Goal: Task Accomplishment & Management: Manage account settings

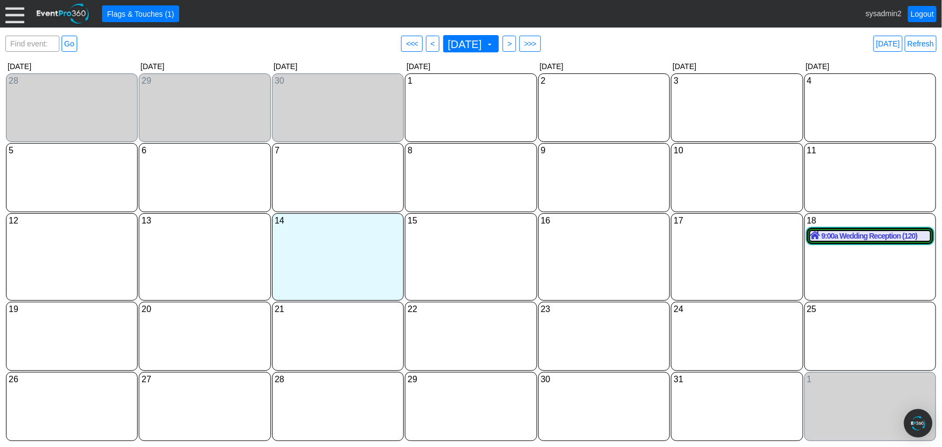
click at [921, 425] on img "Open Intercom Messenger" at bounding box center [918, 423] width 14 height 14
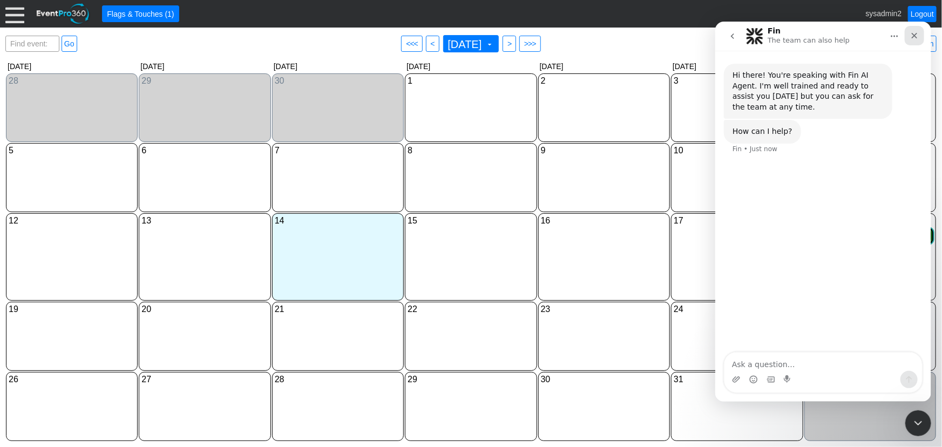
click at [912, 34] on icon "Close" at bounding box center [914, 35] width 9 height 9
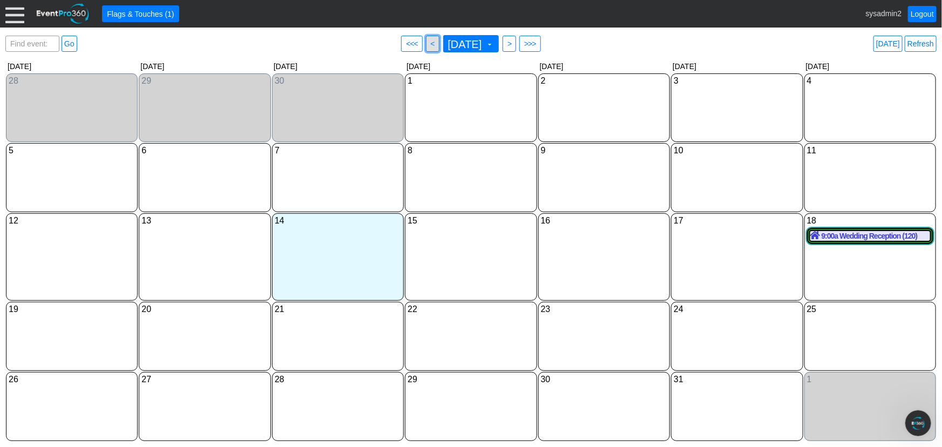
click at [429, 42] on span "<" at bounding box center [433, 43] width 8 height 11
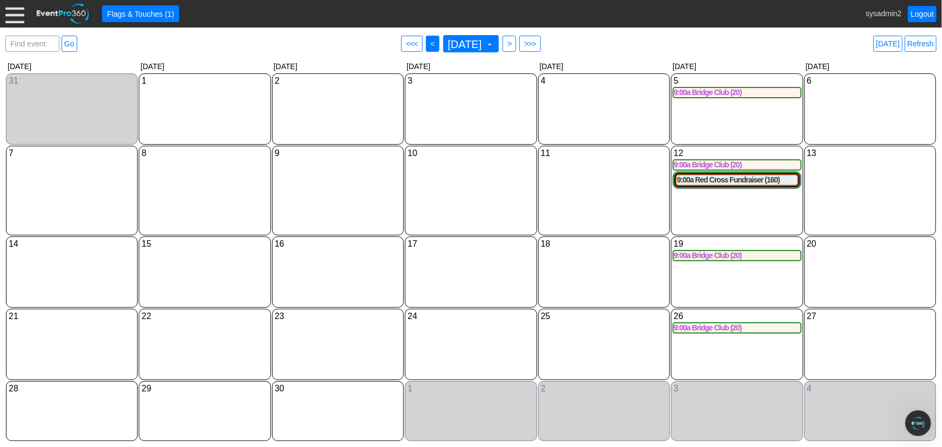
click at [429, 43] on span "<" at bounding box center [433, 43] width 8 height 11
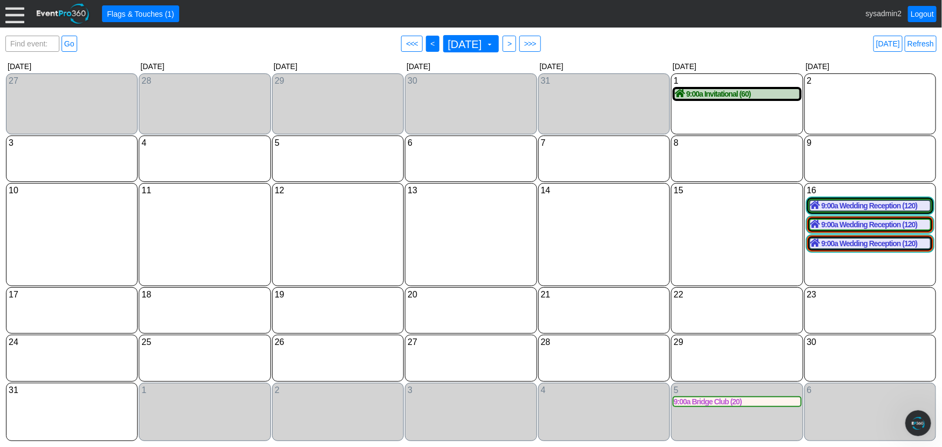
click at [426, 39] on span "● <" at bounding box center [432, 44] width 13 height 16
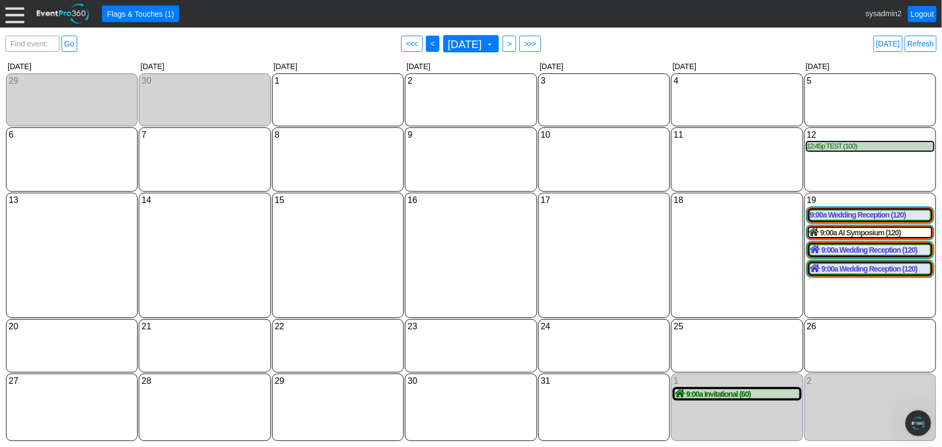
click at [426, 43] on span "● <" at bounding box center [432, 44] width 13 height 16
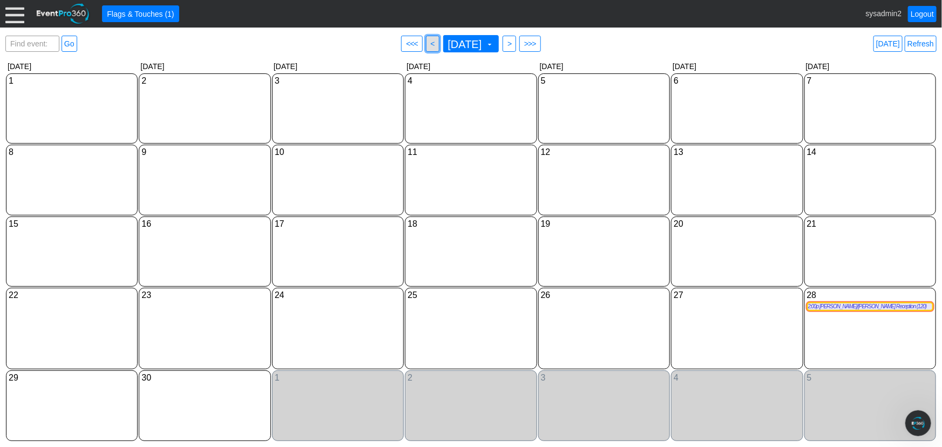
click at [429, 44] on span "<" at bounding box center [433, 43] width 8 height 11
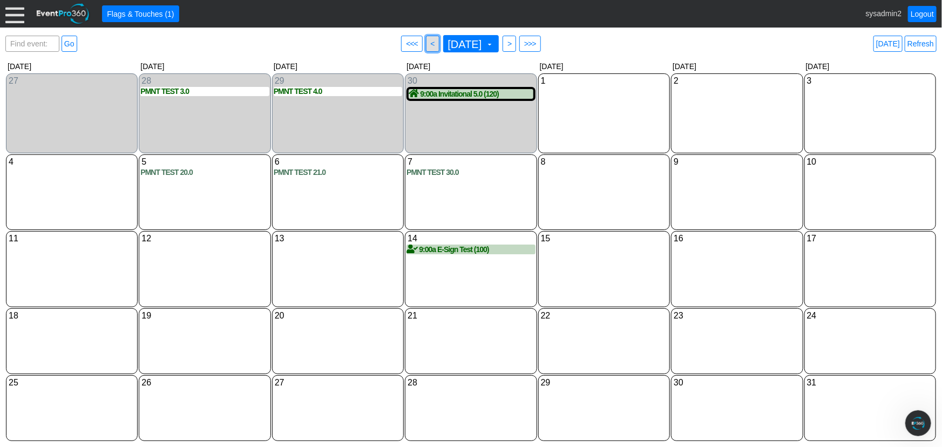
click at [429, 44] on span "<" at bounding box center [433, 43] width 8 height 11
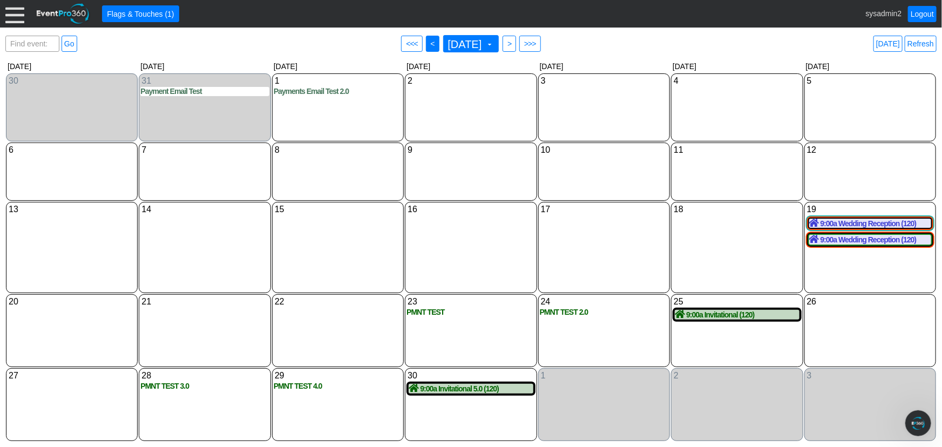
click at [429, 40] on span "<" at bounding box center [433, 43] width 8 height 11
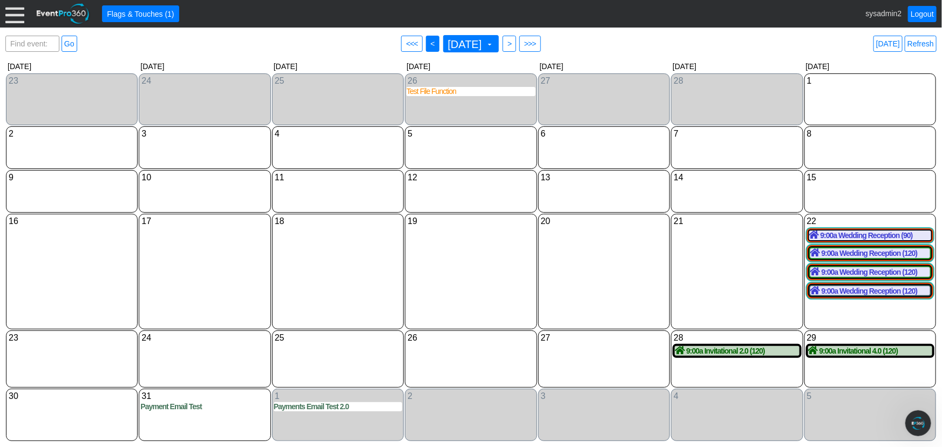
click at [429, 45] on span "<" at bounding box center [433, 43] width 8 height 11
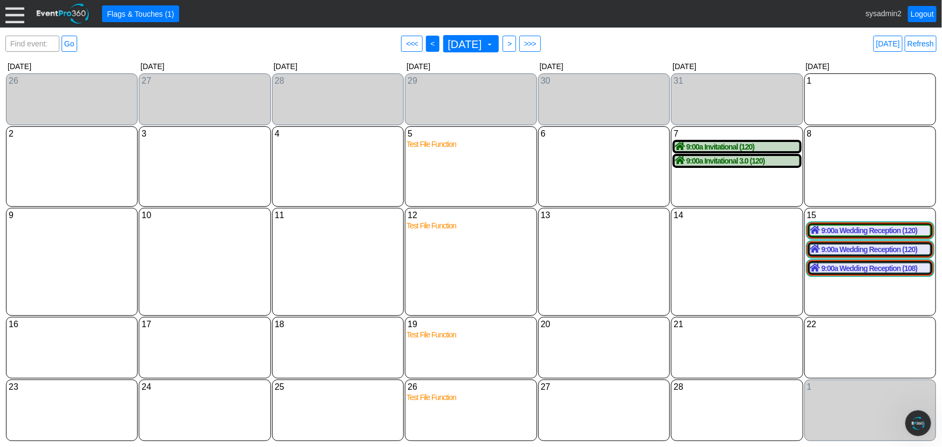
click at [429, 44] on span "<" at bounding box center [433, 43] width 8 height 11
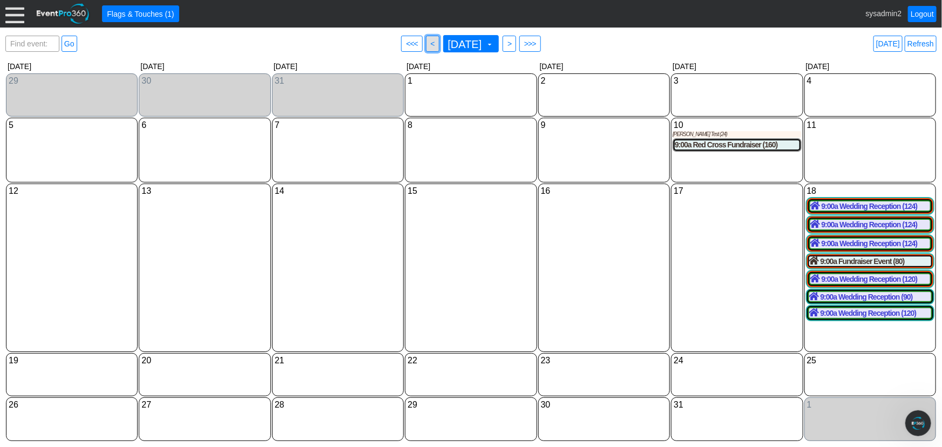
click at [429, 44] on span "<" at bounding box center [433, 43] width 8 height 11
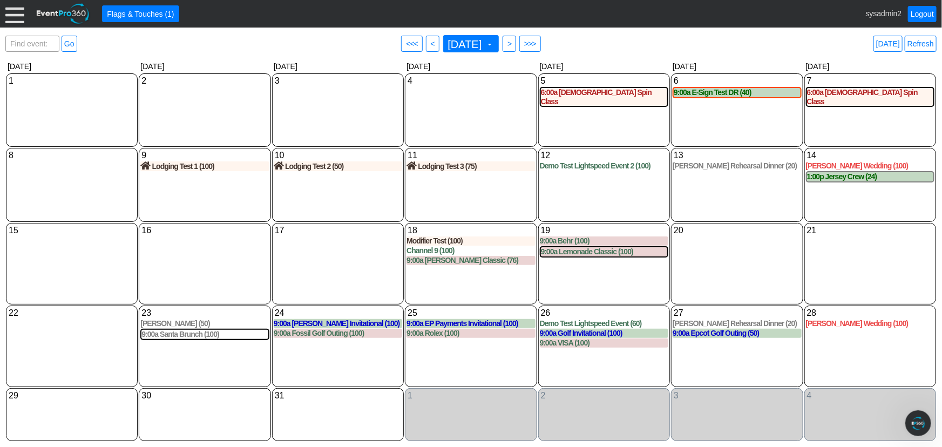
click at [15, 17] on div at bounding box center [14, 13] width 19 height 19
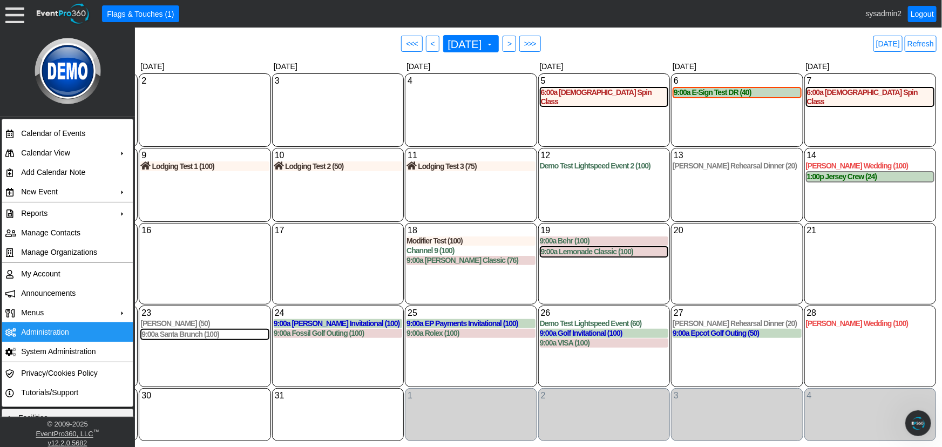
click at [53, 330] on td "Administration" at bounding box center [65, 331] width 97 height 19
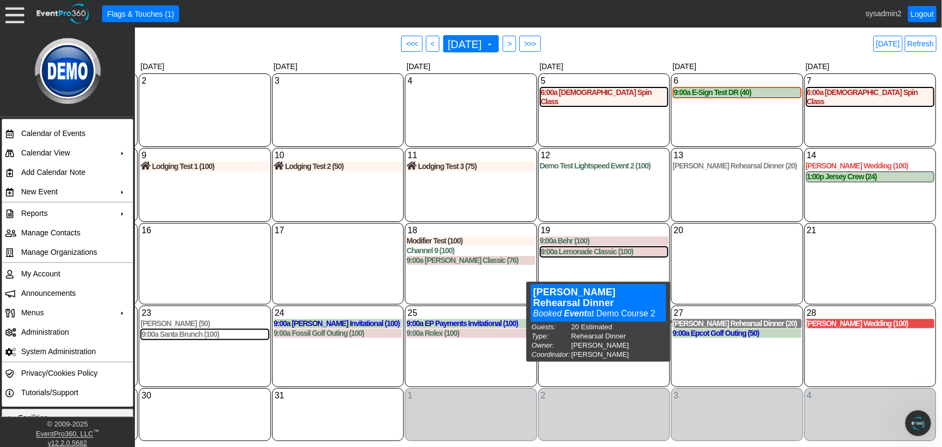
click at [740, 319] on div "Robertson Rehearsal Dinner (20)" at bounding box center [737, 323] width 128 height 9
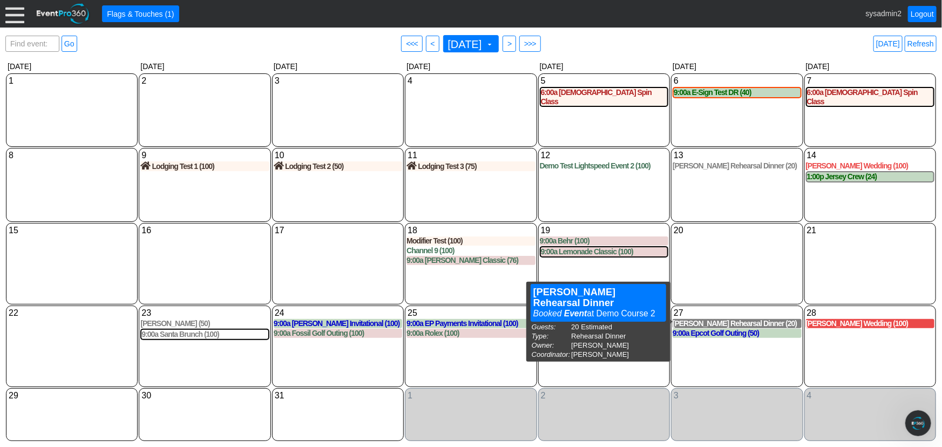
click at [727, 321] on div "Robertson Rehearsal Dinner (20)" at bounding box center [737, 323] width 128 height 9
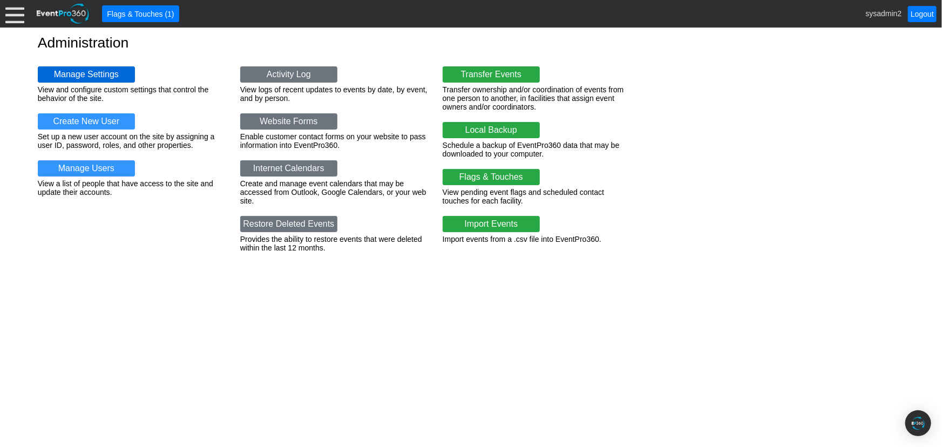
click at [92, 74] on link "Manage Settings" at bounding box center [86, 74] width 97 height 16
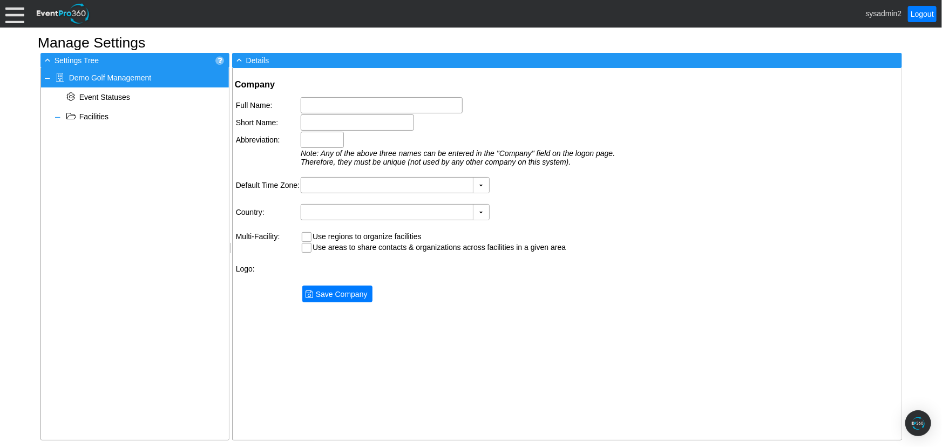
type input "Demo Golf Management"
type input "Demo Golf"
type input "Demo"
type input "(GMT-06:00) Central Time (US & Canada)"
type input "United States (English)"
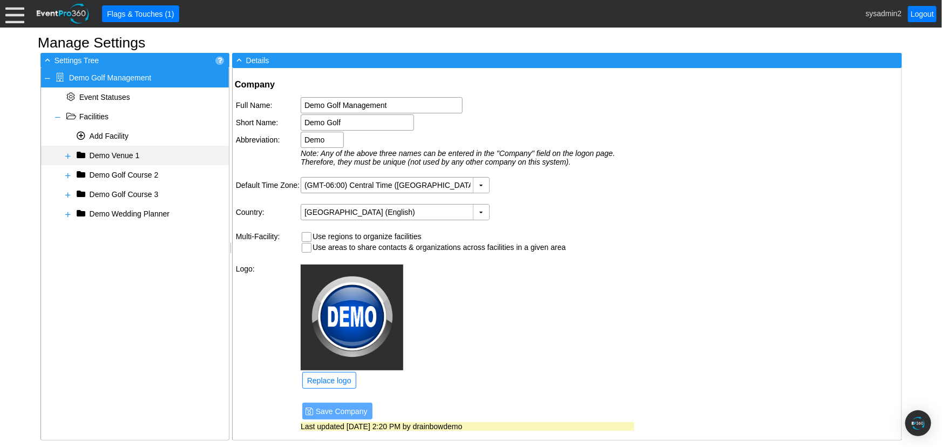
click at [66, 155] on span at bounding box center [68, 156] width 9 height 9
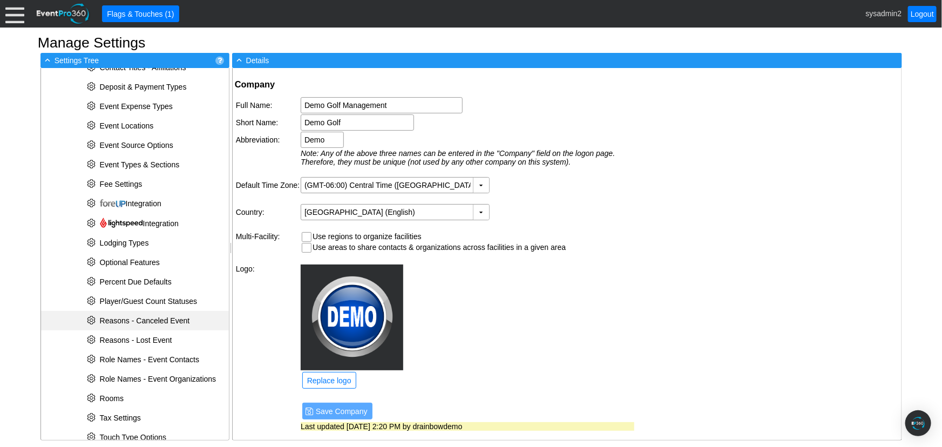
scroll to position [294, 0]
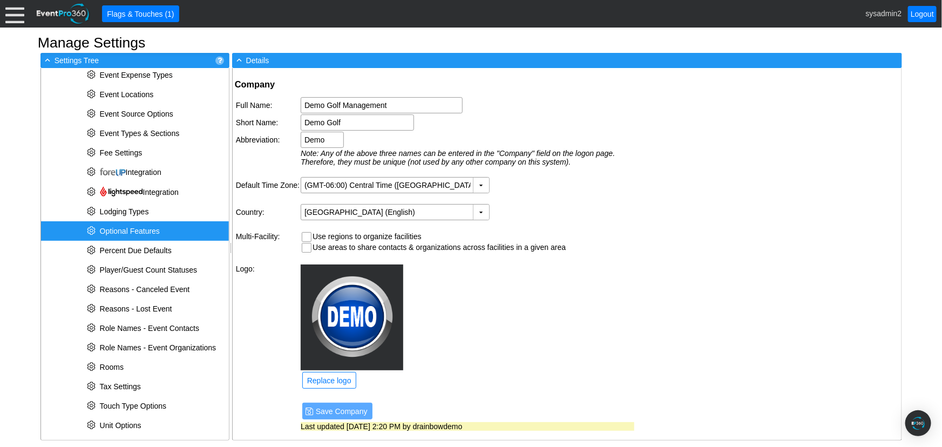
click at [121, 233] on span "Optional Features" at bounding box center [130, 231] width 60 height 9
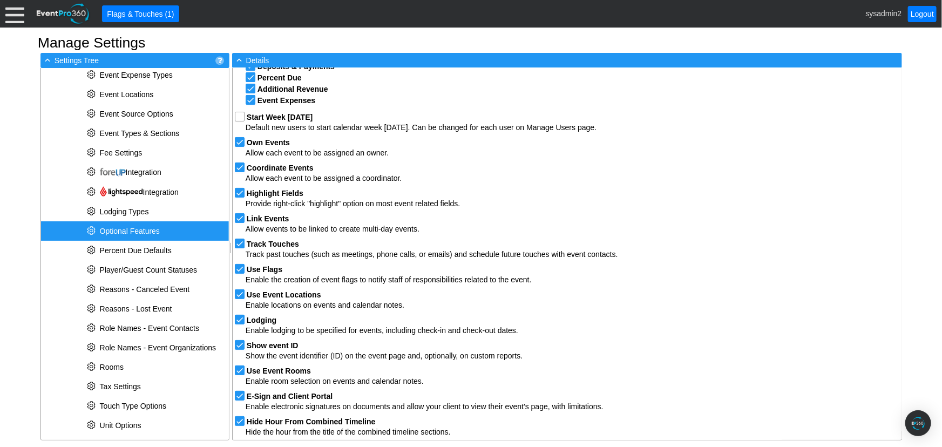
scroll to position [81, 0]
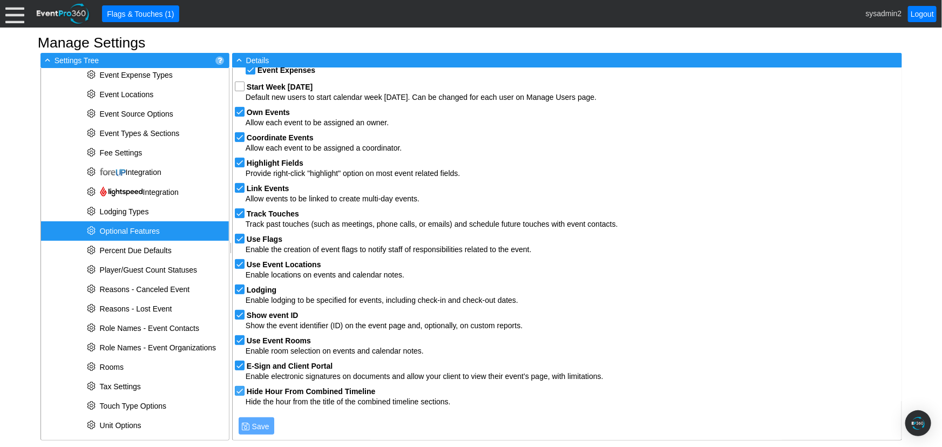
click at [239, 389] on input "checkbox" at bounding box center [240, 392] width 11 height 11
checkbox input "false"
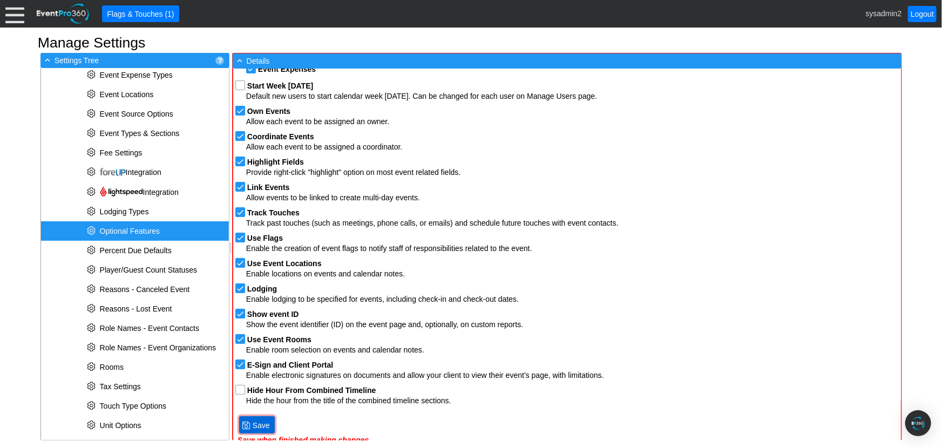
click at [257, 425] on span "Save" at bounding box center [261, 425] width 22 height 11
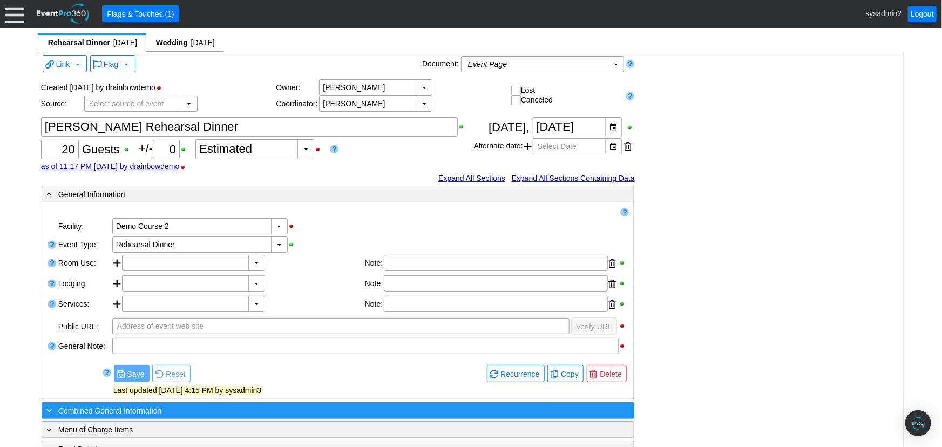
click at [206, 383] on div at bounding box center [339, 373] width 294 height 20
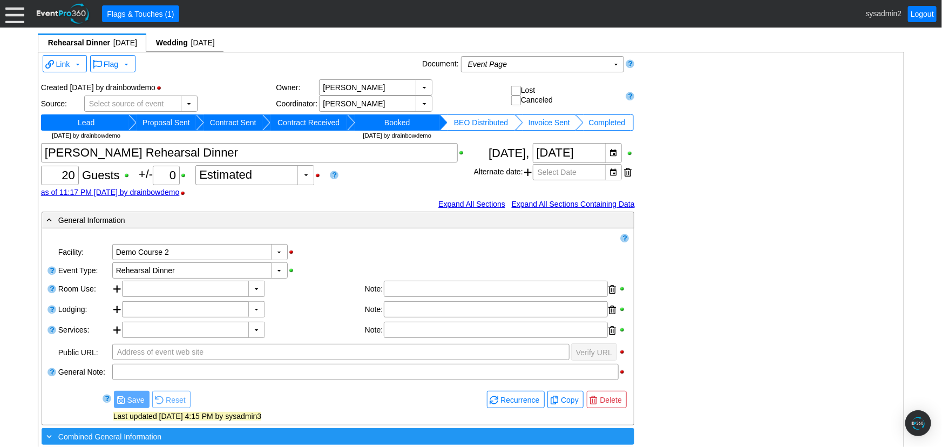
click at [200, 432] on div "+ Combined General Information" at bounding box center [315, 436] width 543 height 12
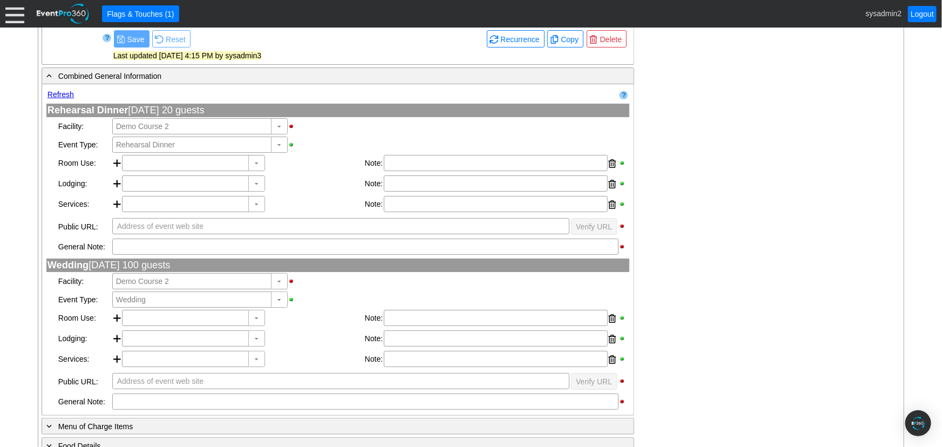
scroll to position [343, 0]
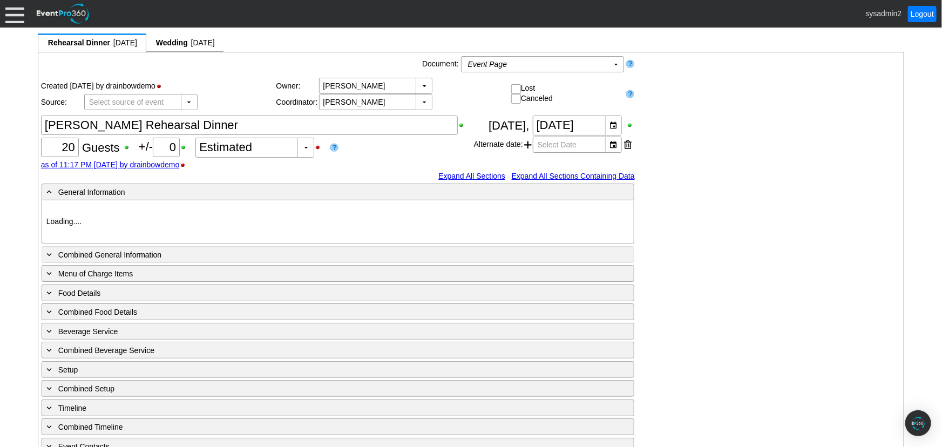
type input "Demo Course 2"
type input "Rehearsal Dinner"
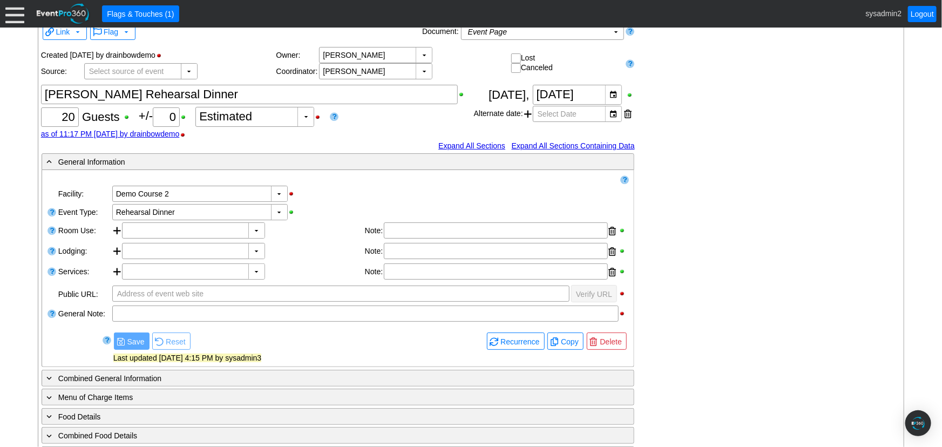
scroll to position [49, 0]
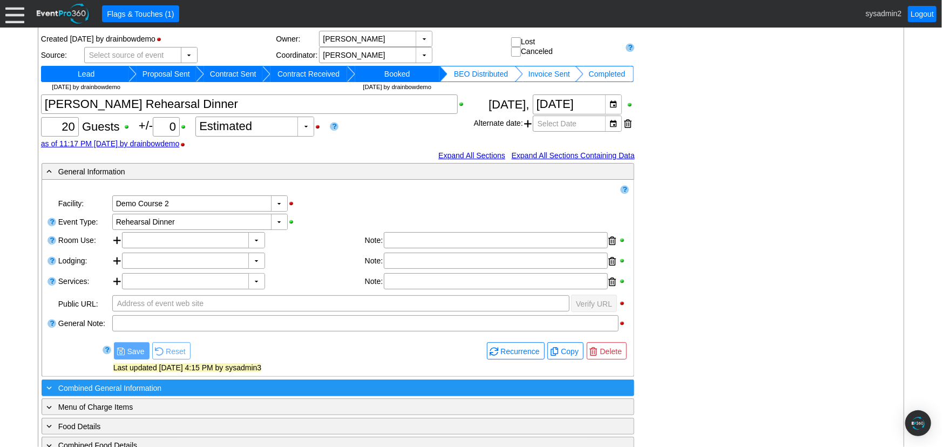
click at [110, 387] on span "Combined General Information" at bounding box center [109, 388] width 103 height 9
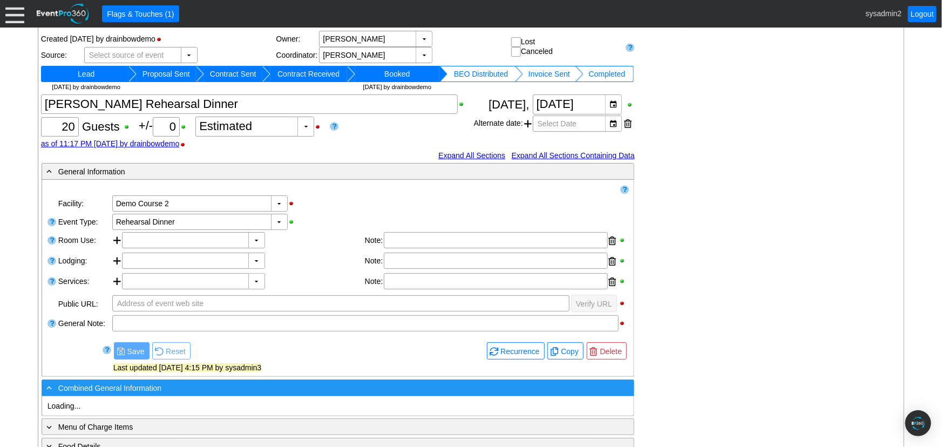
scroll to position [0, 0]
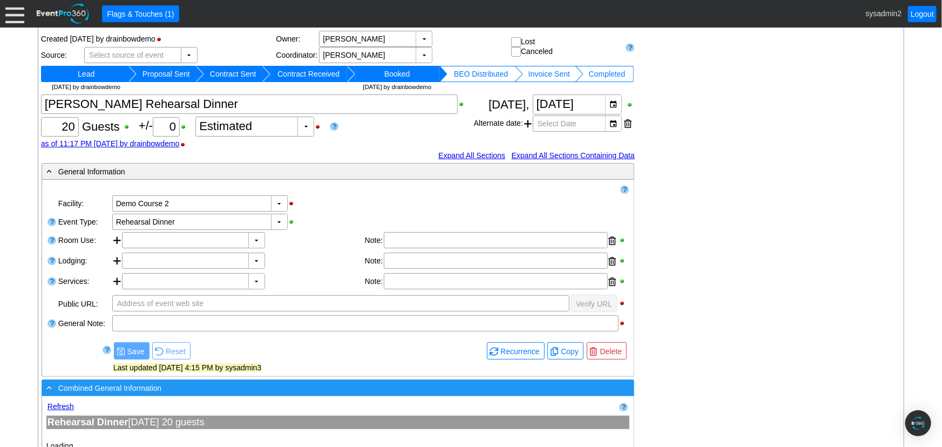
type input "Demo Course 2"
type input "Rehearsal Dinner"
type input "Demo Course 2"
type input "Wedding"
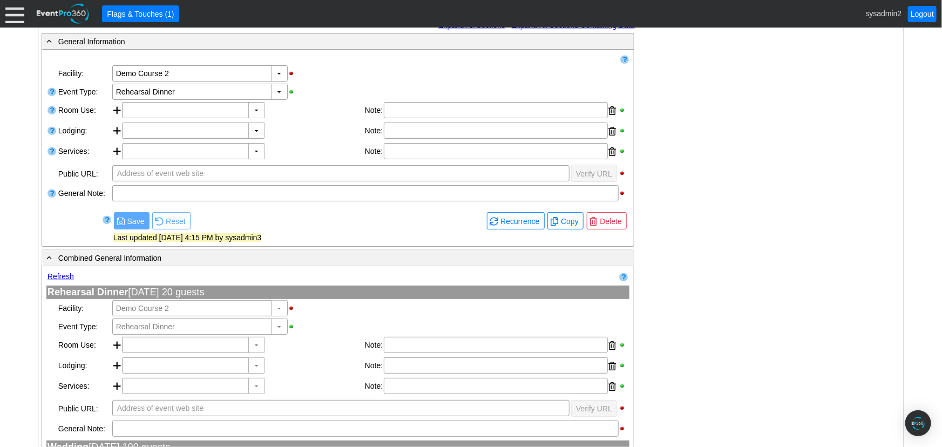
scroll to position [196, 0]
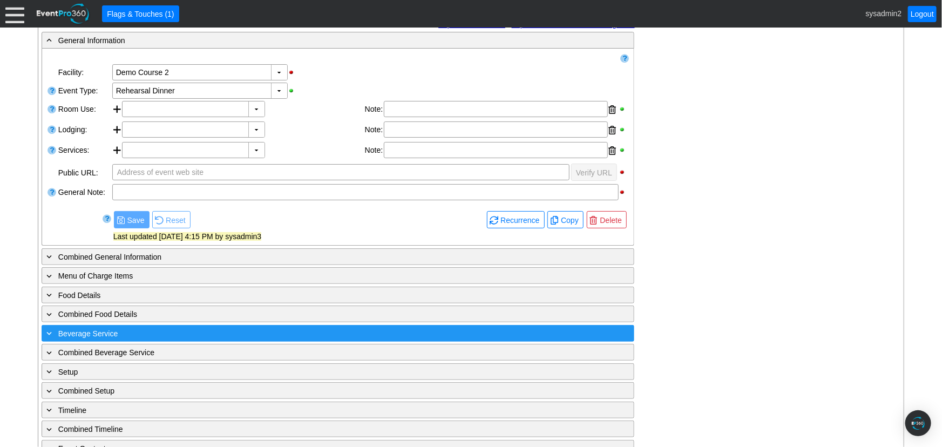
scroll to position [196, 0]
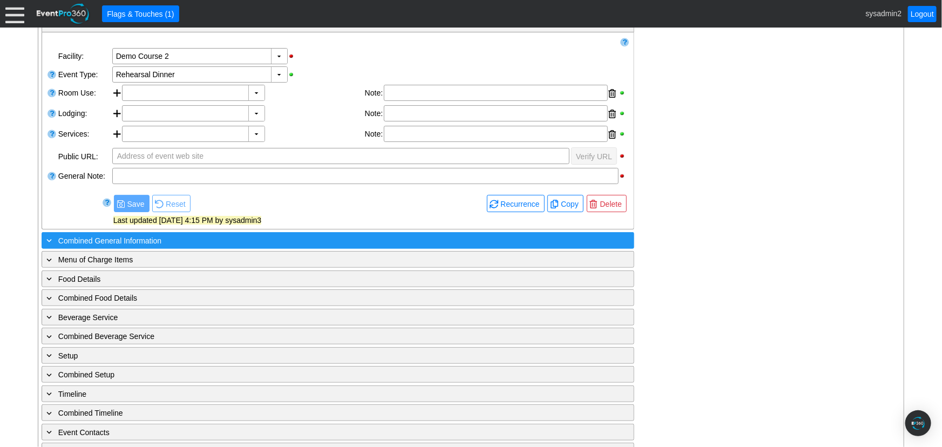
click at [130, 243] on div "+ Combined General Information" at bounding box center [315, 240] width 543 height 12
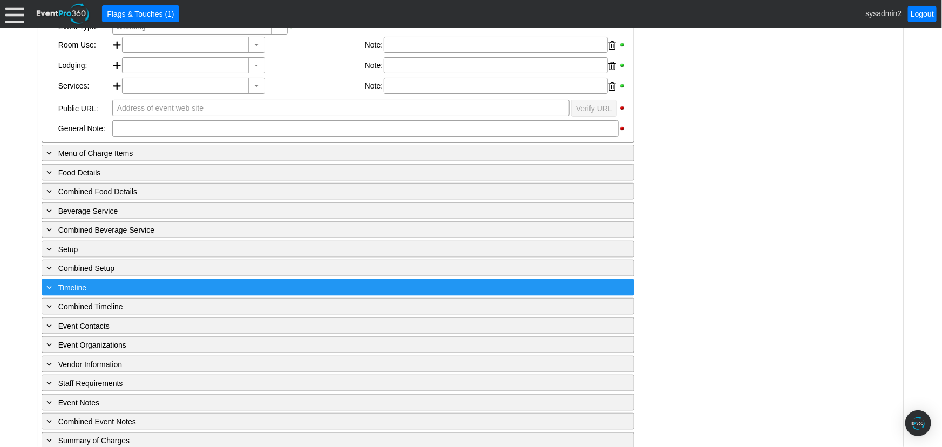
scroll to position [696, 0]
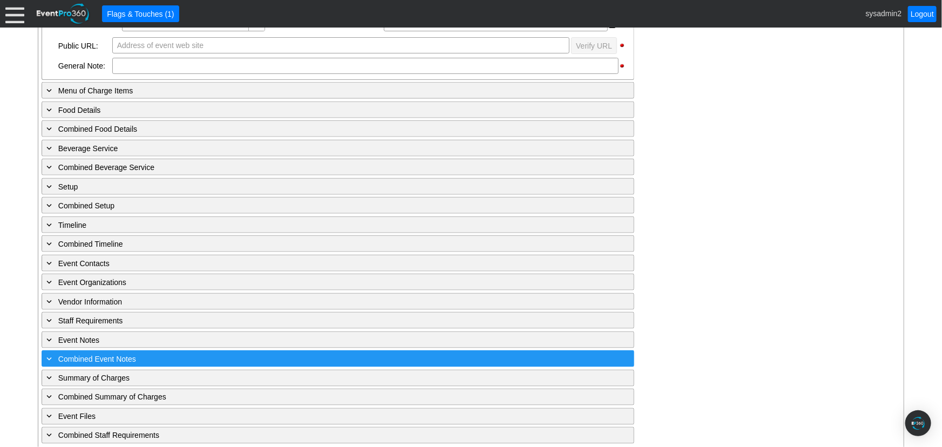
click at [118, 355] on span "Combined Event Notes" at bounding box center [97, 359] width 78 height 9
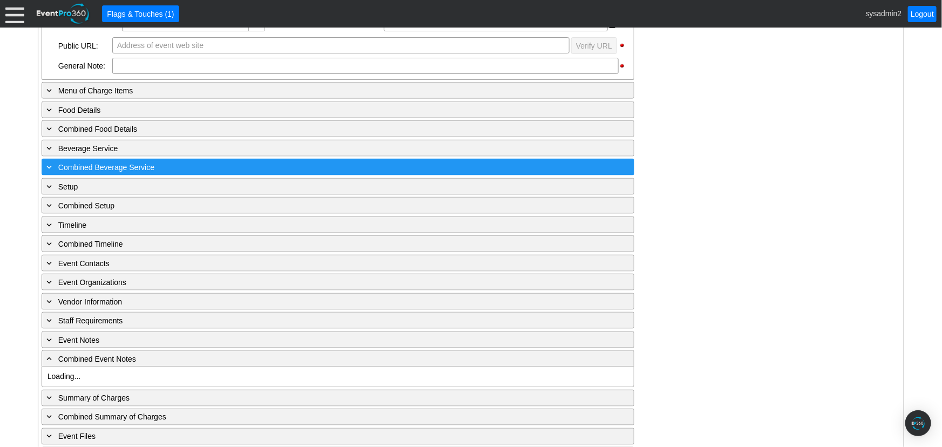
click at [115, 163] on span "Combined Beverage Service" at bounding box center [106, 167] width 96 height 9
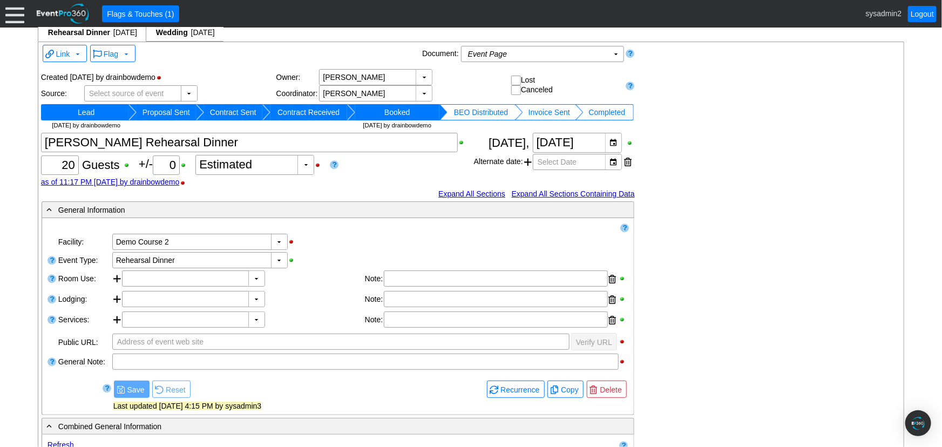
scroll to position [0, 0]
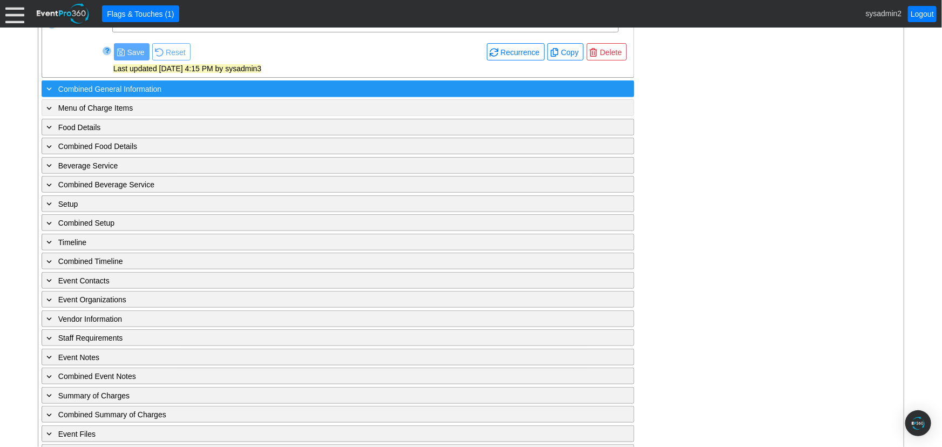
scroll to position [348, 0]
click at [165, 84] on div "+ Combined General Information" at bounding box center [315, 89] width 543 height 12
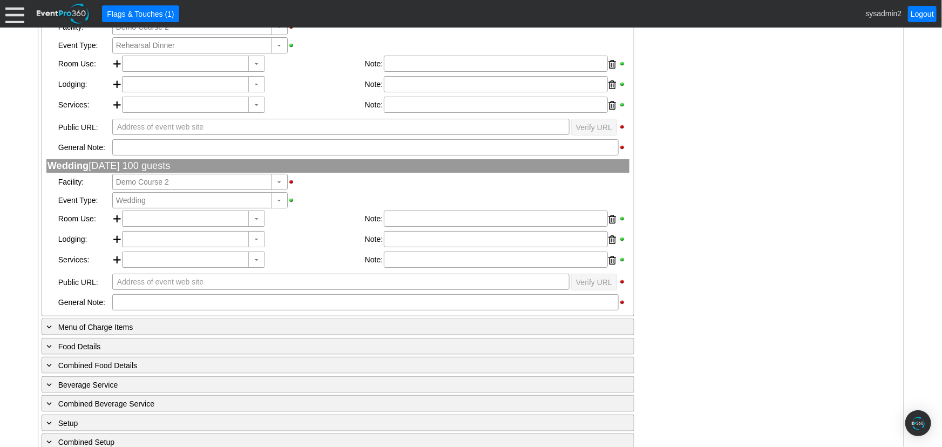
scroll to position [451, 0]
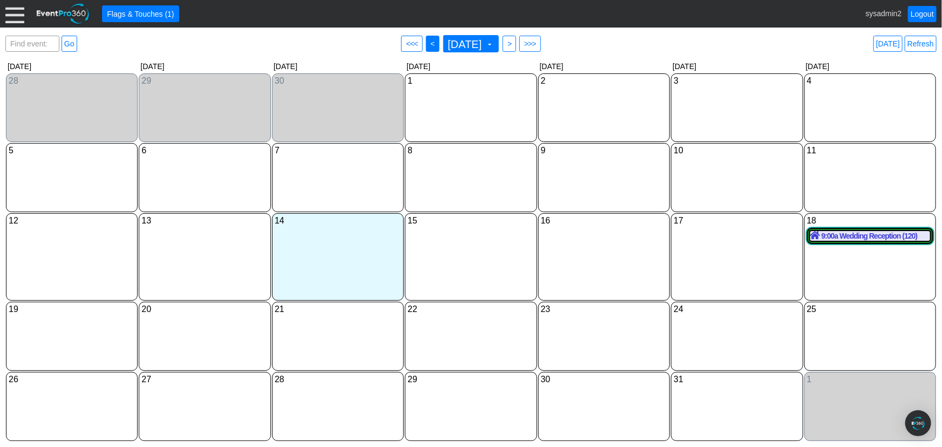
click at [429, 40] on span "<" at bounding box center [433, 43] width 8 height 11
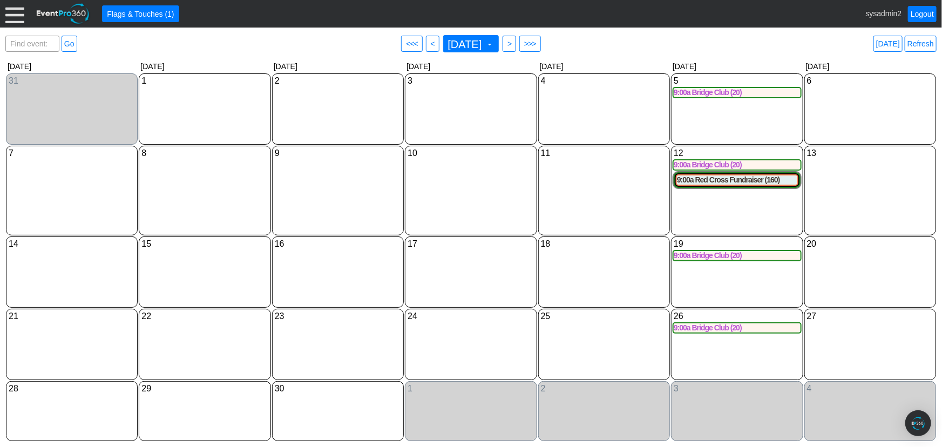
click at [416, 40] on div "● <<< ● <" at bounding box center [420, 43] width 41 height 19
click at [429, 43] on span "<" at bounding box center [433, 43] width 8 height 11
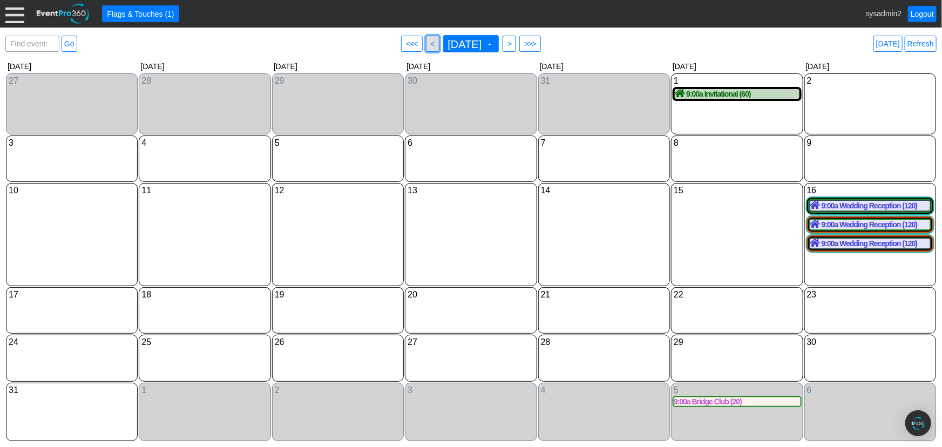
click at [429, 43] on span "<" at bounding box center [433, 43] width 8 height 11
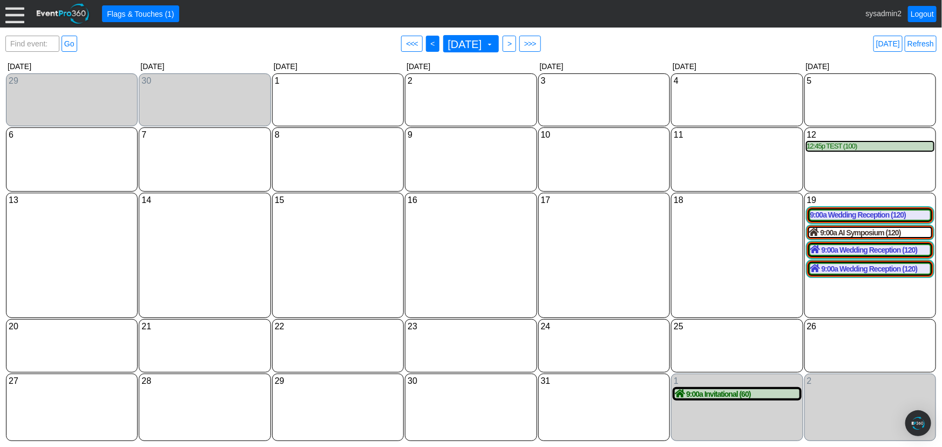
click at [429, 44] on span "<" at bounding box center [433, 43] width 8 height 11
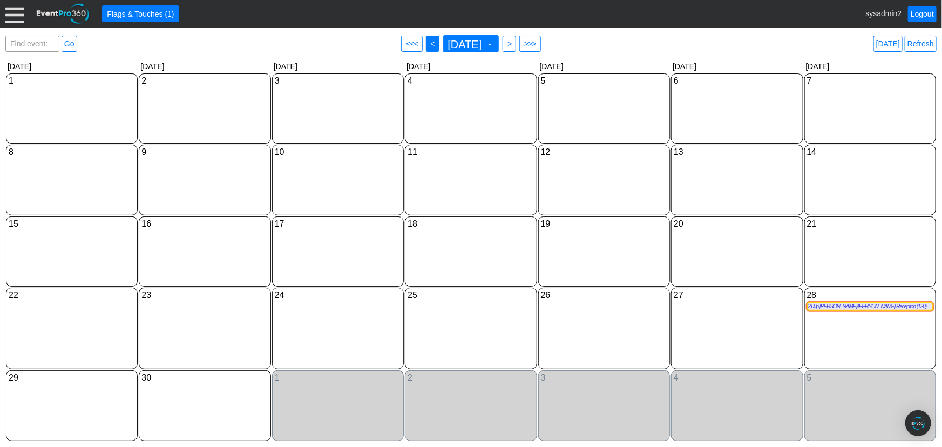
click at [429, 44] on span "<" at bounding box center [433, 43] width 8 height 11
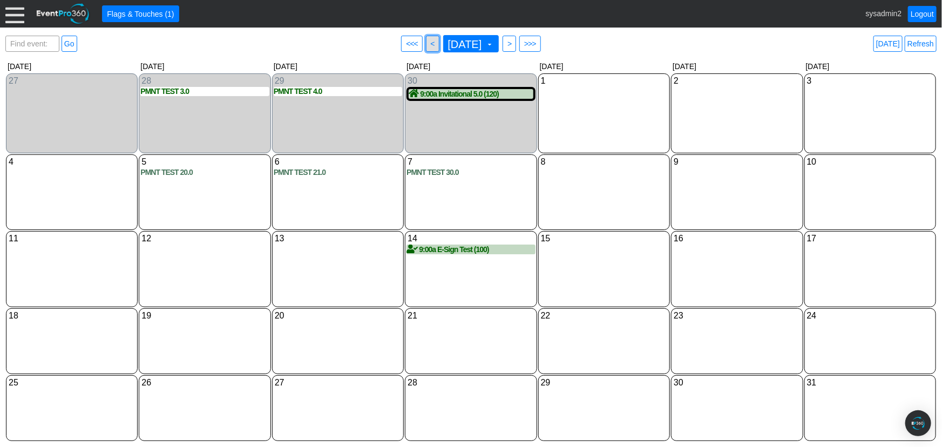
click at [429, 44] on span "<" at bounding box center [433, 43] width 8 height 11
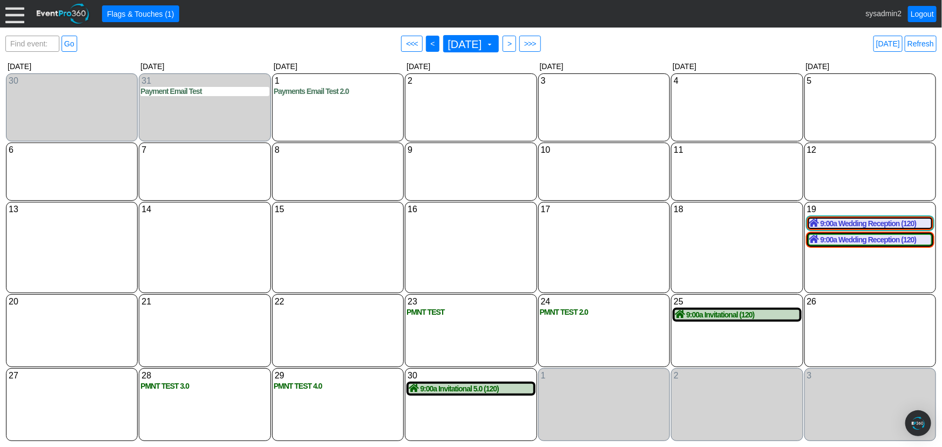
click at [429, 44] on span "<" at bounding box center [433, 43] width 8 height 11
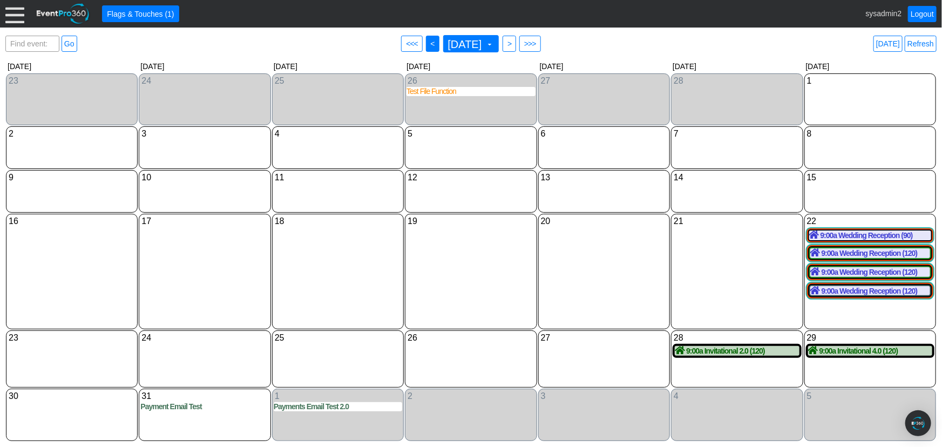
click at [429, 44] on span "<" at bounding box center [433, 43] width 8 height 11
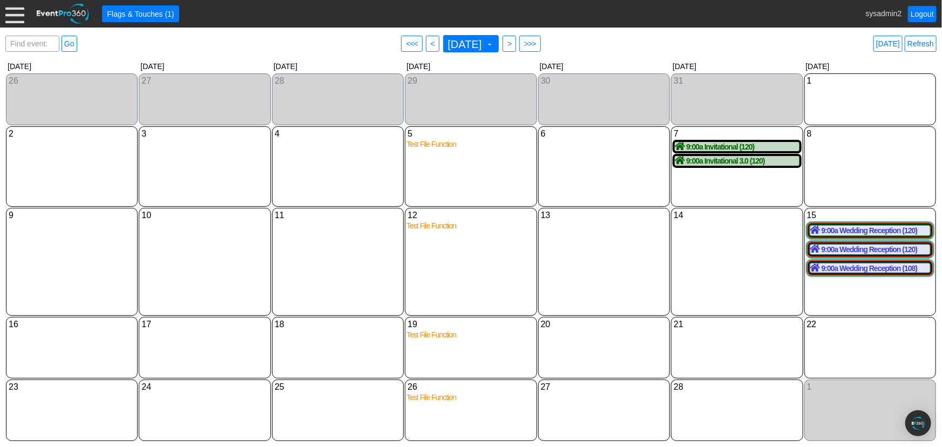
click at [426, 44] on span "● <" at bounding box center [432, 44] width 13 height 16
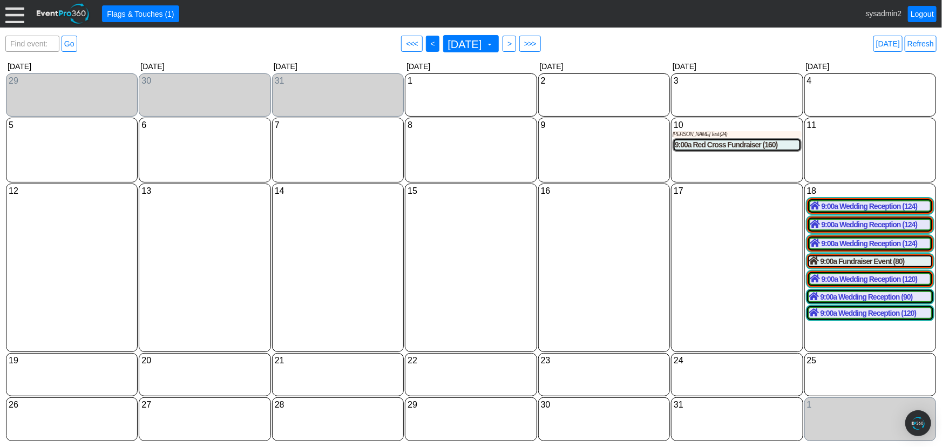
click at [429, 44] on span "<" at bounding box center [433, 43] width 8 height 11
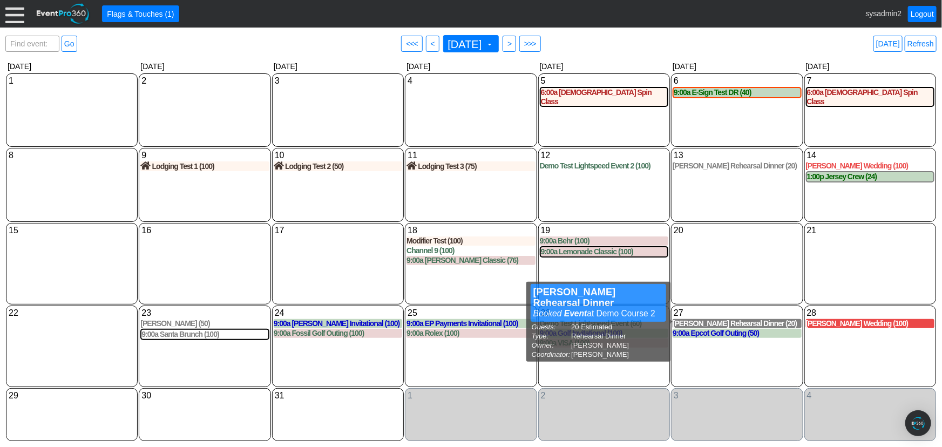
click at [700, 321] on div "Robertson Rehearsal Dinner (20)" at bounding box center [737, 323] width 128 height 9
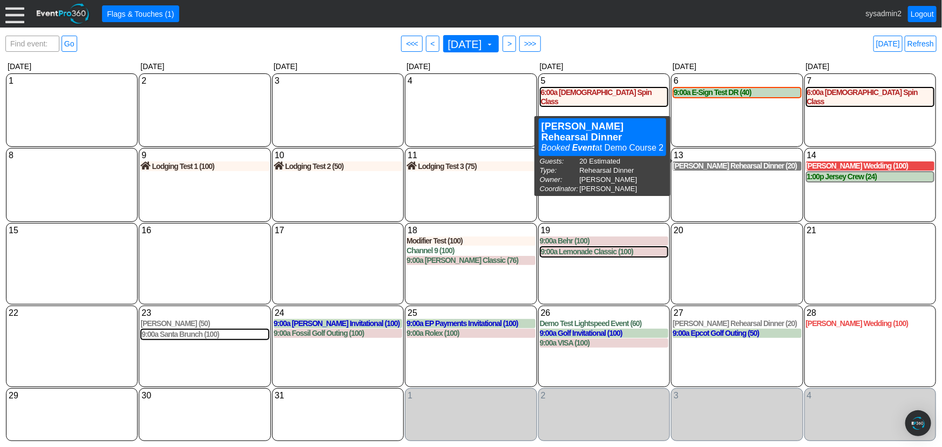
click at [716, 161] on div "Jackson Rehearsal Dinner (20)" at bounding box center [737, 165] width 128 height 9
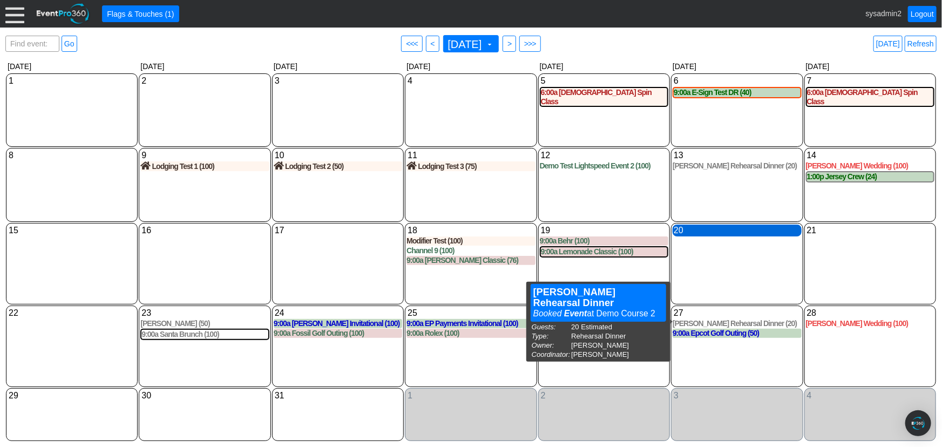
click at [720, 230] on div "20 Friday" at bounding box center [737, 231] width 128 height 12
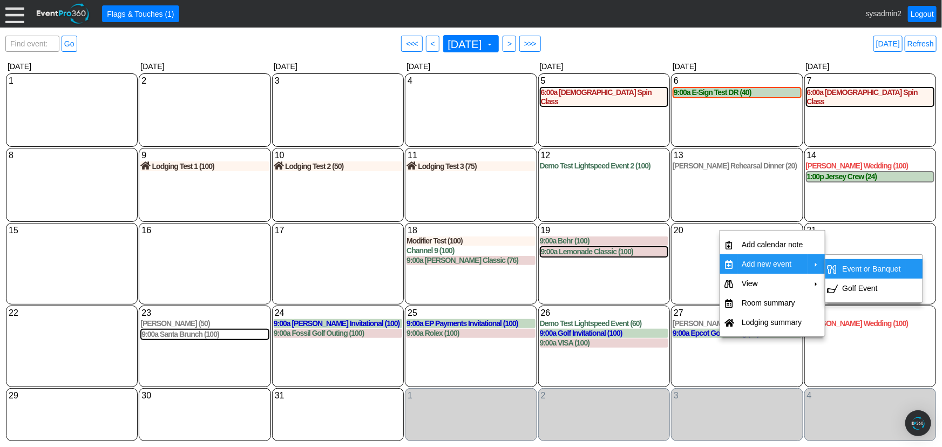
click at [846, 270] on td "Event or Banquet" at bounding box center [871, 268] width 67 height 19
type input "[DATE]"
type input "Lead"
type input "Demo Venue 1"
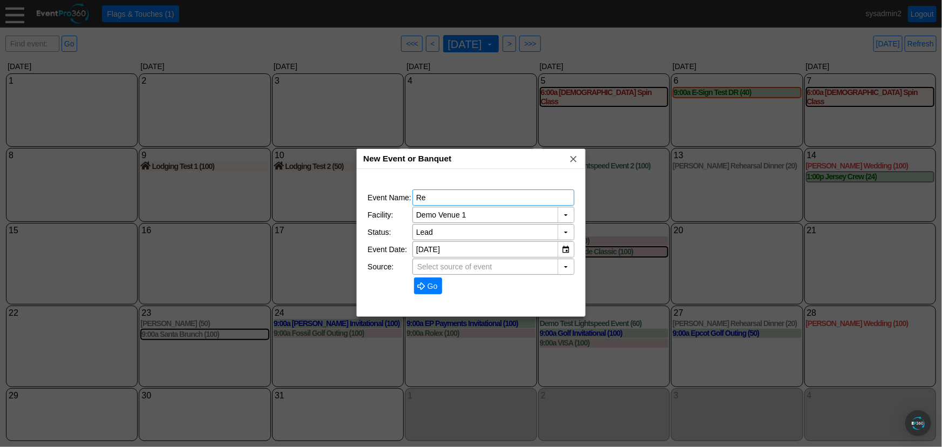
type input "R"
type input "[PERSON_NAME] Rehearsal"
click at [563, 230] on div "▼" at bounding box center [566, 232] width 16 height 15
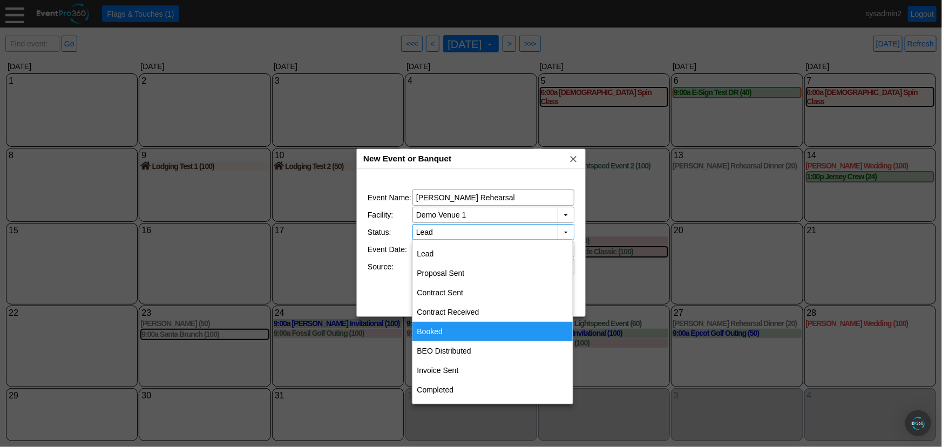
click at [448, 328] on div "Booked" at bounding box center [492, 331] width 160 height 19
type input "Booked"
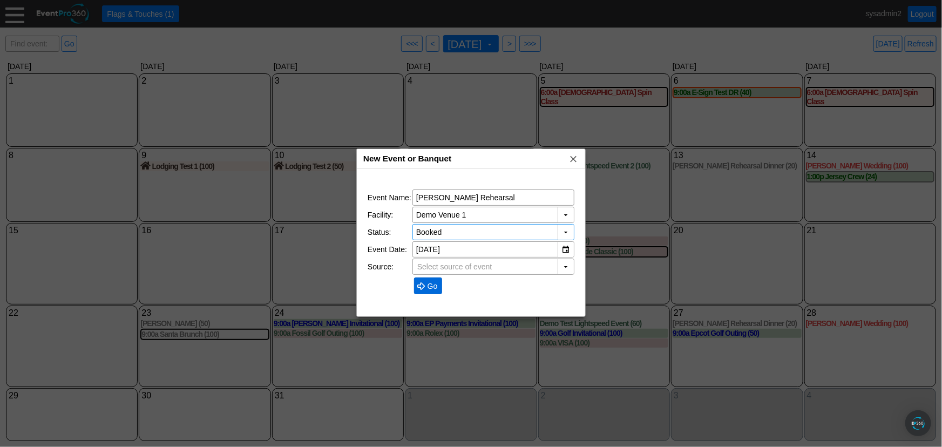
click at [427, 281] on span "Go" at bounding box center [432, 286] width 15 height 11
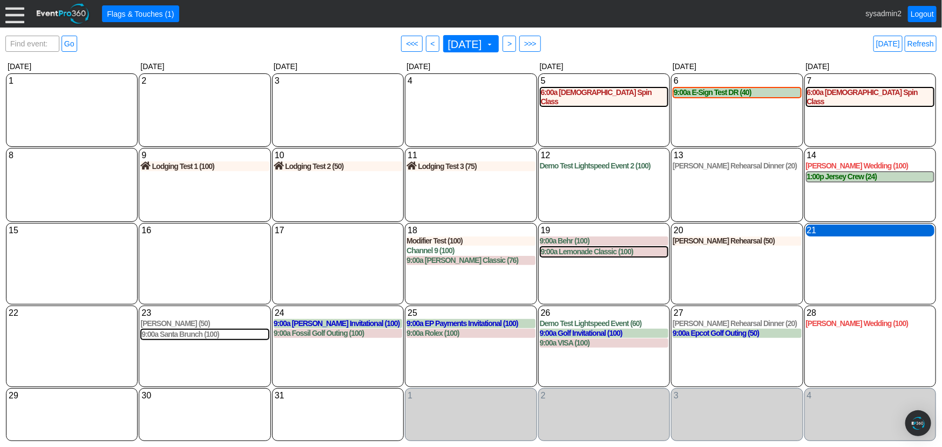
click at [836, 231] on div "21 Saturday" at bounding box center [870, 231] width 128 height 12
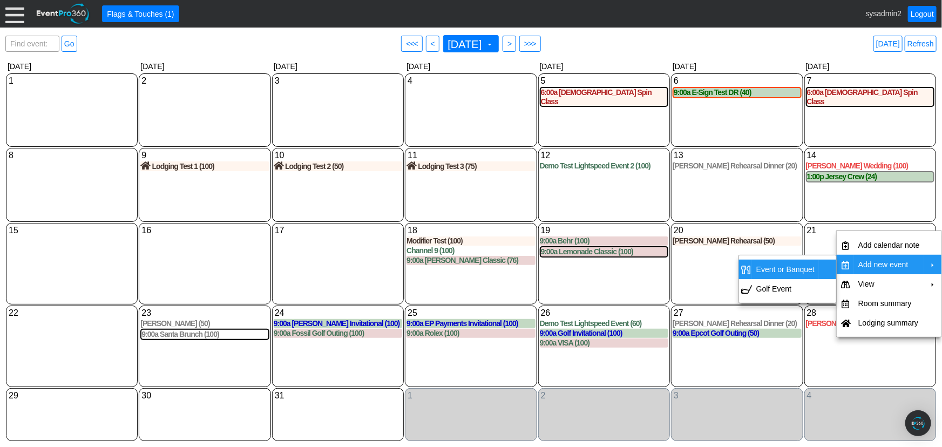
click at [814, 266] on td "Event or Banquet" at bounding box center [785, 269] width 67 height 19
type input "[DATE]"
type input "Lead"
type input "Demo Venue 1"
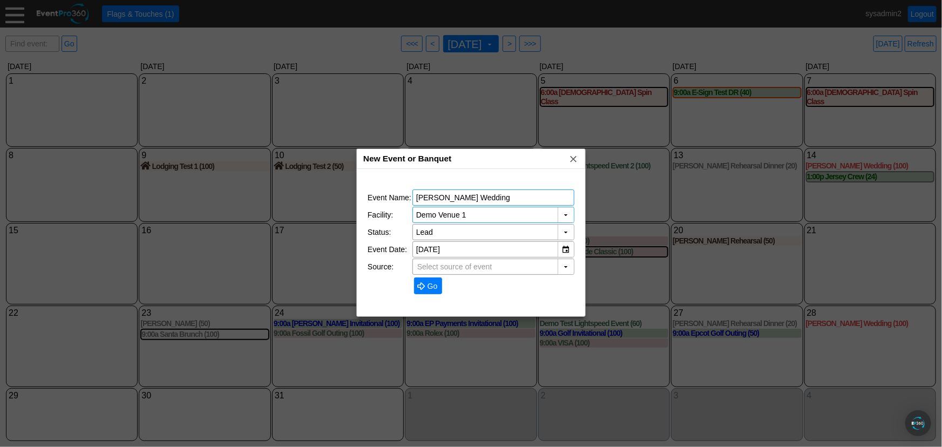
type input "Smith Wedding"
click at [565, 234] on div "▼" at bounding box center [566, 232] width 16 height 15
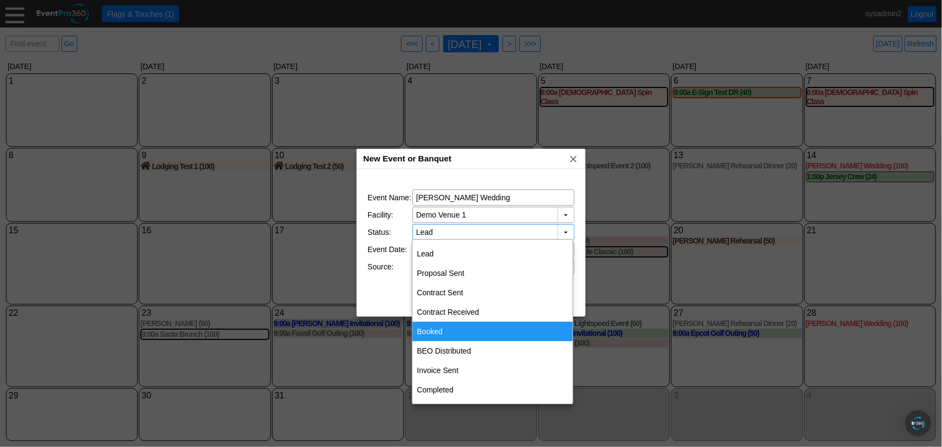
click at [437, 331] on div "Booked" at bounding box center [492, 331] width 160 height 19
type input "Booked"
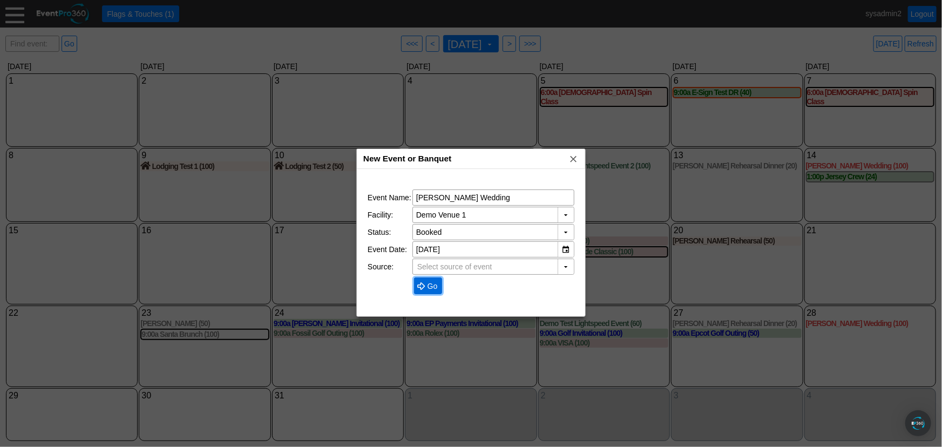
click at [428, 284] on span "Go" at bounding box center [432, 286] width 15 height 11
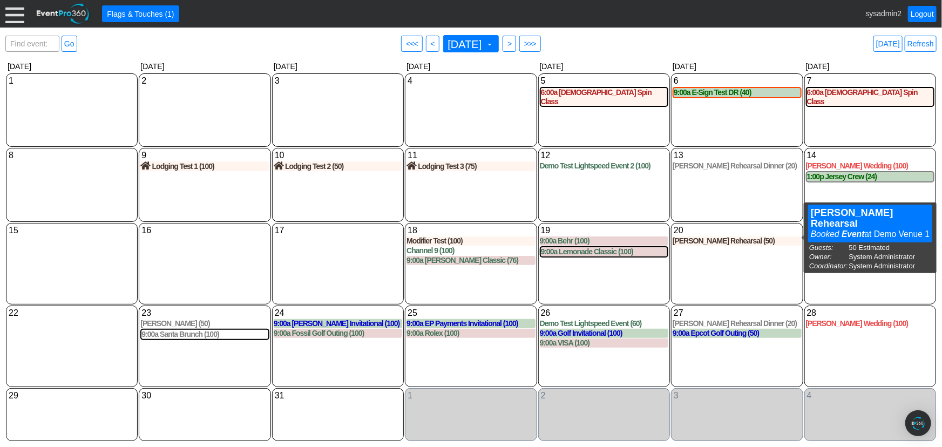
click at [770, 282] on div "20 Friday Smith Rehearsal (50) Smith Rehearsal Booked Event at Demo Venue 1 Gue…" at bounding box center [737, 264] width 132 height 82
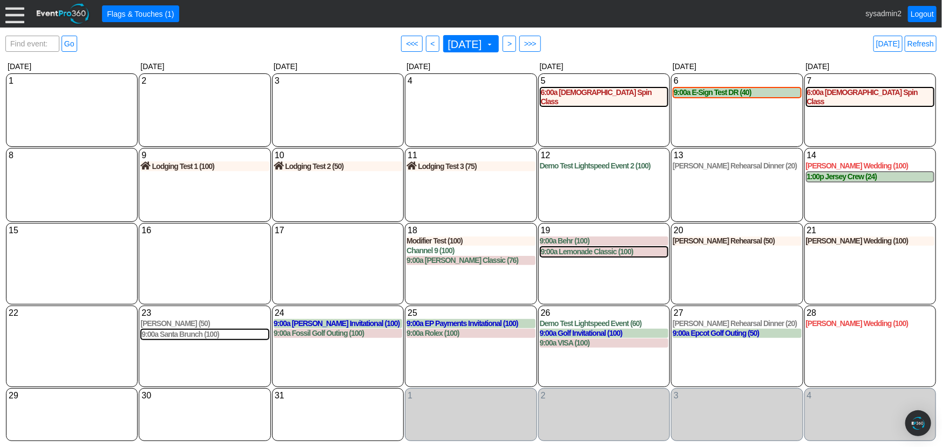
click at [835, 239] on div "Smith Wedding (100)" at bounding box center [870, 240] width 128 height 9
click at [17, 10] on div at bounding box center [14, 13] width 19 height 19
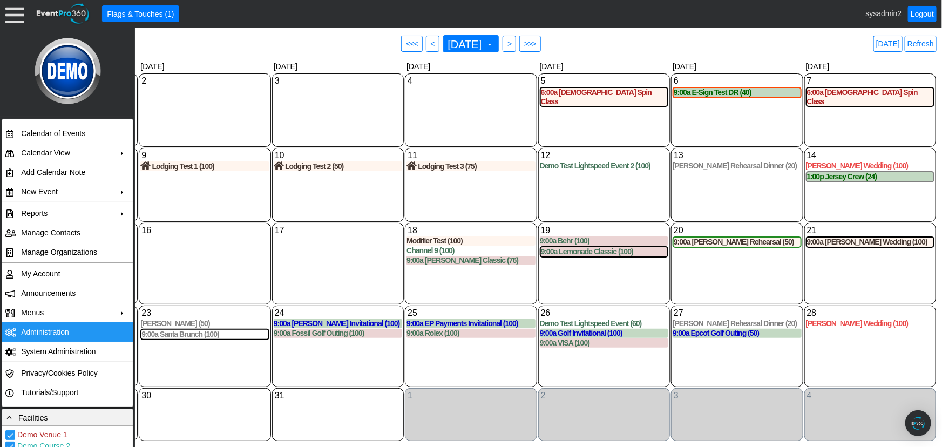
click at [58, 326] on td "Administration" at bounding box center [65, 331] width 97 height 19
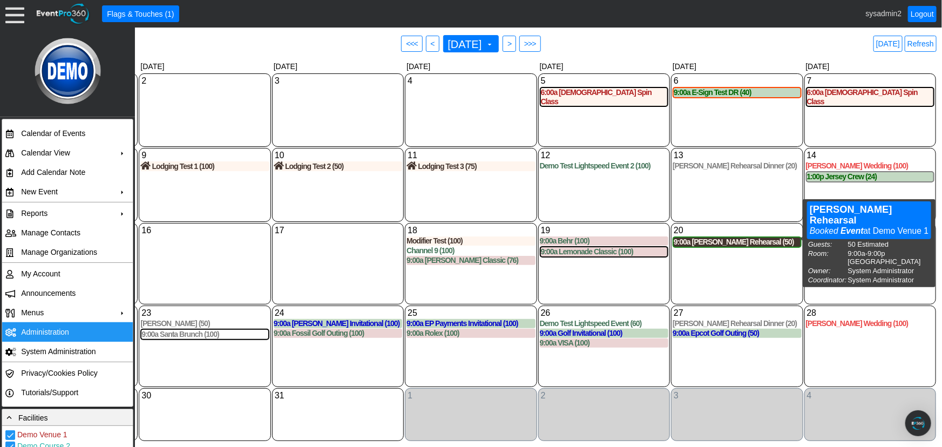
click at [713, 239] on div "9:00a Smith Rehearsal (50)" at bounding box center [737, 242] width 126 height 9
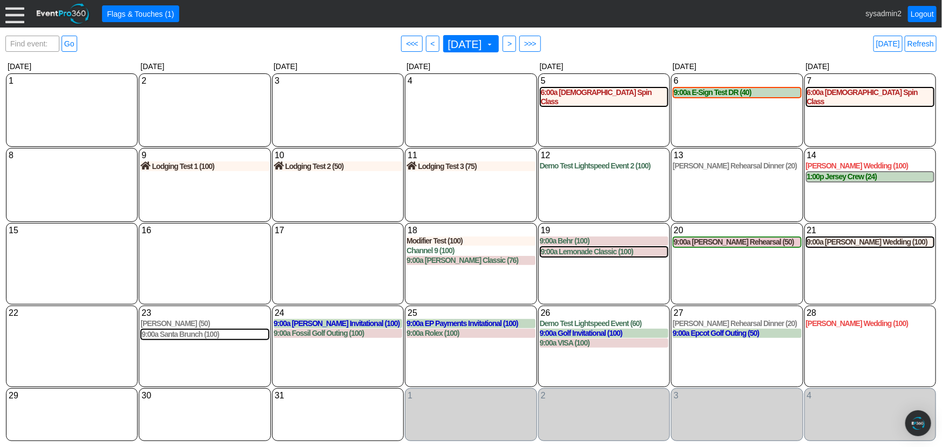
click at [895, 42] on link "Today" at bounding box center [888, 44] width 29 height 16
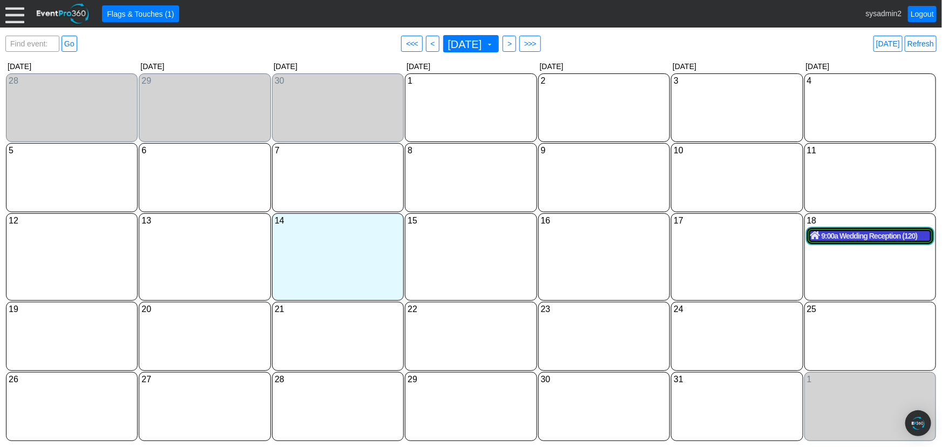
click at [855, 238] on div "9:00a Wedding Reception (120)" at bounding box center [870, 236] width 120 height 10
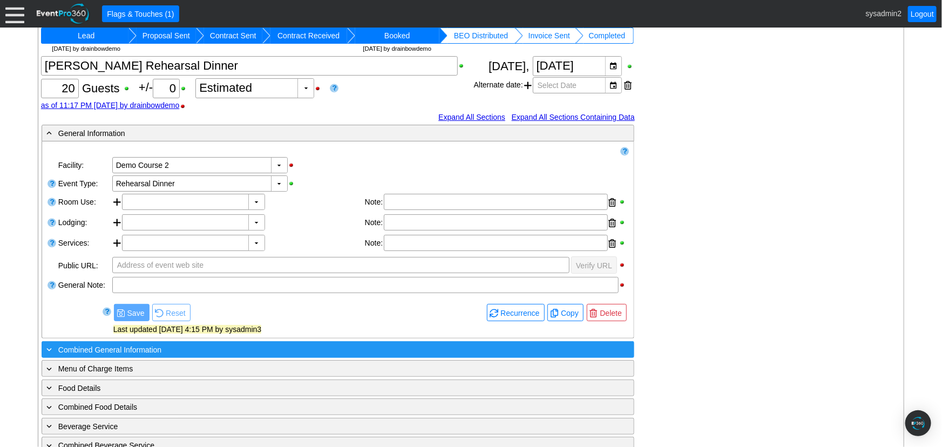
scroll to position [196, 0]
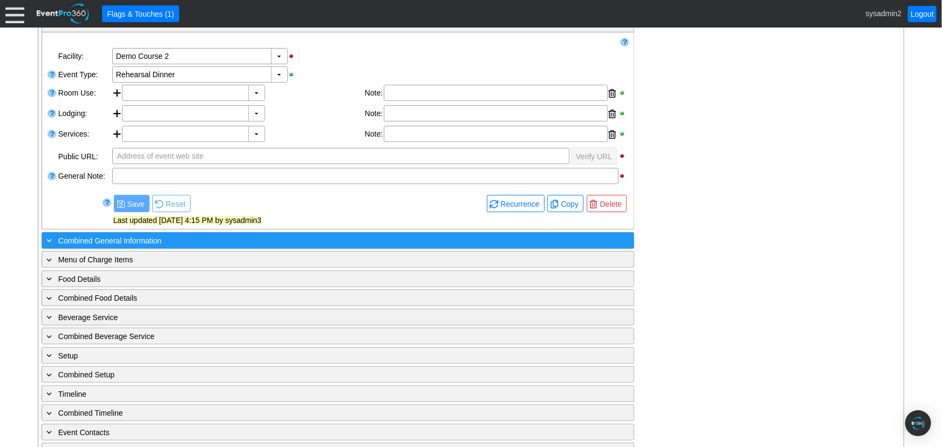
click at [166, 242] on div "+ Combined General Information" at bounding box center [315, 240] width 543 height 12
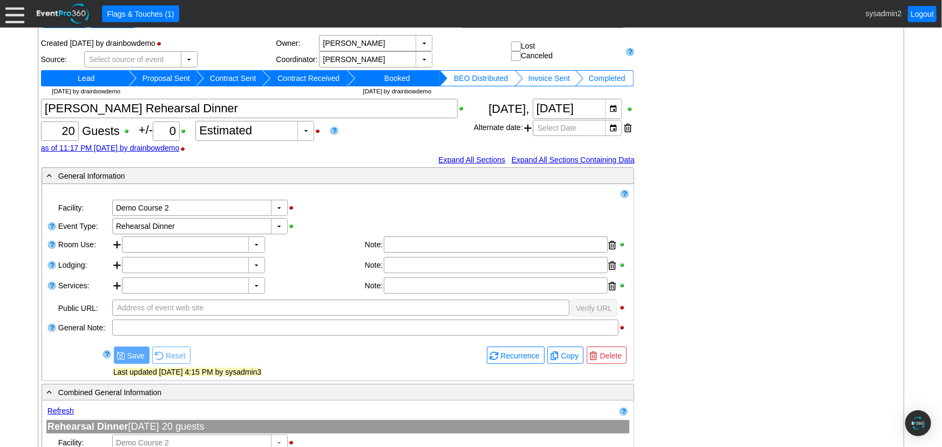
scroll to position [0, 0]
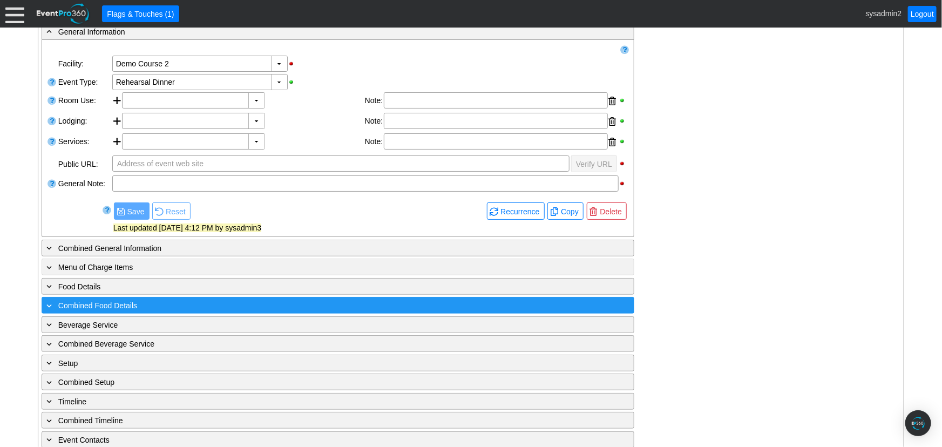
scroll to position [196, 0]
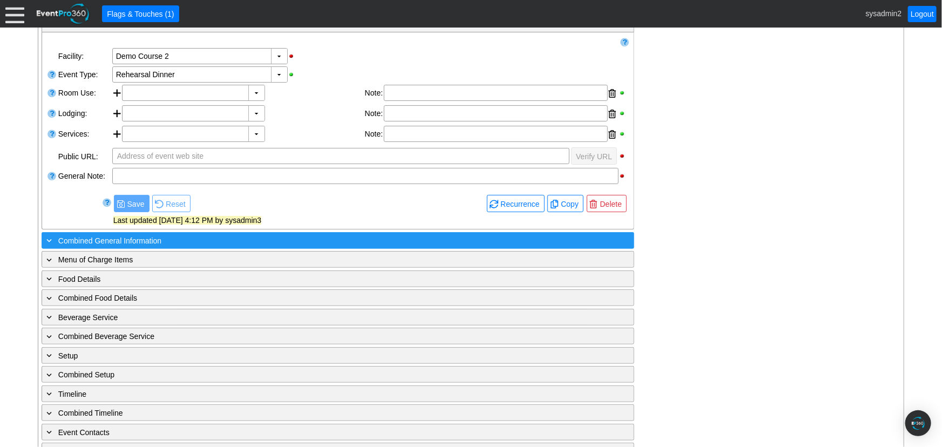
click at [164, 237] on div "+ Combined General Information" at bounding box center [315, 240] width 543 height 12
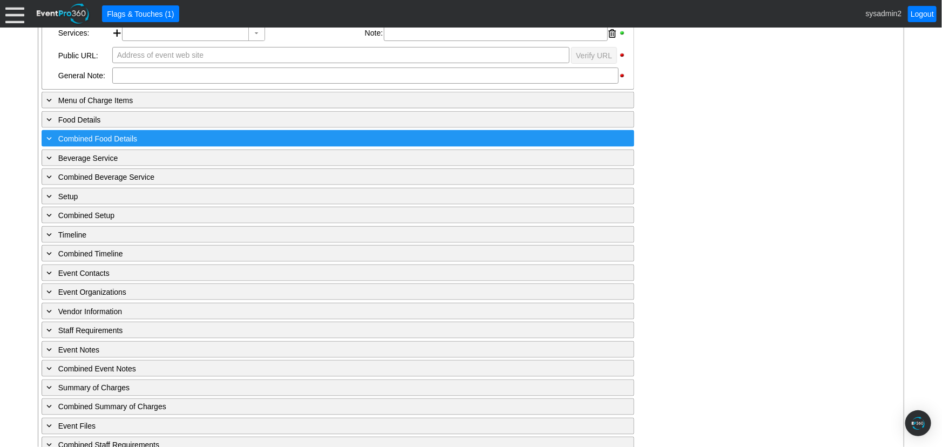
scroll to position [696, 0]
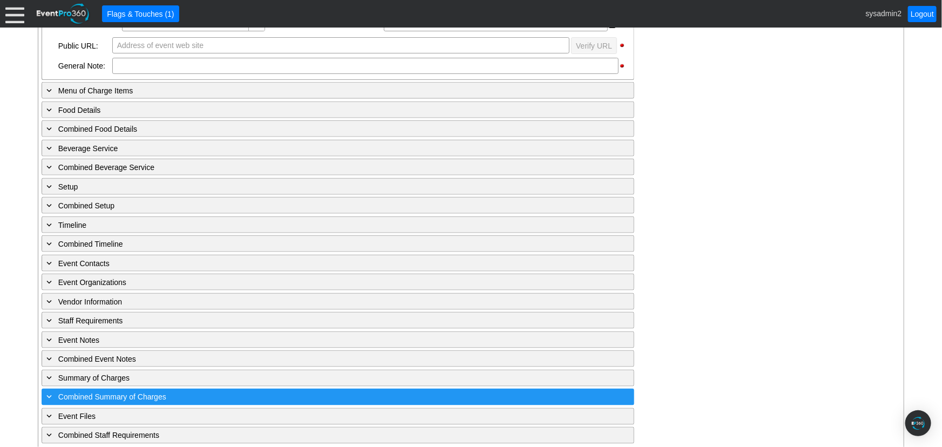
click at [131, 393] on span "Combined Summary of Charges" at bounding box center [112, 397] width 108 height 9
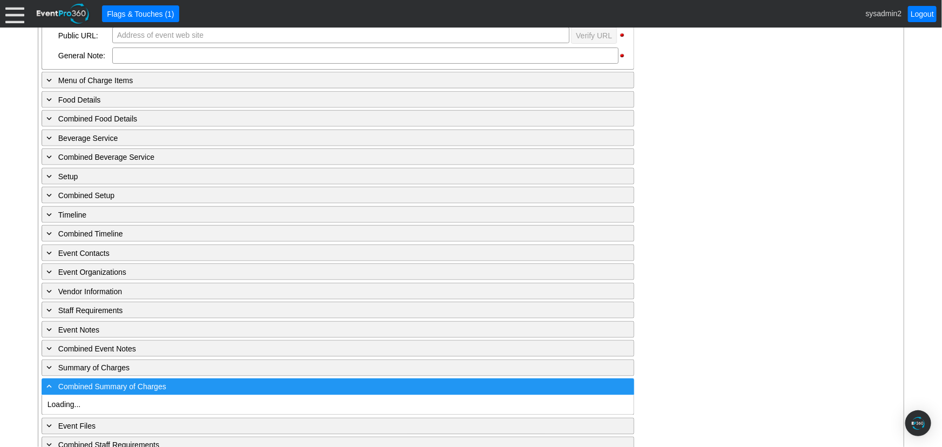
scroll to position [716, 0]
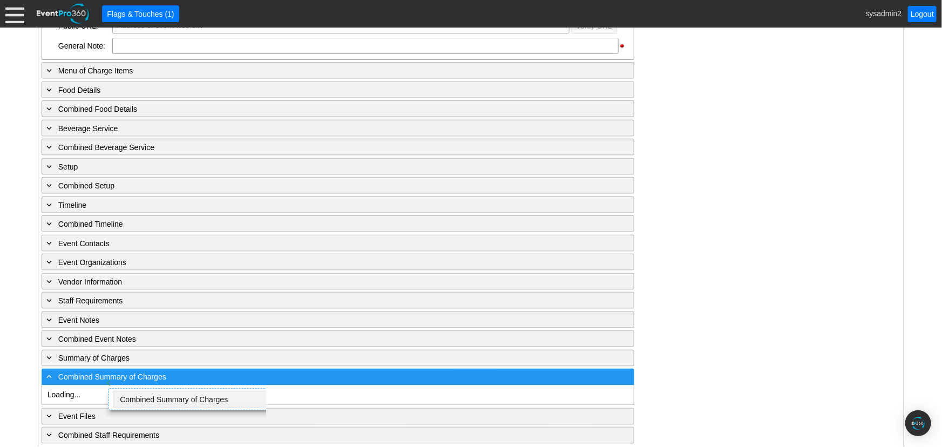
click at [96, 373] on span "Combined Summary of Charges" at bounding box center [112, 377] width 108 height 9
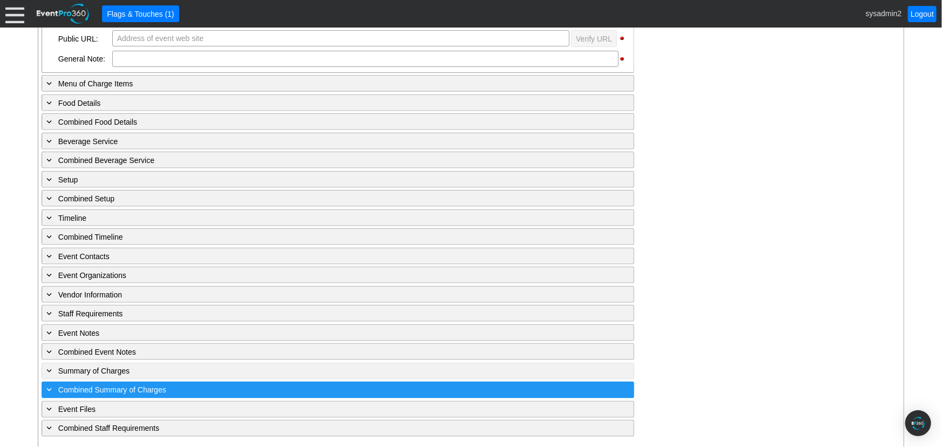
scroll to position [696, 0]
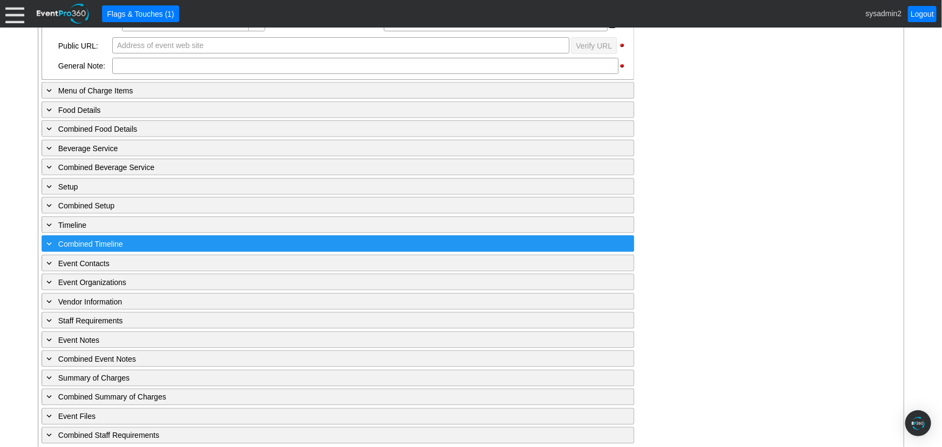
click at [109, 240] on span "Combined Timeline" at bounding box center [90, 244] width 65 height 9
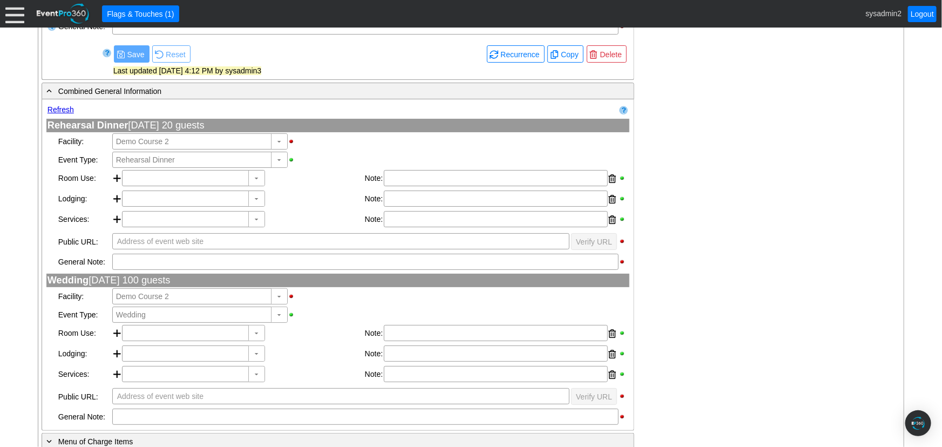
scroll to position [373, 0]
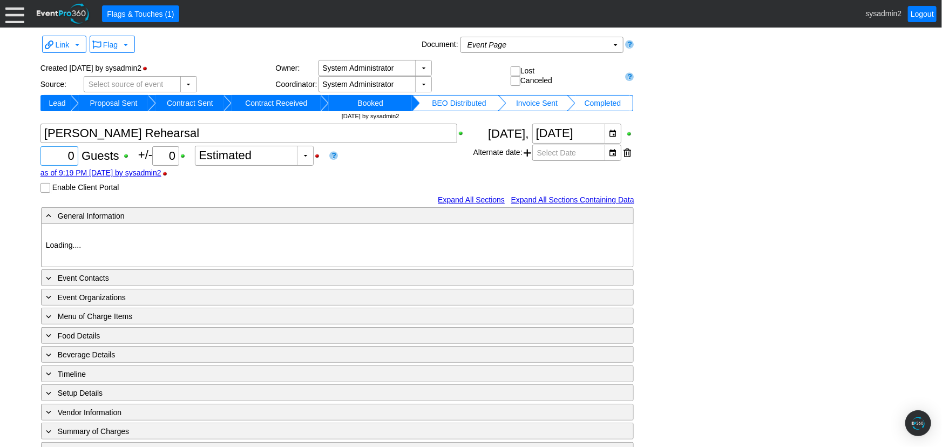
type input "Demo Venue 1"
type input "1045172"
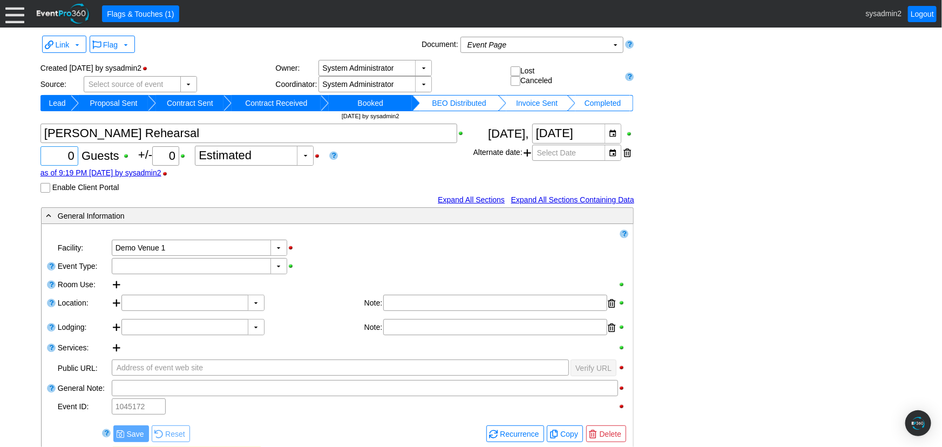
drag, startPoint x: 58, startPoint y: 159, endPoint x: 103, endPoint y: 160, distance: 44.3
click at [103, 160] on div "Χ 0 Guests +/- Χ 0 ▼ Χ Estimated as of 9:19 PM on Tuesday, 10/14/2025 by sysadm…" at bounding box center [256, 158] width 433 height 69
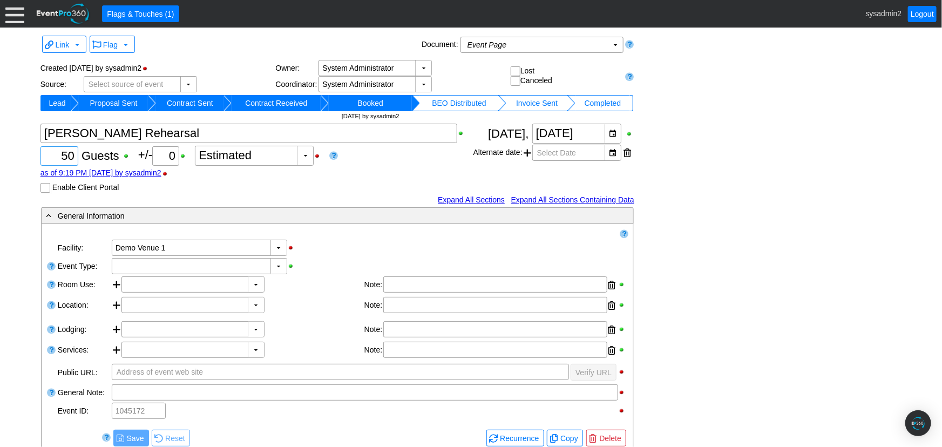
type input "50"
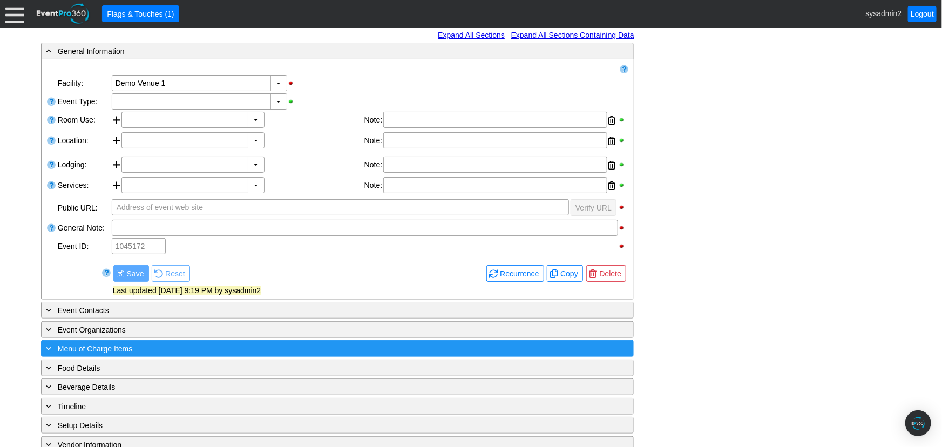
scroll to position [196, 0]
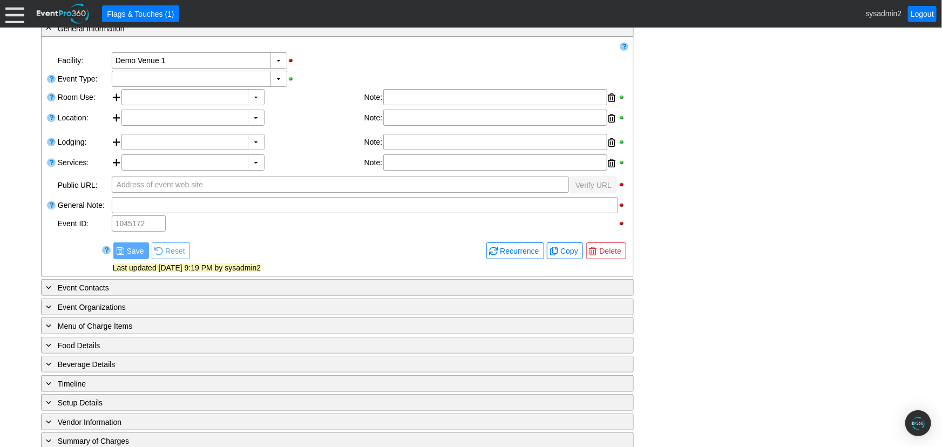
click at [128, 246] on span "Save" at bounding box center [136, 251] width 22 height 11
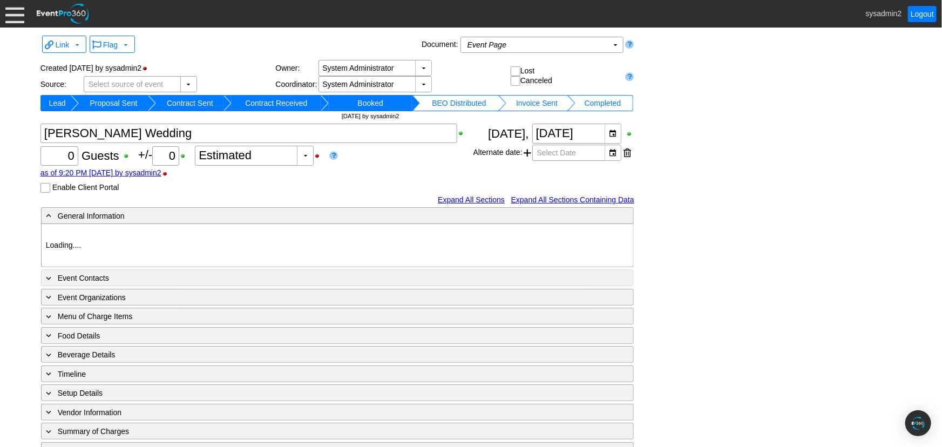
type input "Demo Venue 1"
type input "1045173"
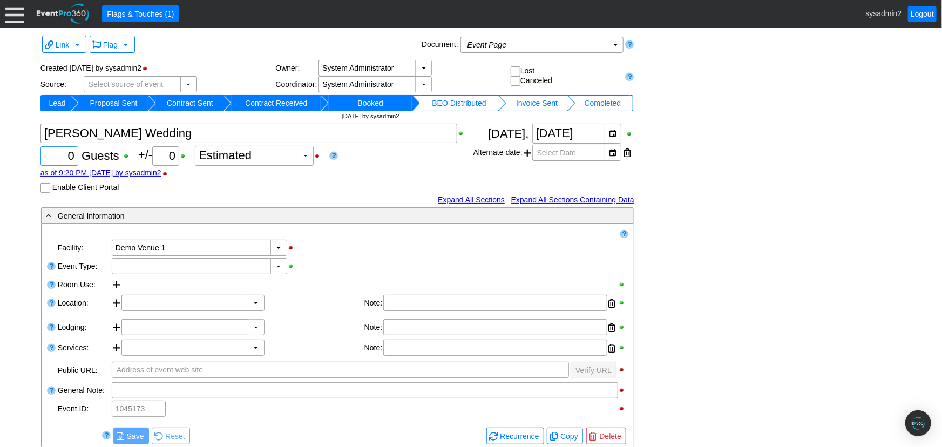
drag, startPoint x: 56, startPoint y: 158, endPoint x: 80, endPoint y: 163, distance: 24.1
click at [80, 163] on div "Χ 0 Guests +/- Χ 0 ▼ Χ Estimated as of 9:20 PM [DATE] by sysadmin2 Enable Clien…" at bounding box center [256, 158] width 433 height 69
type input "100"
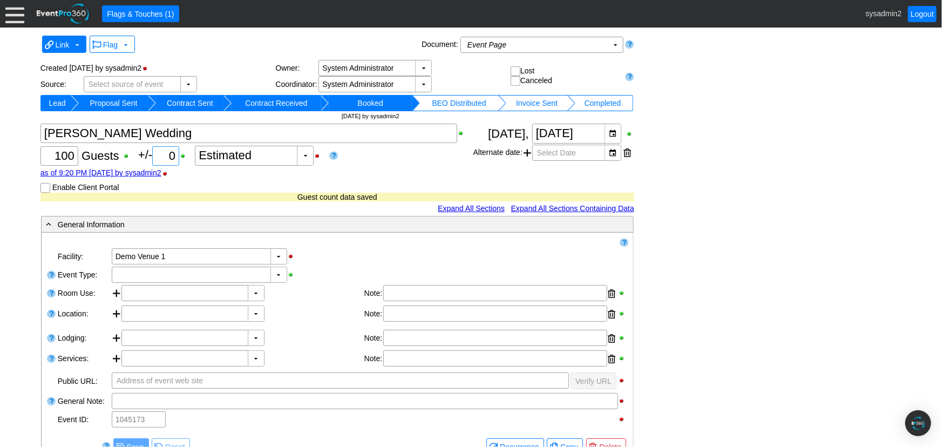
click at [78, 46] on span at bounding box center [77, 44] width 9 height 9
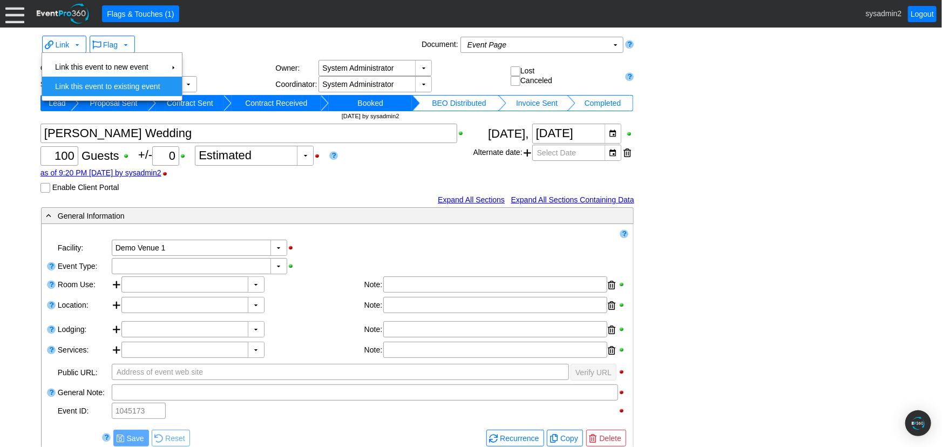
click at [116, 85] on td "Link this event to existing event" at bounding box center [108, 86] width 114 height 19
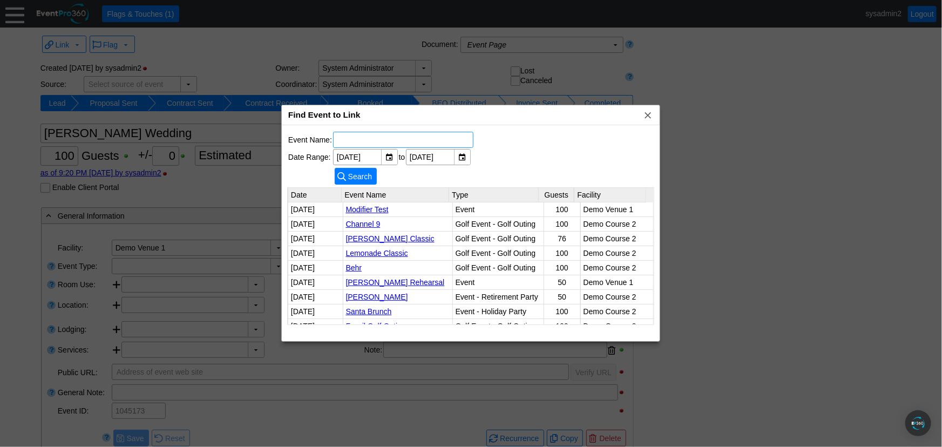
scroll to position [49, 0]
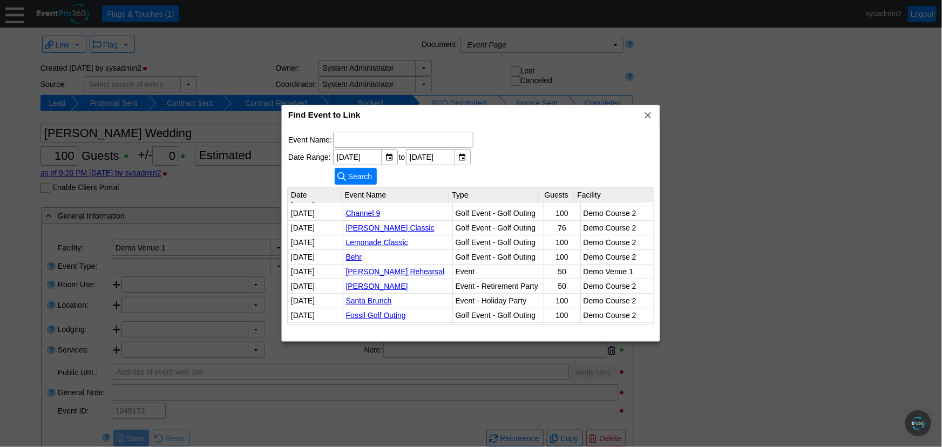
click at [373, 269] on link "[PERSON_NAME] Rehearsal" at bounding box center [395, 271] width 99 height 9
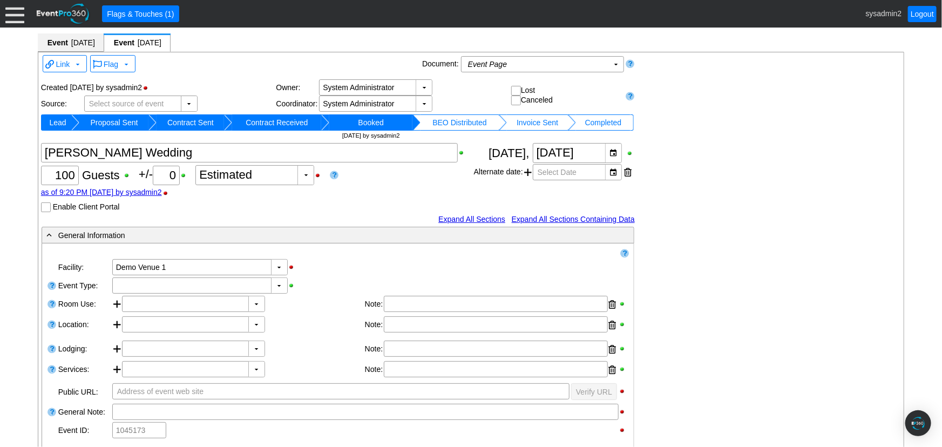
click at [66, 38] on span "Event" at bounding box center [57, 42] width 23 height 11
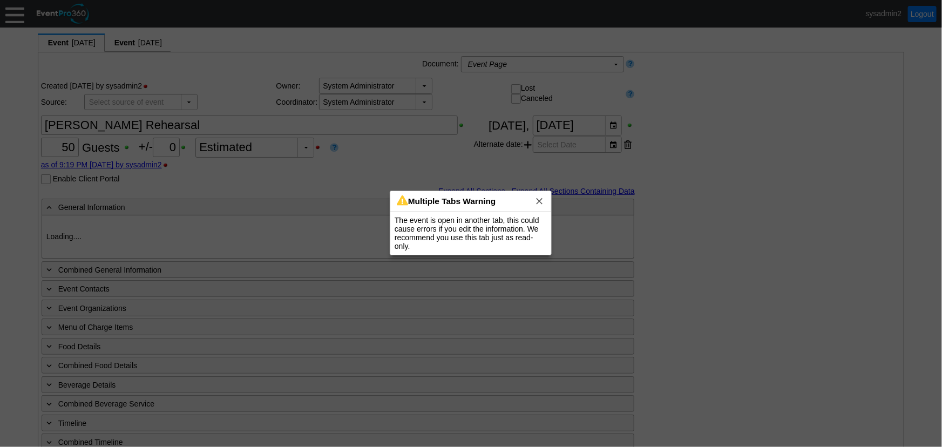
type input "Demo Venue 1"
type input "1045172"
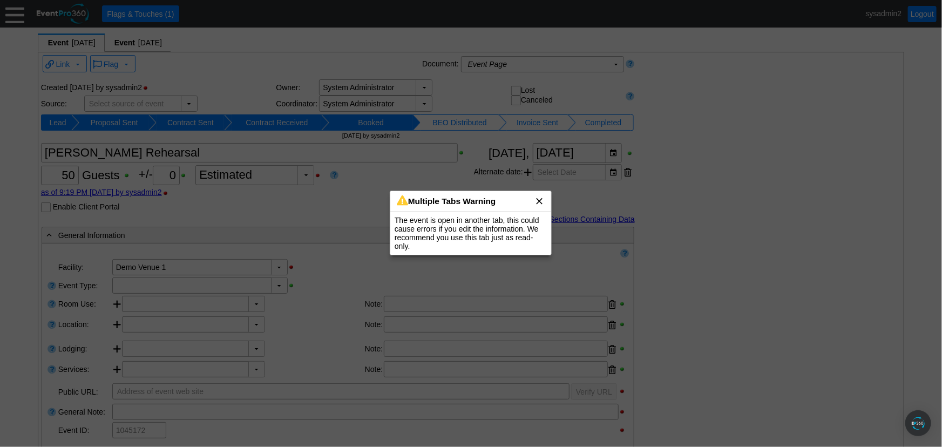
click at [542, 201] on span "x" at bounding box center [539, 200] width 11 height 11
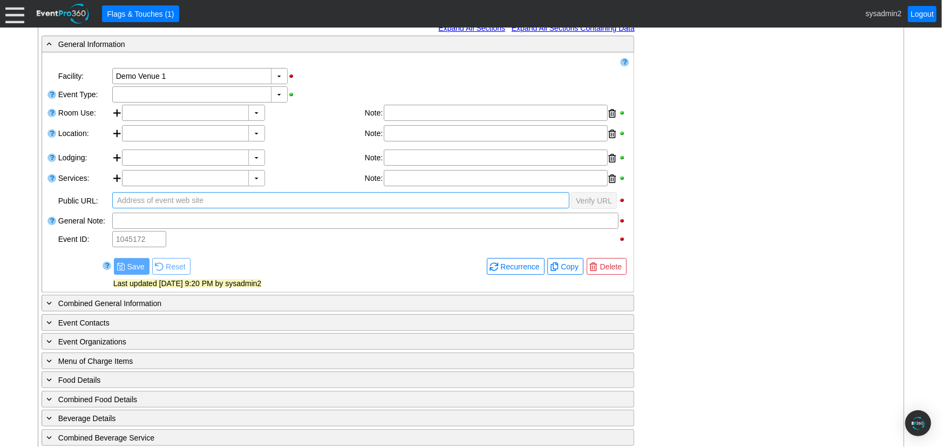
scroll to position [196, 0]
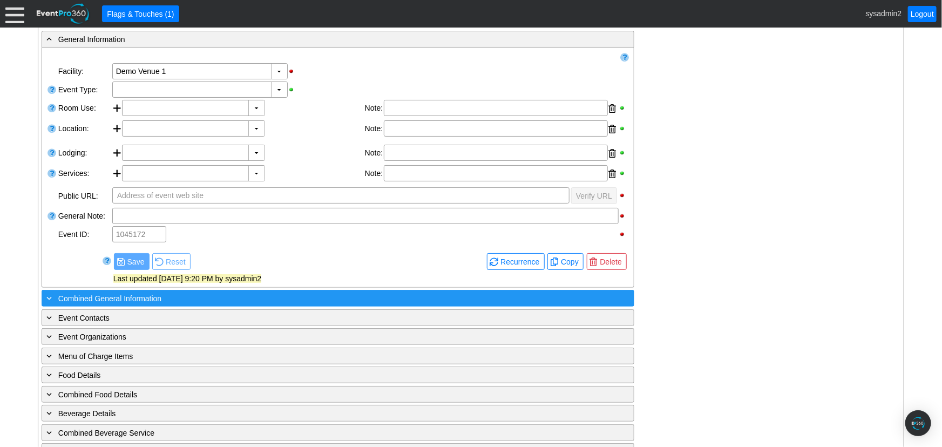
click at [118, 299] on span "Combined General Information" at bounding box center [109, 298] width 103 height 9
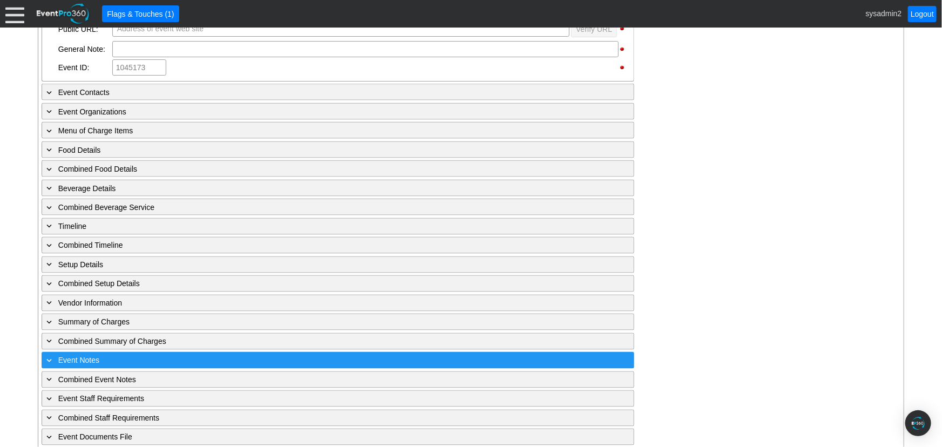
scroll to position [839, 0]
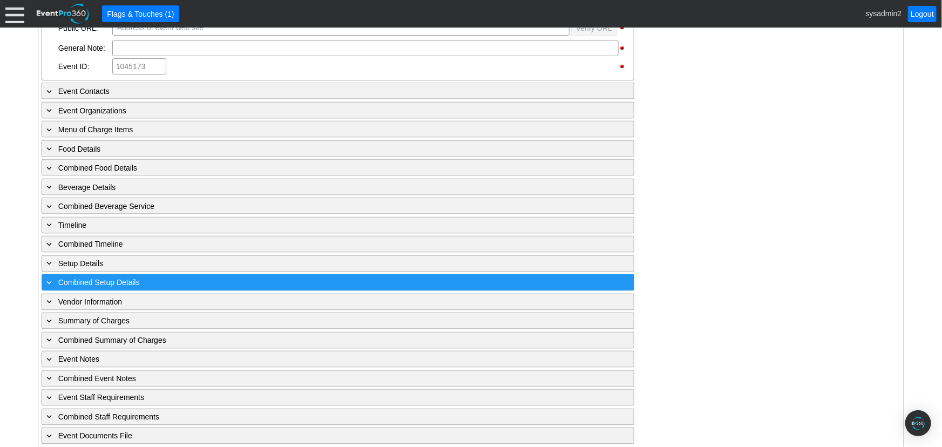
click at [124, 279] on span "Combined Setup Details" at bounding box center [99, 283] width 82 height 9
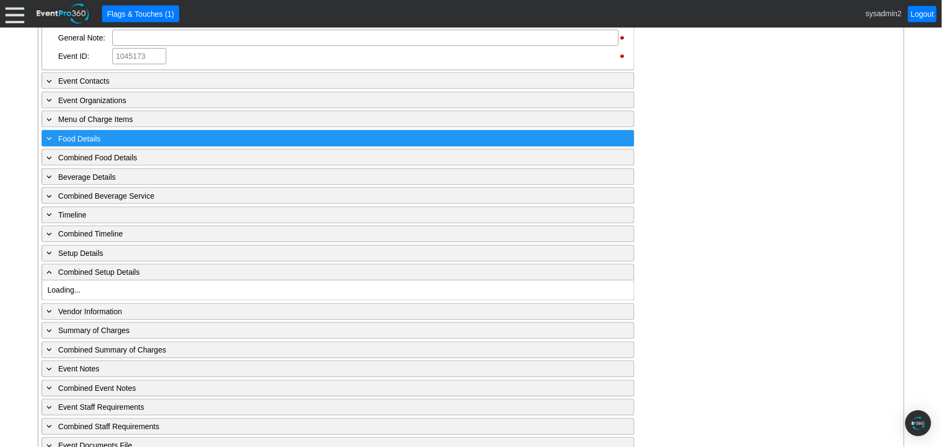
scroll to position [859, 0]
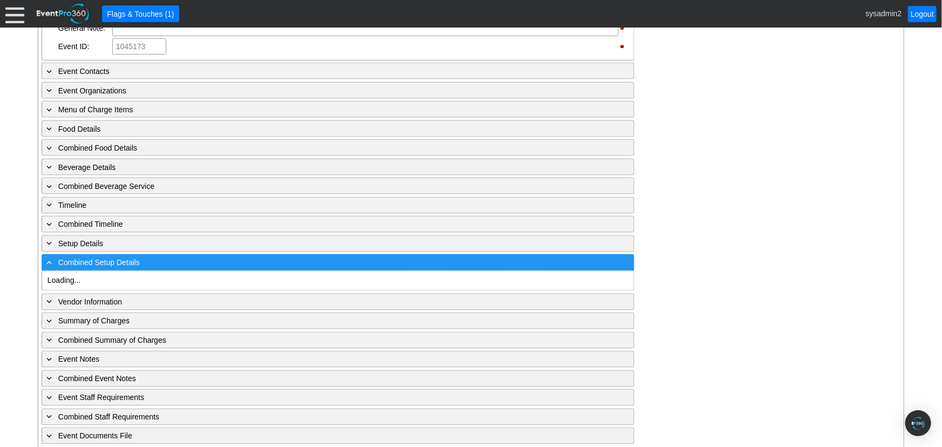
click at [106, 259] on span "Combined Setup Details" at bounding box center [99, 263] width 82 height 9
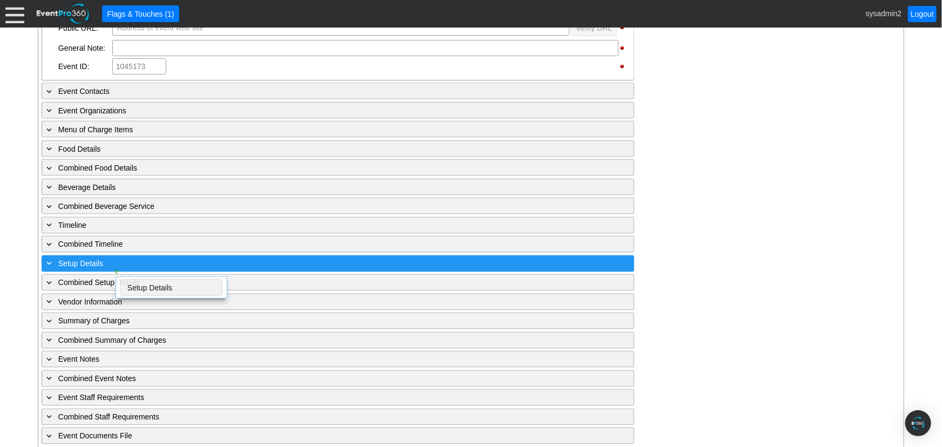
click at [103, 258] on div "+ Setup Details" at bounding box center [315, 264] width 543 height 12
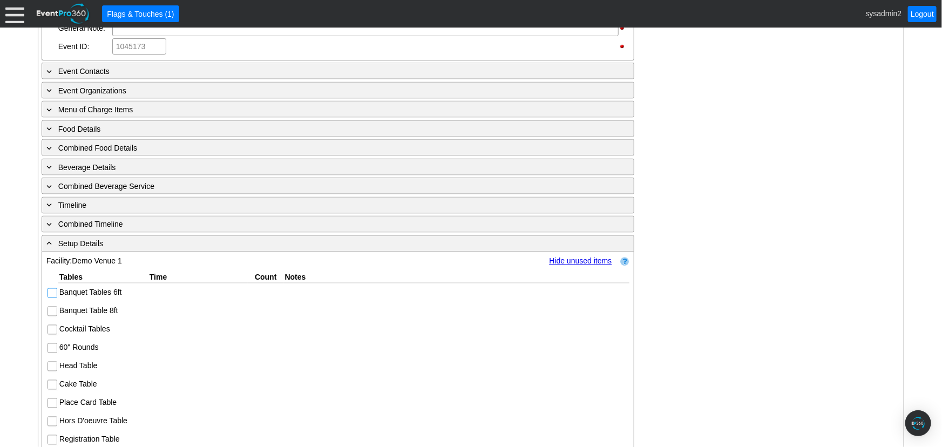
click at [52, 289] on input "Banquet Tables 6ft" at bounding box center [53, 294] width 11 height 11
click at [53, 307] on input "Banquet Table 8ft" at bounding box center [53, 312] width 11 height 11
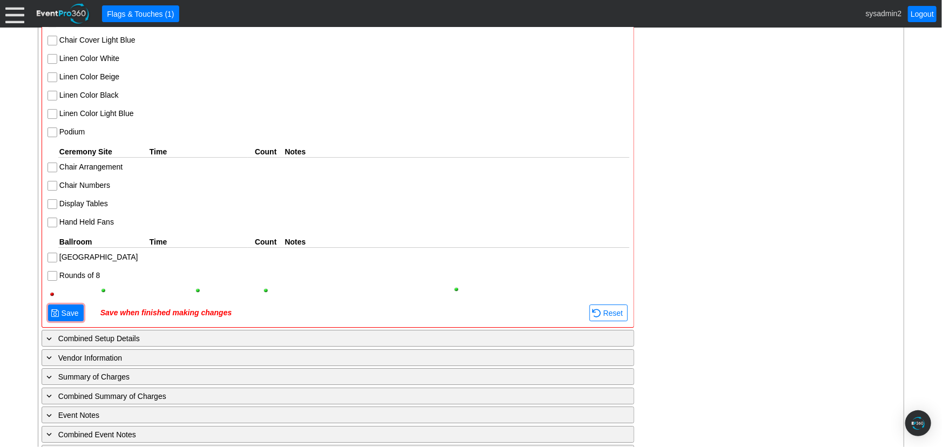
scroll to position [1774, 0]
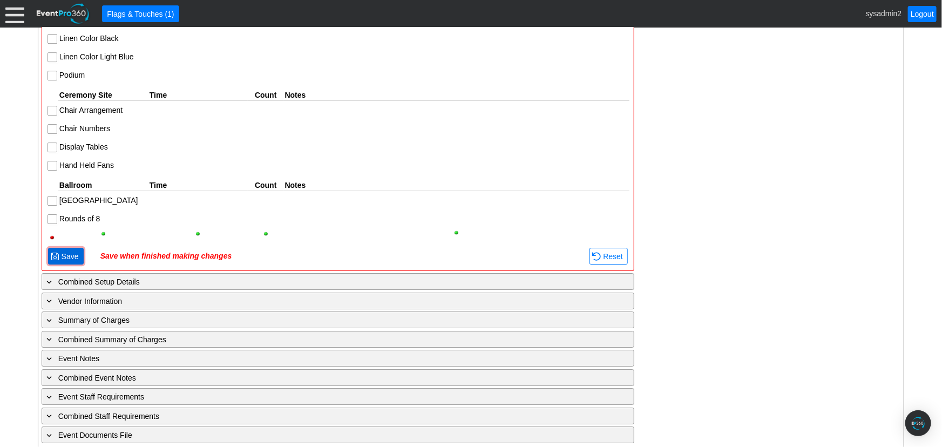
click at [69, 252] on span "Save" at bounding box center [70, 256] width 22 height 11
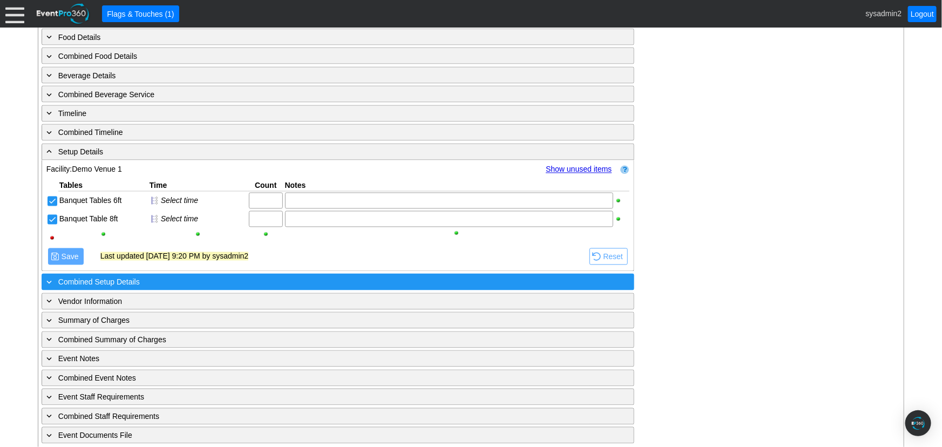
click at [92, 278] on span "Combined Setup Details" at bounding box center [99, 282] width 82 height 9
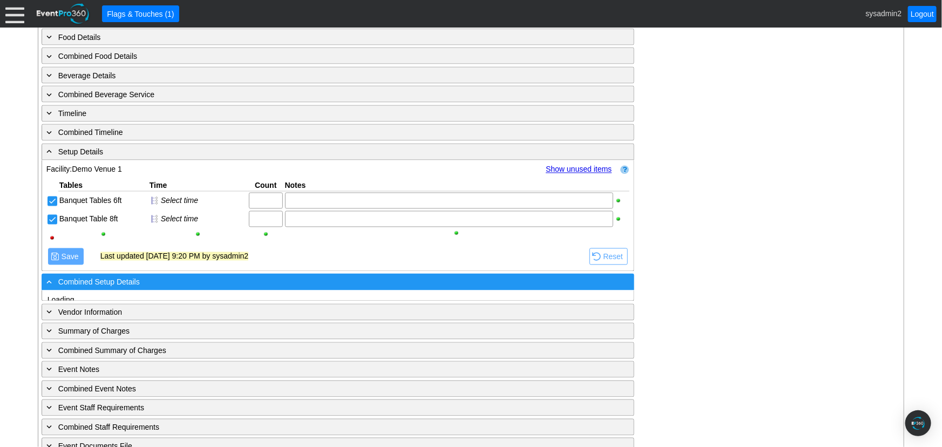
scroll to position [971, 0]
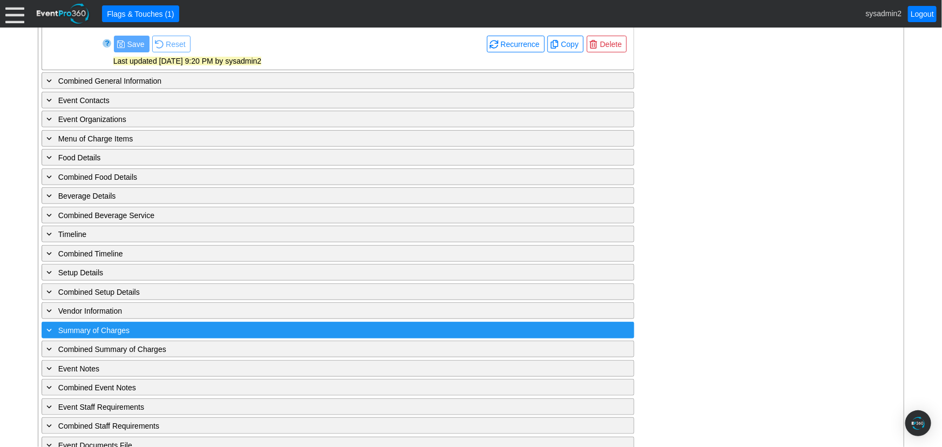
scroll to position [424, 0]
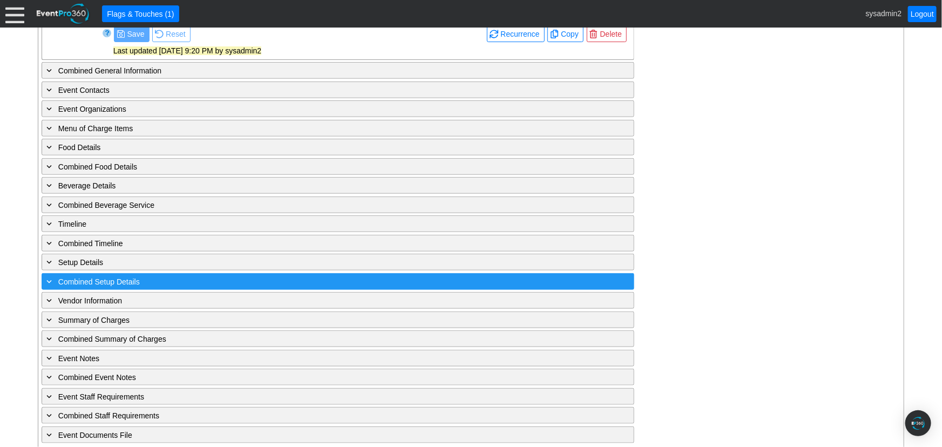
click at [111, 277] on span "Combined Setup Details" at bounding box center [99, 281] width 82 height 9
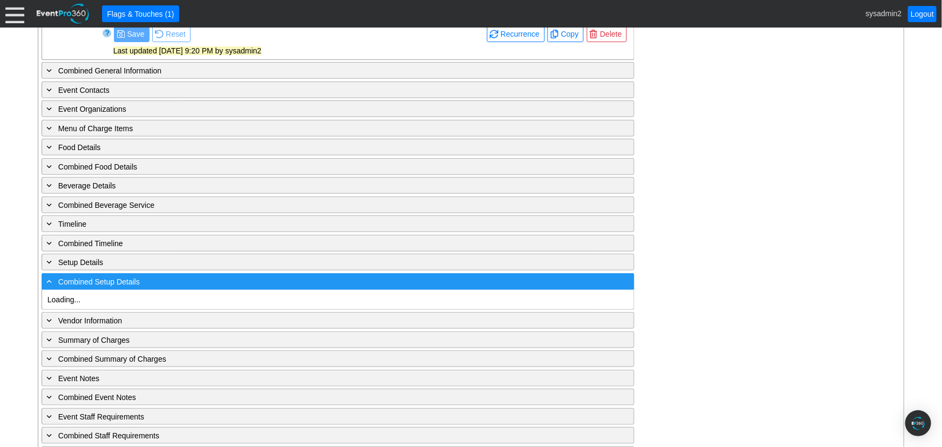
scroll to position [0, 0]
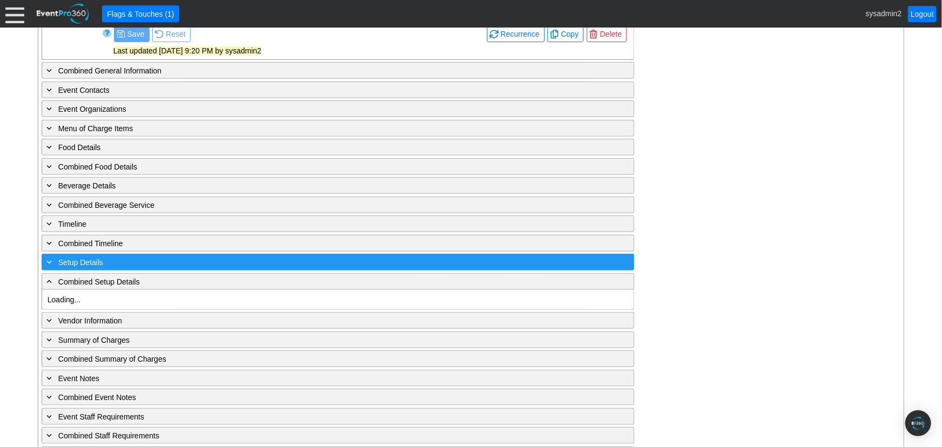
click at [104, 258] on div "+ Setup Details" at bounding box center [315, 262] width 543 height 12
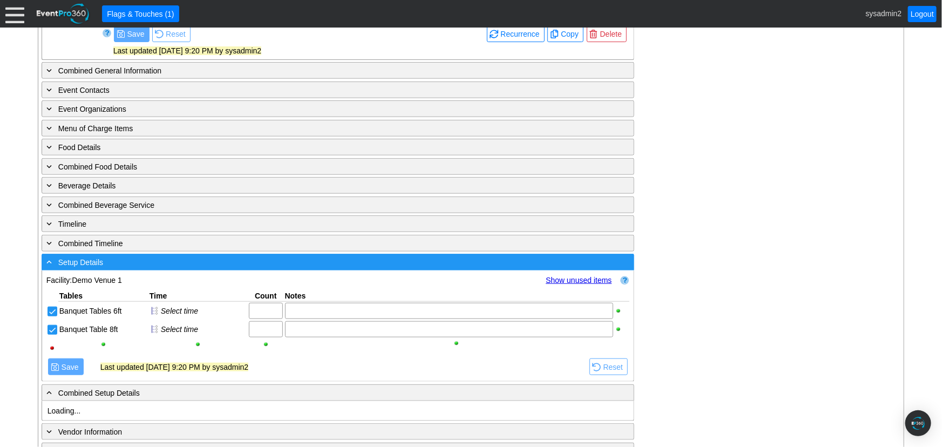
click at [104, 260] on div "- Setup Details" at bounding box center [315, 262] width 543 height 12
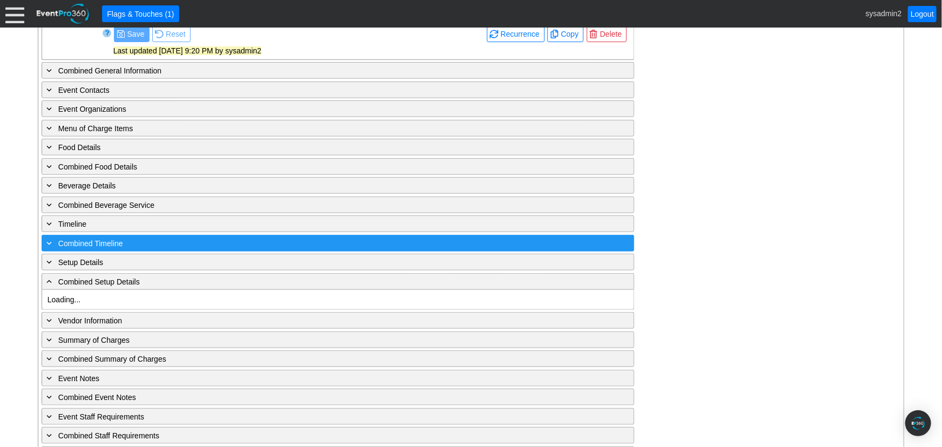
click at [110, 242] on span "Combined Timeline" at bounding box center [90, 243] width 65 height 9
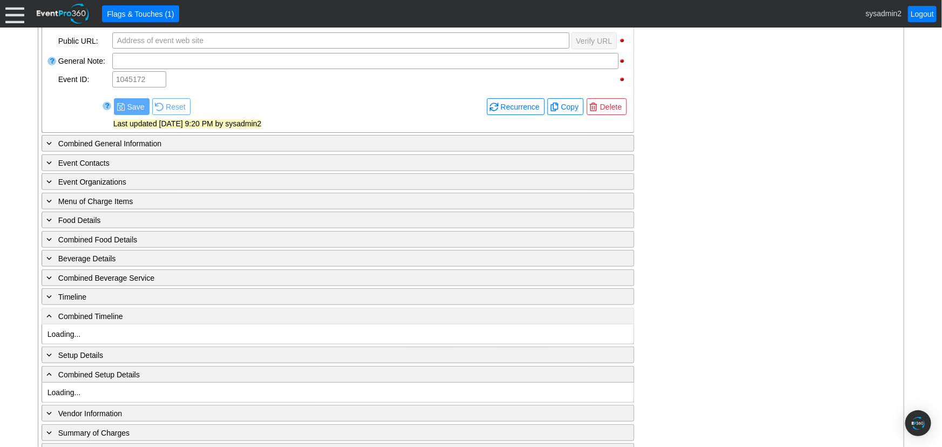
scroll to position [343, 0]
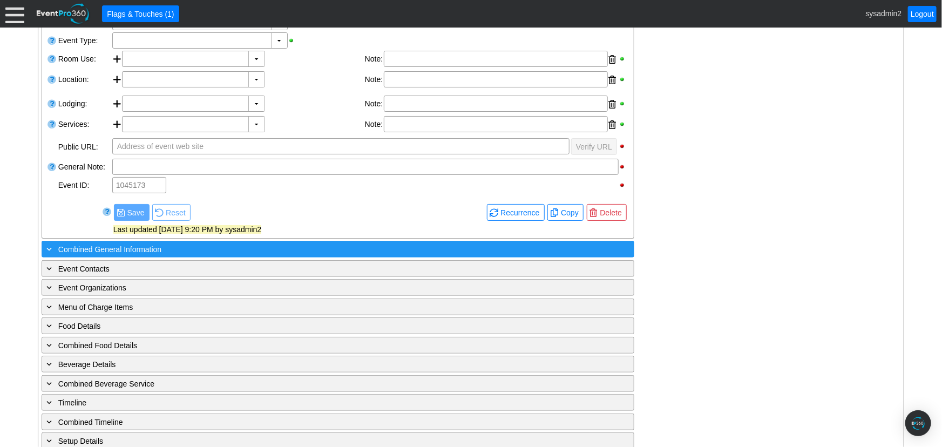
click at [112, 253] on div "+ Combined General Information" at bounding box center [315, 249] width 543 height 12
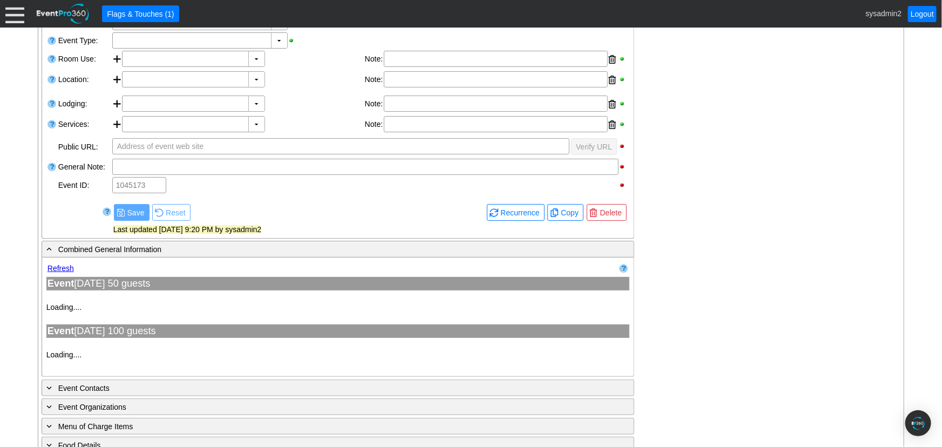
type input "Demo Venue 1"
type input "1045172"
type input "Demo Venue 1"
type input "1045173"
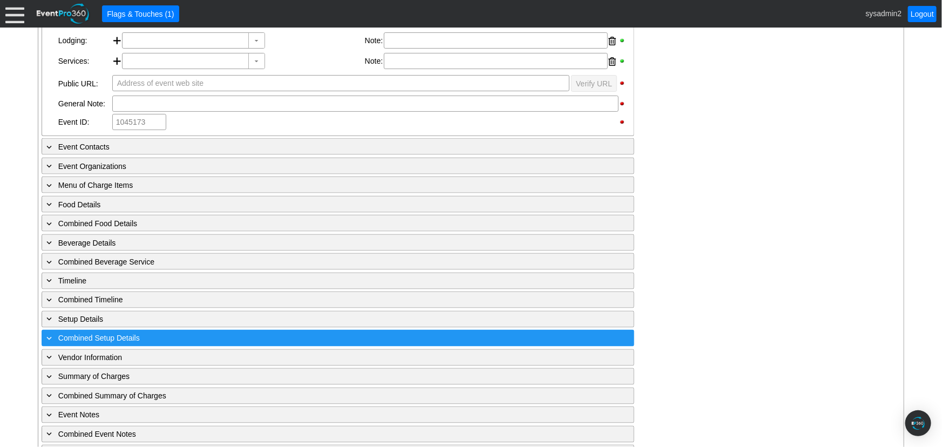
scroll to position [839, 0]
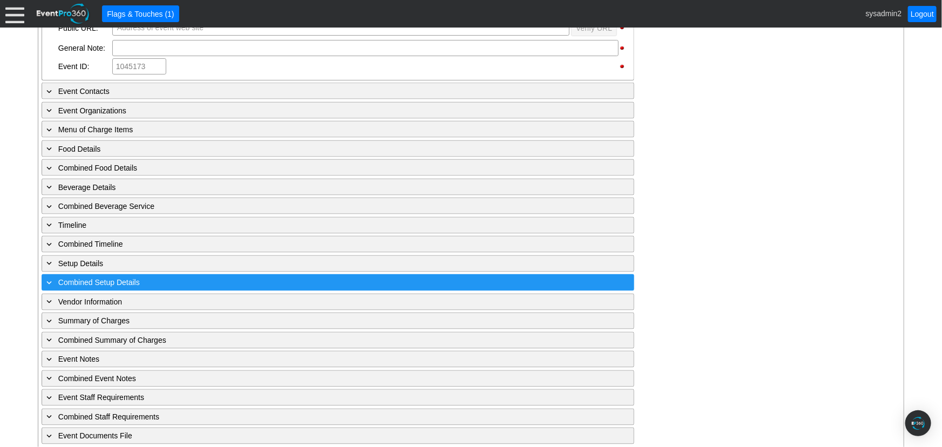
click at [108, 279] on span "Combined Setup Details" at bounding box center [99, 283] width 82 height 9
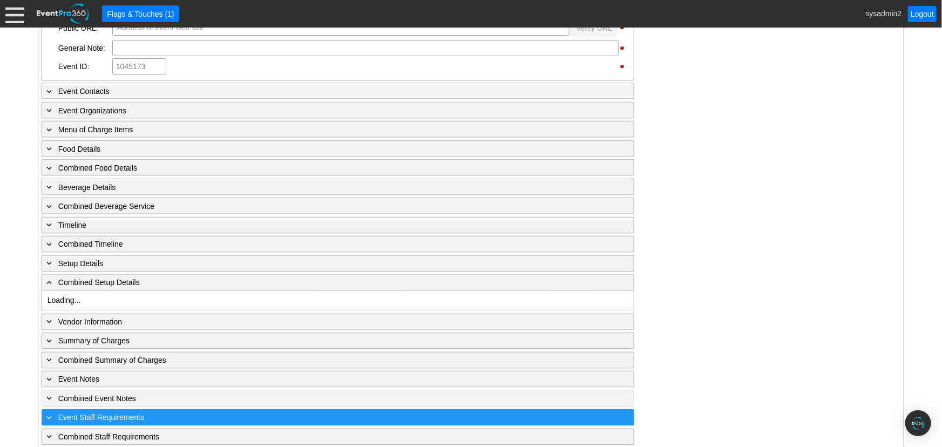
scroll to position [859, 0]
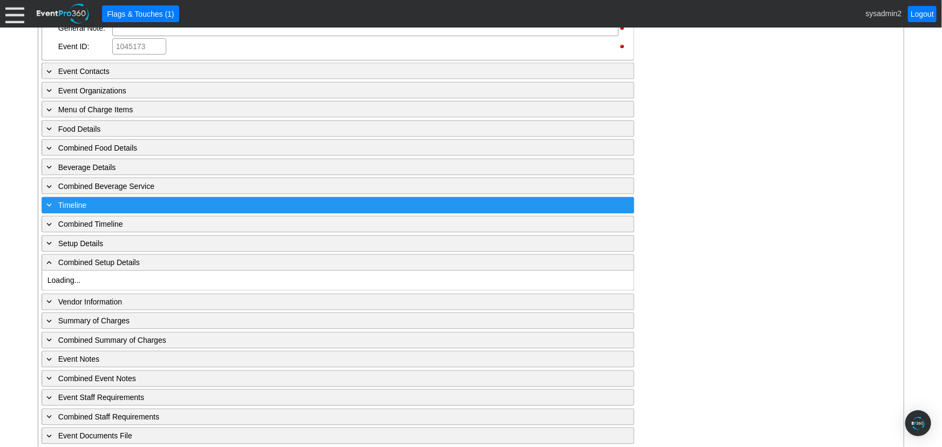
click at [101, 207] on div "+ Timeline ▼" at bounding box center [338, 205] width 593 height 17
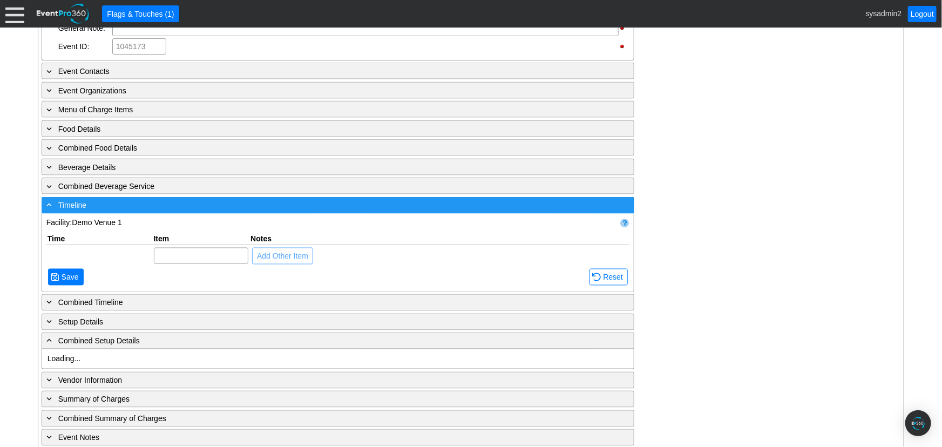
click at [97, 200] on div "- Timeline" at bounding box center [315, 205] width 543 height 12
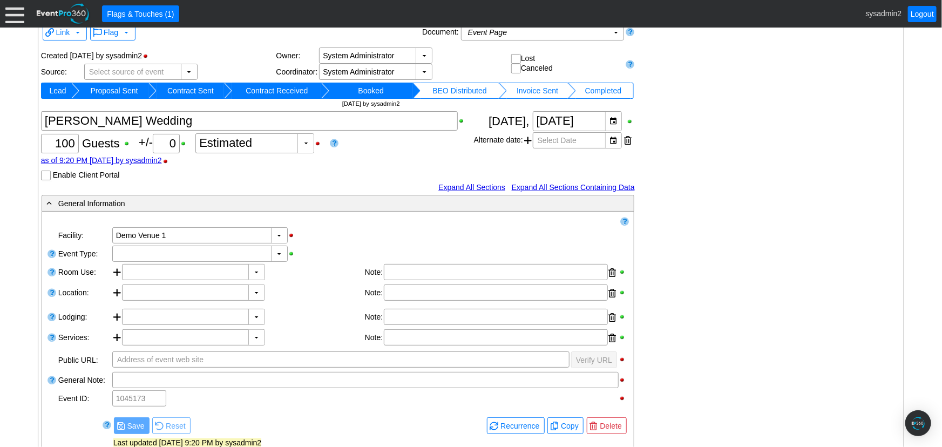
scroll to position [25, 0]
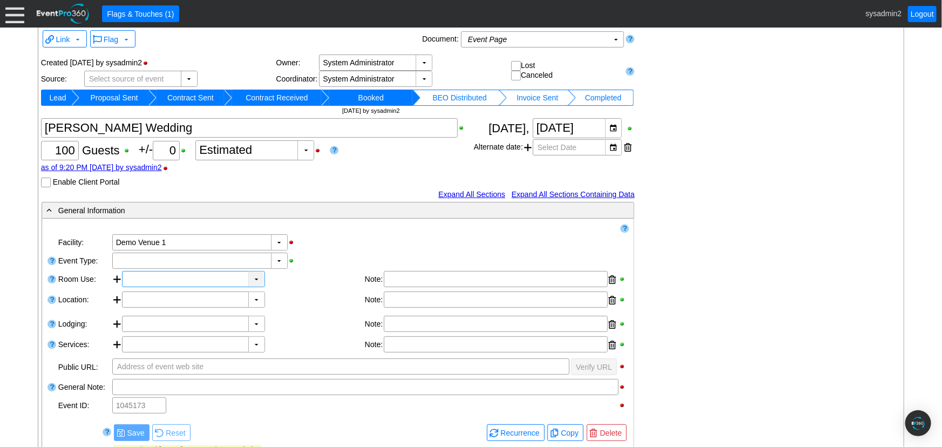
click at [253, 279] on div "▼" at bounding box center [256, 279] width 16 height 15
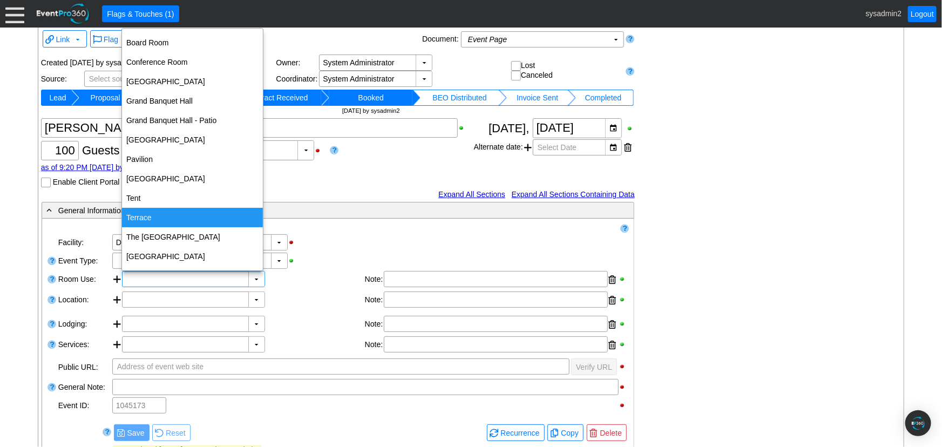
click at [169, 220] on div "Terrace" at bounding box center [192, 217] width 141 height 19
type input "Terrace"
type input "0:00"
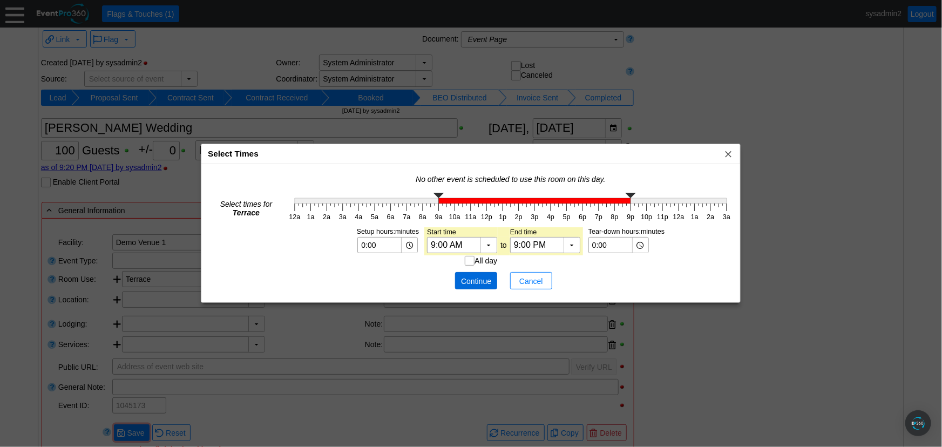
click at [472, 277] on span "Continue" at bounding box center [476, 281] width 32 height 11
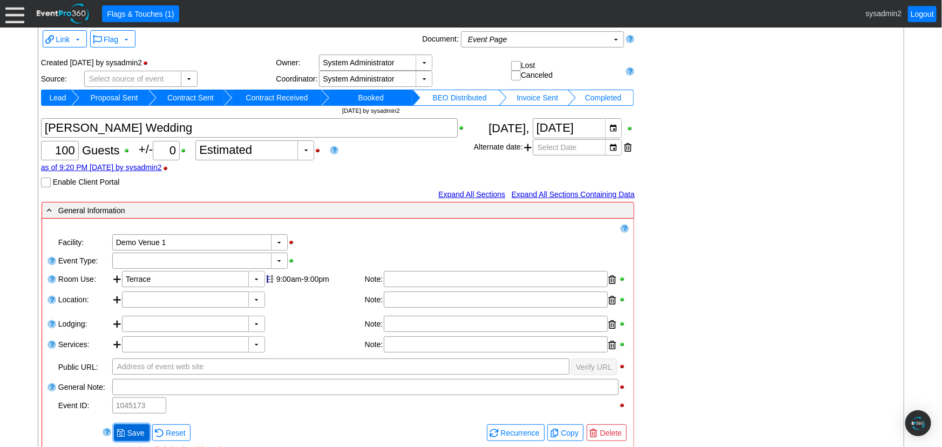
click at [129, 428] on span "Save" at bounding box center [136, 433] width 22 height 11
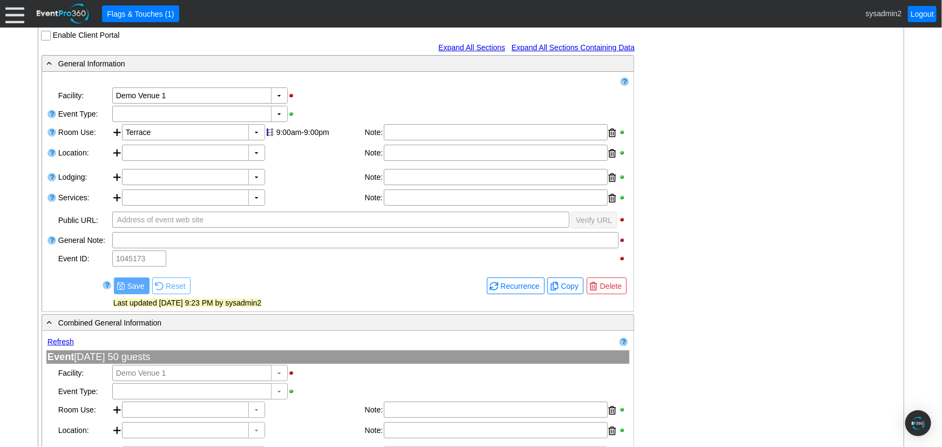
scroll to position [172, 0]
click at [252, 198] on div "▼" at bounding box center [256, 196] width 16 height 15
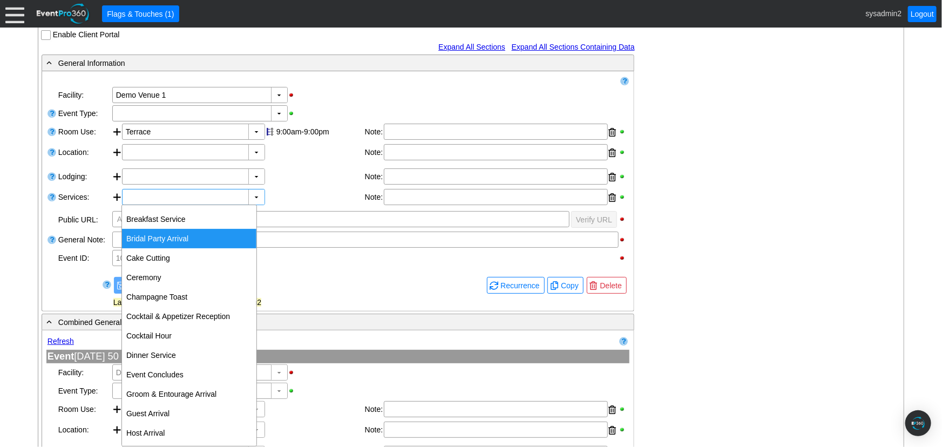
click at [192, 239] on div "Bridal Party Arrival" at bounding box center [189, 238] width 134 height 19
type input "Bridal Party Arrival"
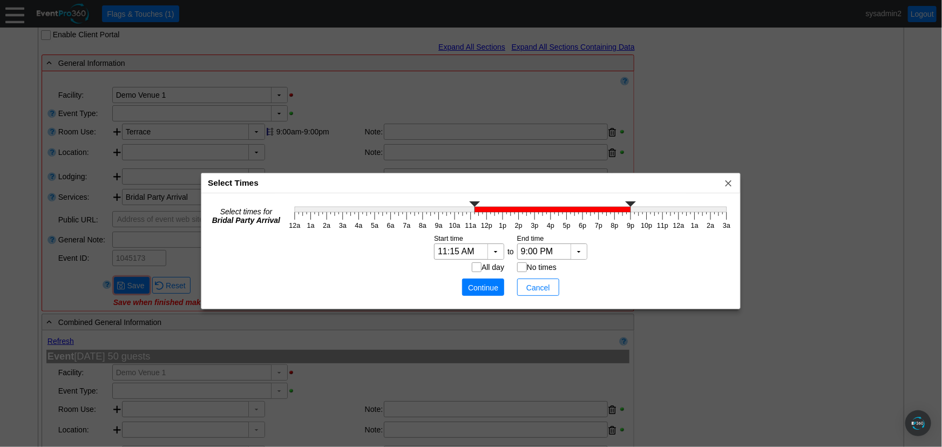
type input "11:00 AM"
click at [471, 211] on g at bounding box center [511, 206] width 432 height 11
type input "11:15 AM"
click at [437, 230] on icon "12a 1a 2a 3a 4a 5a 6a 7a 8a 9a 10a 11a 12p 1p 2p 3p 4p 5p 6p 7p 8p 9p 10p 11p 1…" at bounding box center [511, 215] width 448 height 32
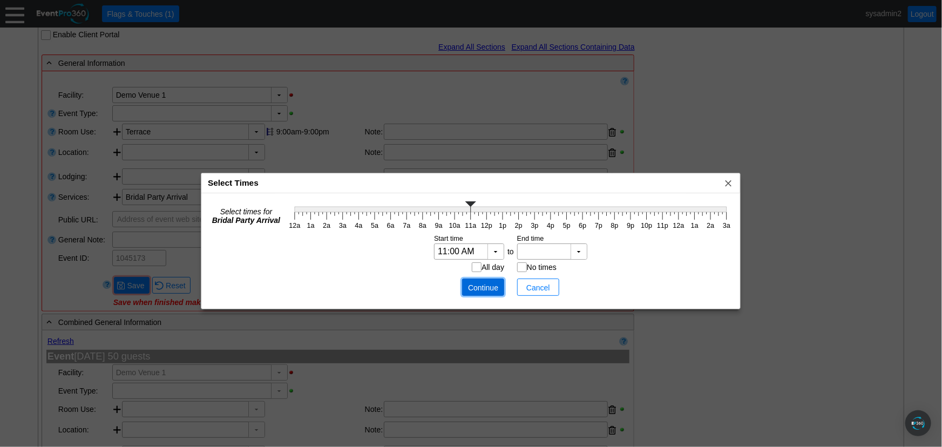
click at [475, 286] on span "Continue" at bounding box center [483, 287] width 32 height 11
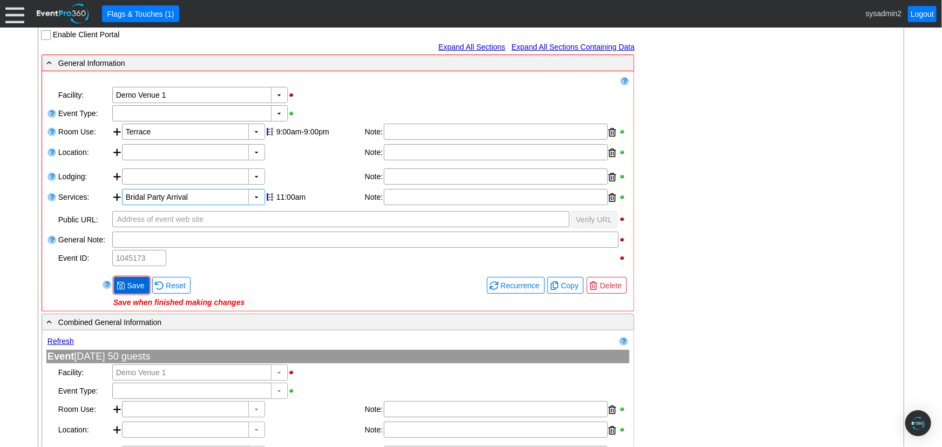
click at [123, 286] on span at bounding box center [121, 285] width 9 height 9
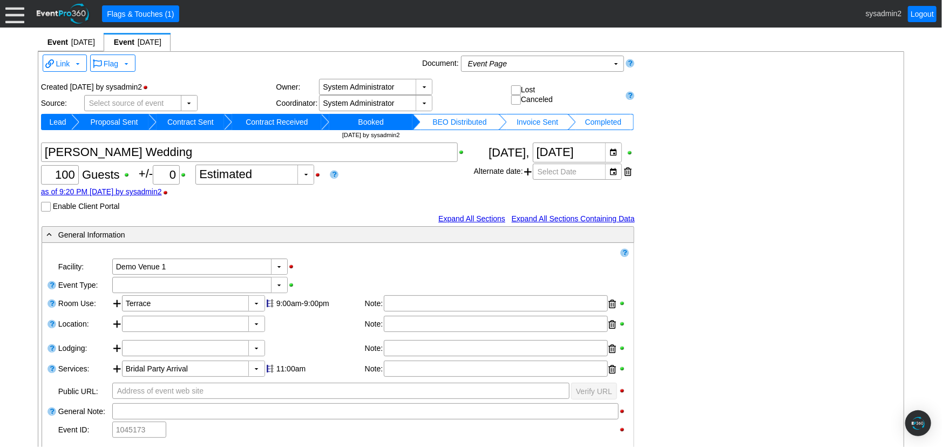
scroll to position [0, 0]
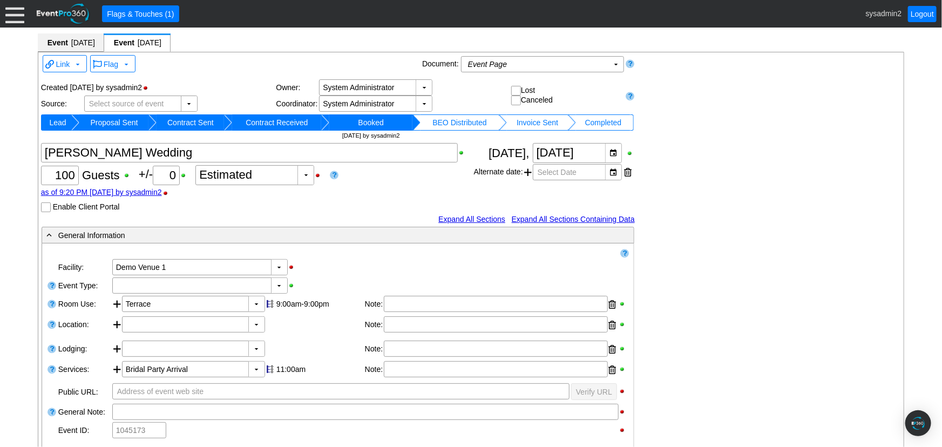
click at [72, 37] on span "Event 12/20/2024" at bounding box center [70, 42] width 49 height 11
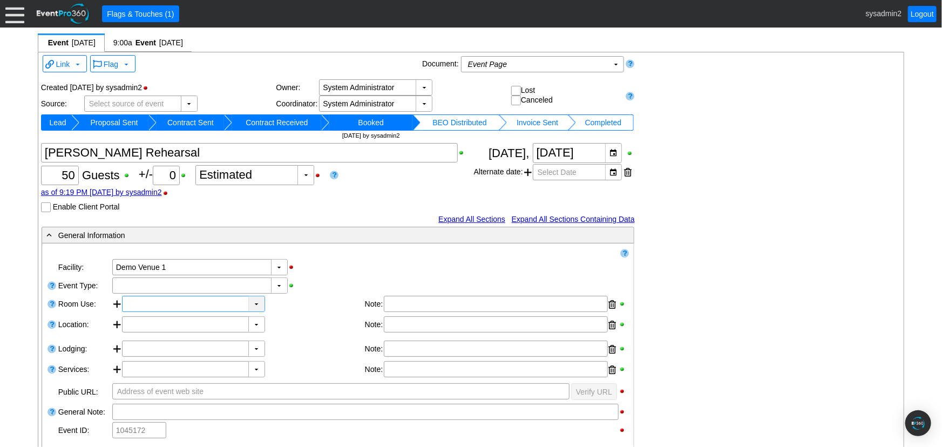
click at [254, 303] on div "▼" at bounding box center [256, 303] width 16 height 15
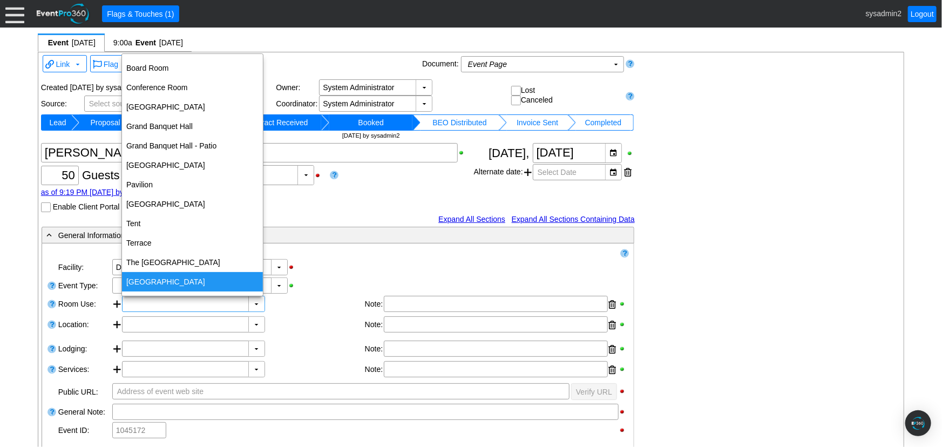
click at [174, 286] on div "[GEOGRAPHIC_DATA]" at bounding box center [192, 281] width 141 height 19
type input "[GEOGRAPHIC_DATA]"
type input "0:00"
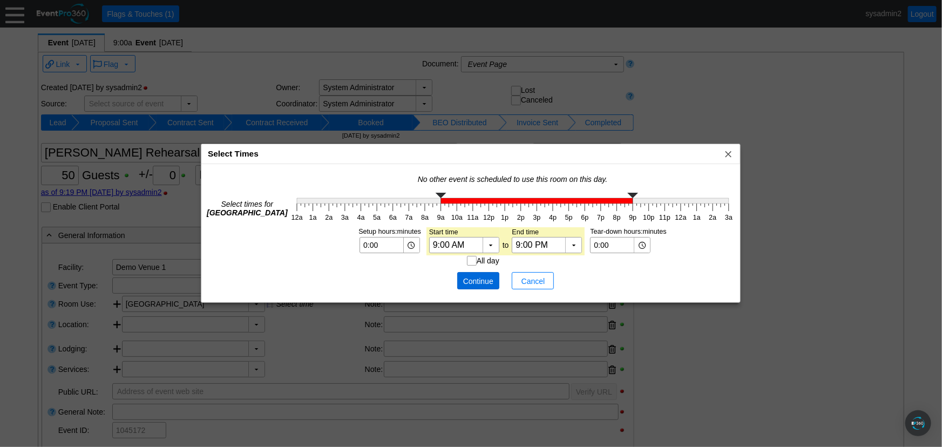
click at [480, 279] on span "Continue" at bounding box center [478, 281] width 32 height 11
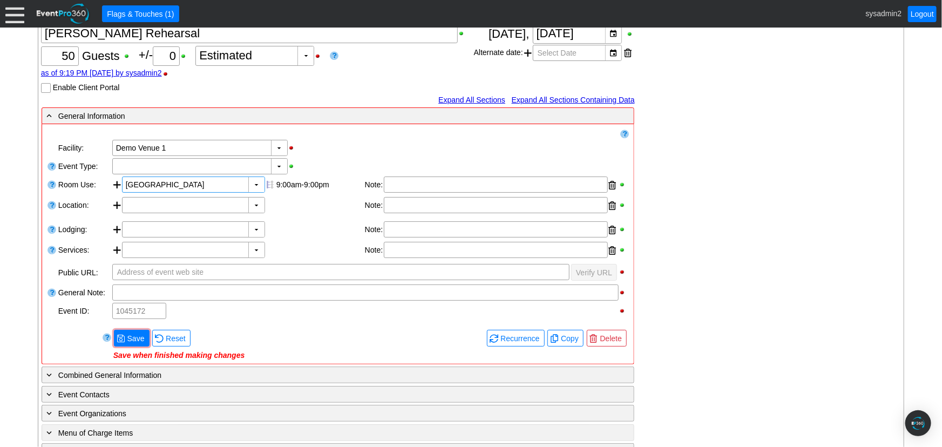
scroll to position [245, 0]
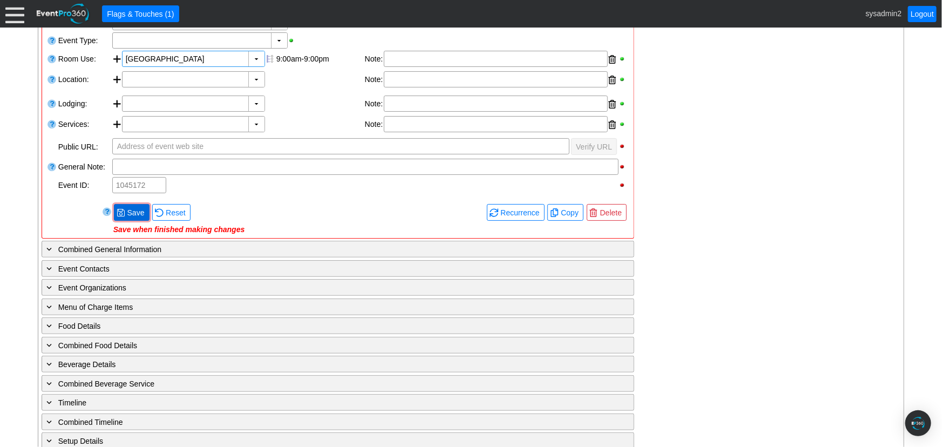
click at [135, 208] on span "Save" at bounding box center [136, 212] width 22 height 11
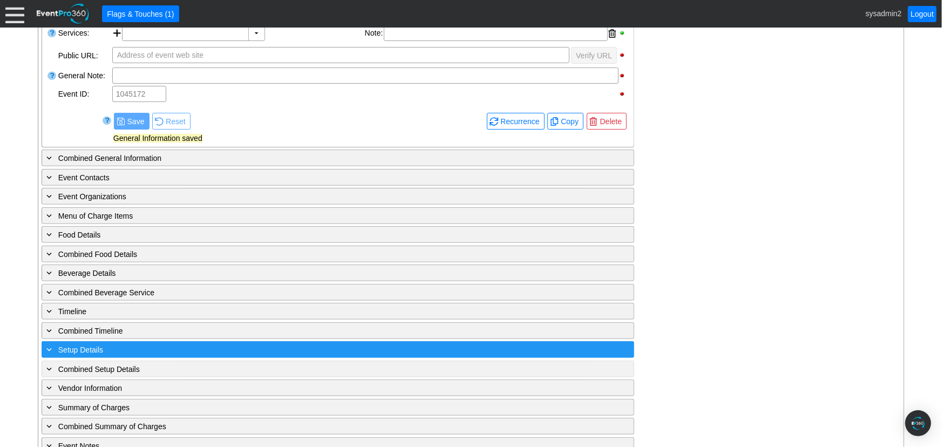
scroll to position [343, 0]
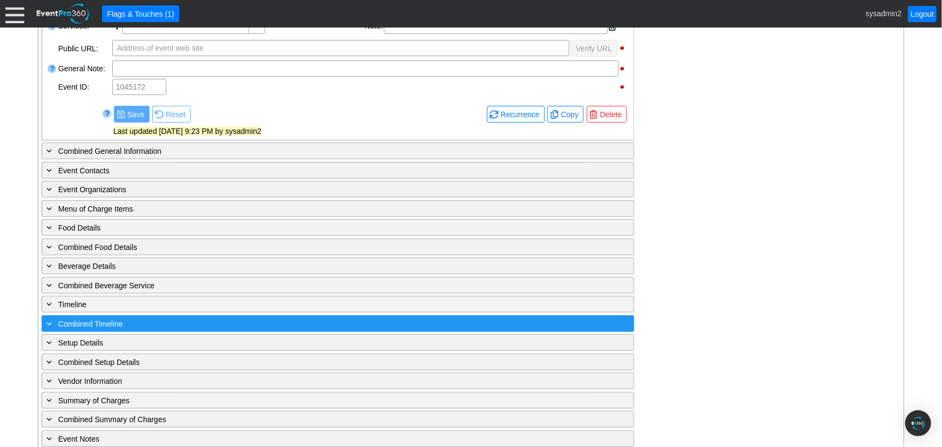
click at [111, 320] on span "Combined Timeline" at bounding box center [90, 324] width 65 height 9
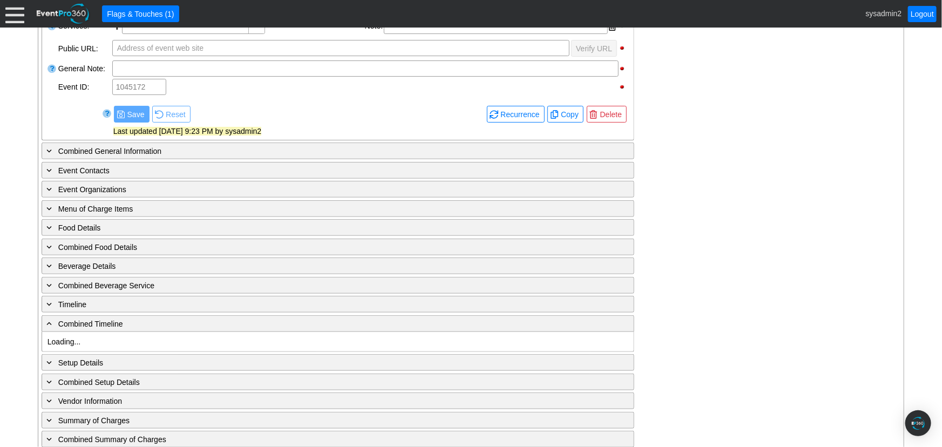
scroll to position [392, 0]
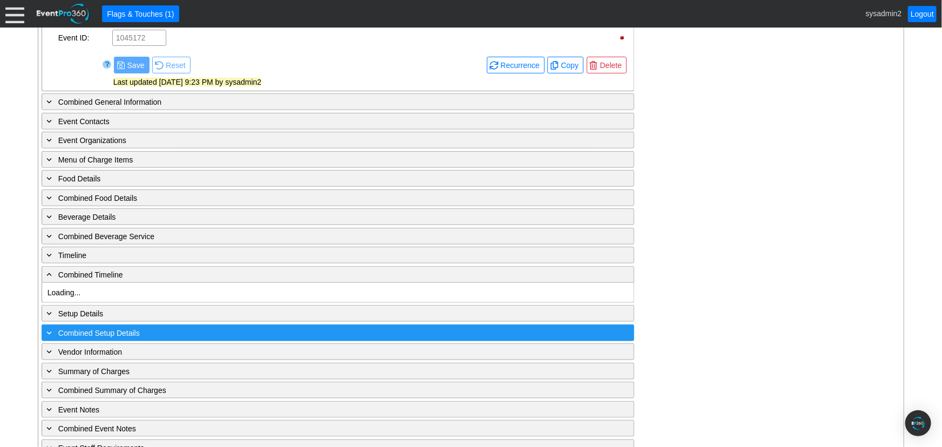
click at [104, 330] on span "Combined Setup Details" at bounding box center [99, 333] width 82 height 9
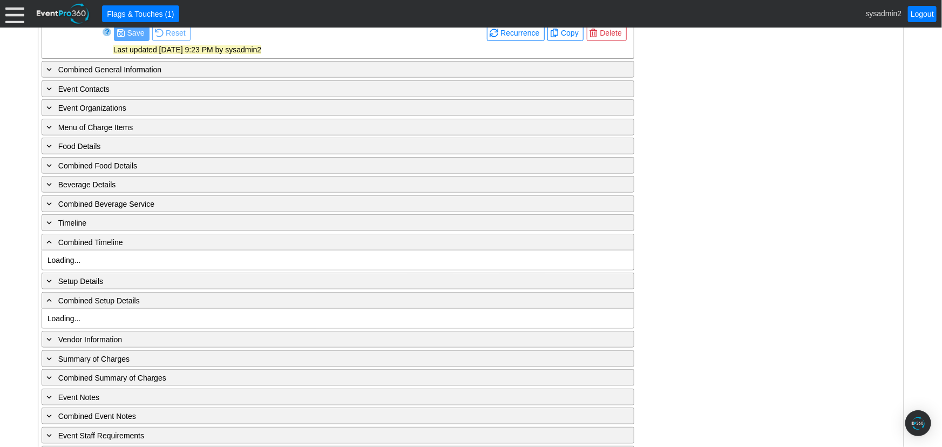
scroll to position [415, 0]
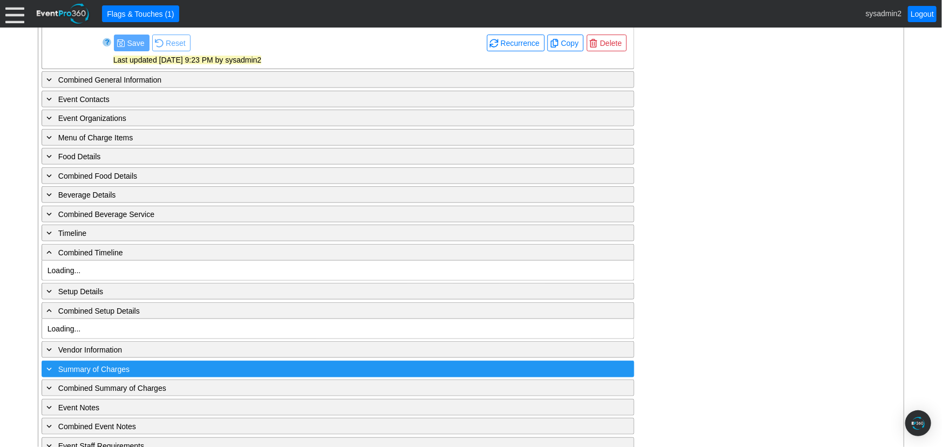
click at [93, 365] on span "Summary of Charges" at bounding box center [93, 369] width 71 height 9
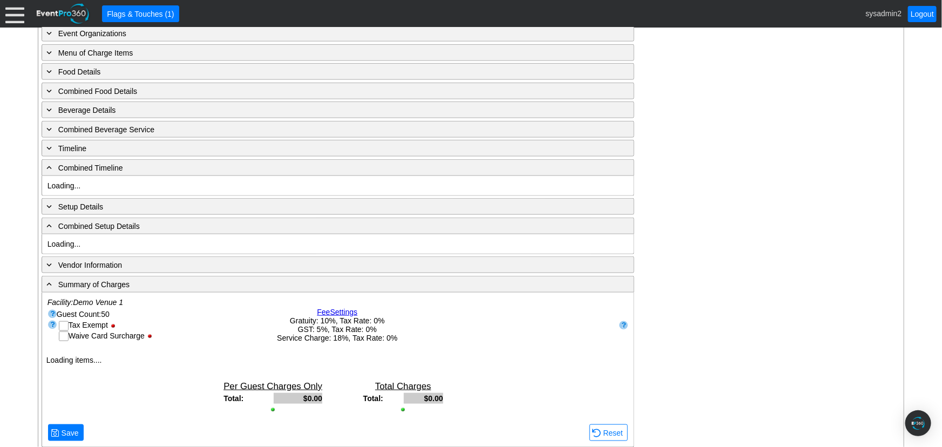
scroll to position [513, 0]
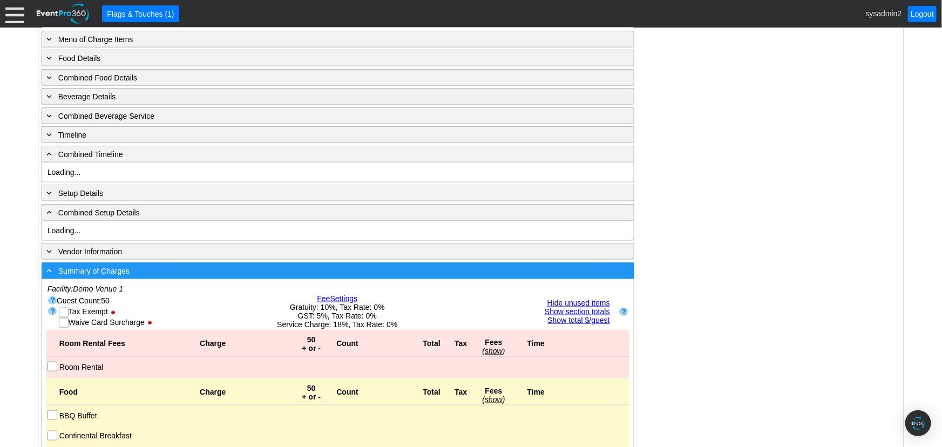
click at [100, 267] on span "Summary of Charges" at bounding box center [93, 271] width 71 height 9
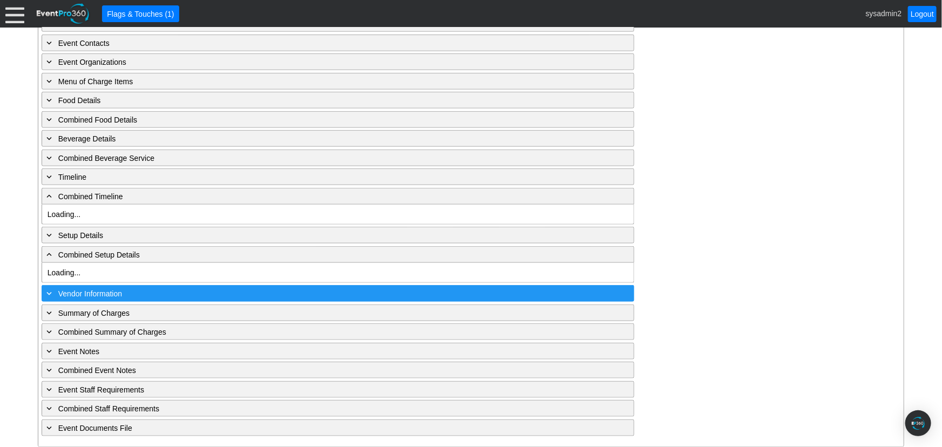
scroll to position [464, 0]
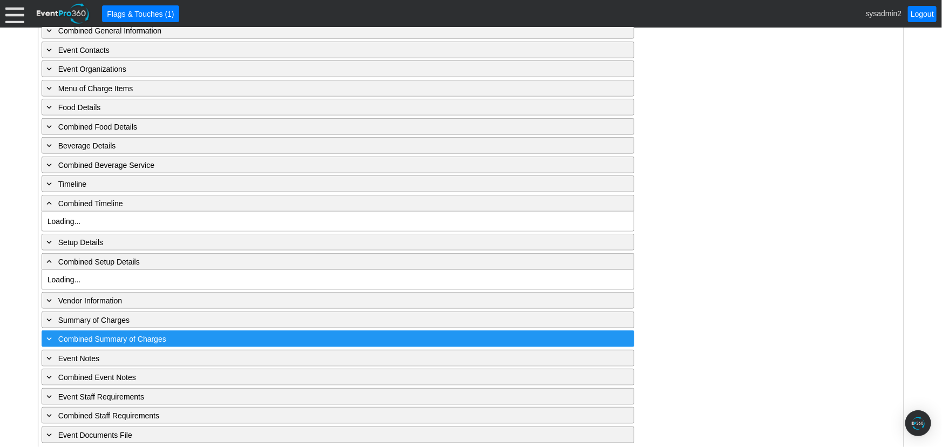
click at [90, 335] on span "Combined Summary of Charges" at bounding box center [112, 339] width 108 height 9
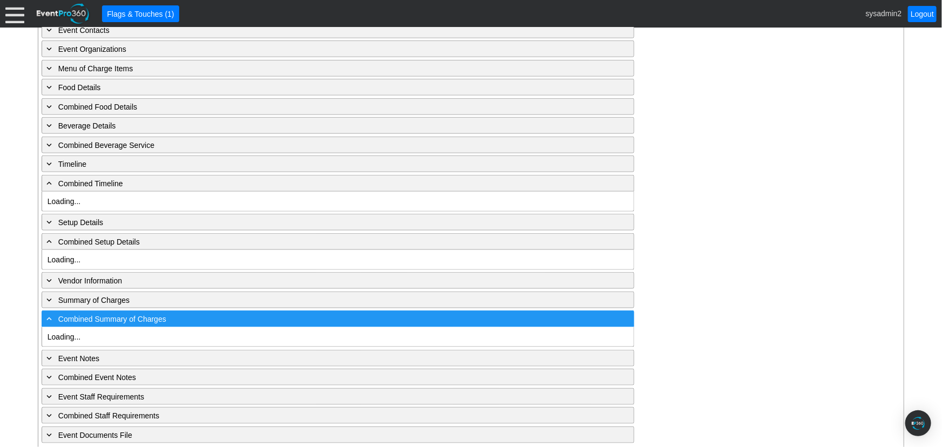
click at [107, 315] on span "Combined Summary of Charges" at bounding box center [112, 319] width 108 height 9
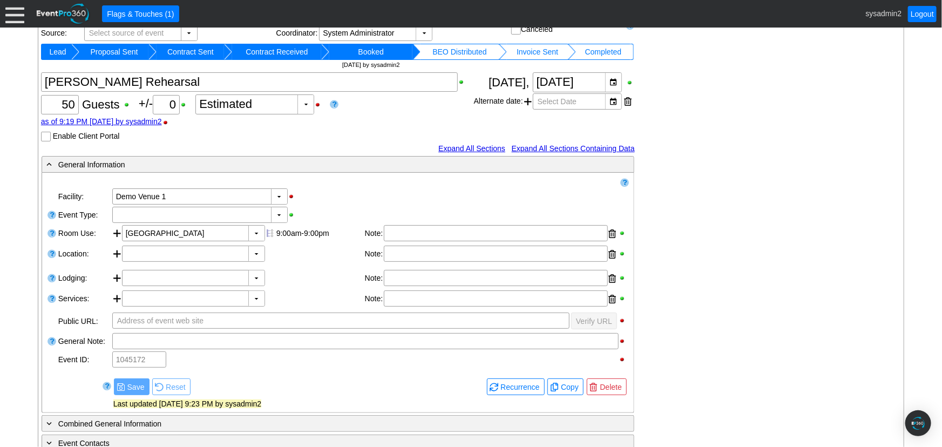
scroll to position [0, 0]
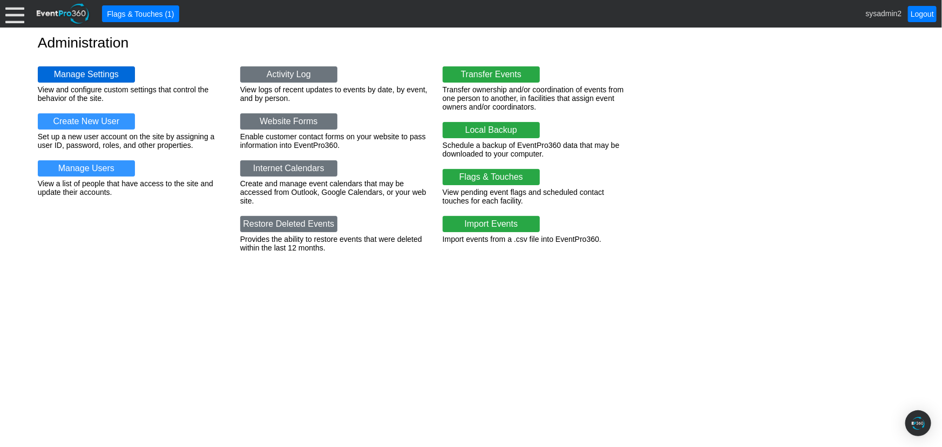
click at [93, 69] on link "Manage Settings" at bounding box center [86, 74] width 97 height 16
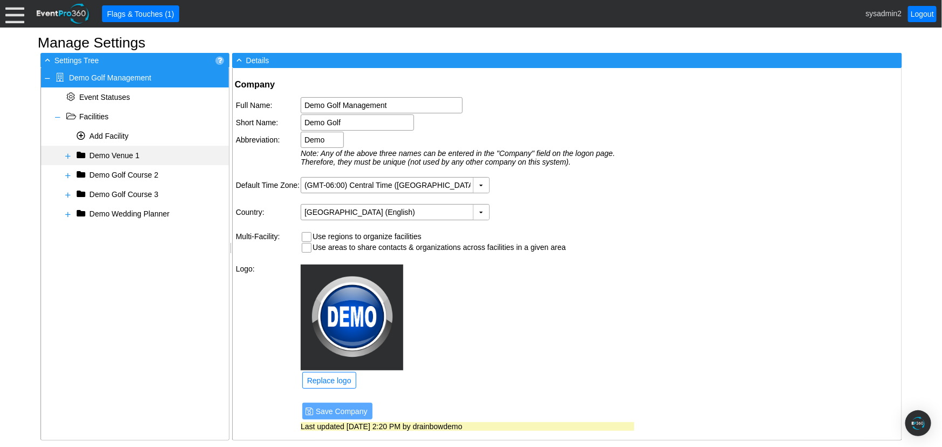
click at [66, 154] on span at bounding box center [68, 156] width 9 height 9
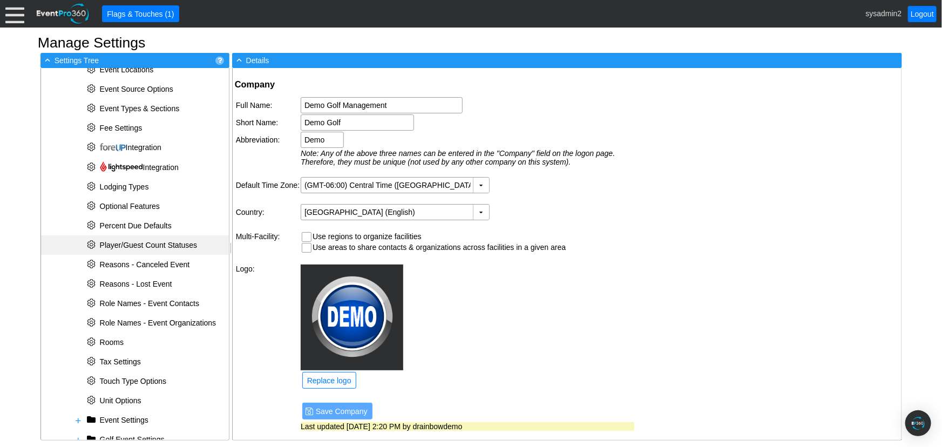
scroll to position [343, 0]
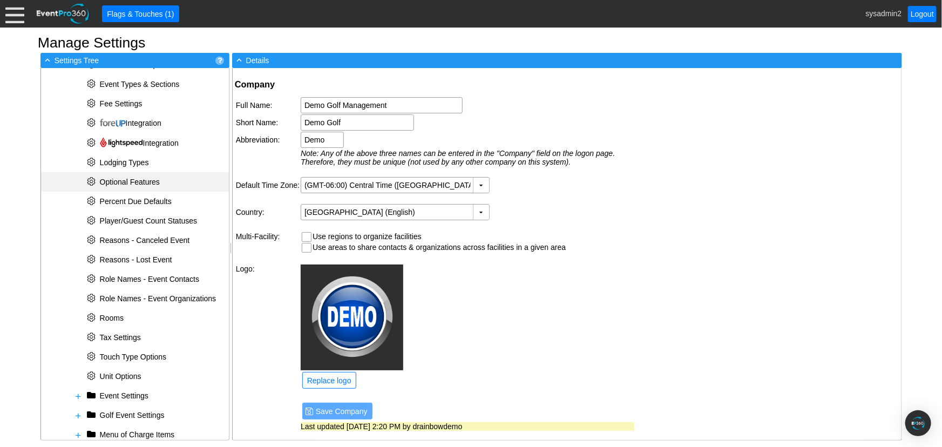
click at [119, 180] on span "Optional Features" at bounding box center [130, 182] width 60 height 9
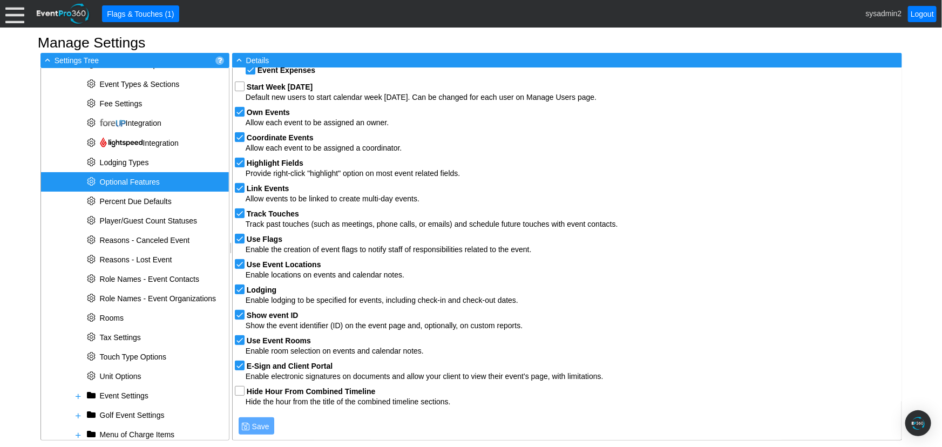
scroll to position [81, 0]
click at [238, 391] on input "checkbox" at bounding box center [240, 392] width 11 height 11
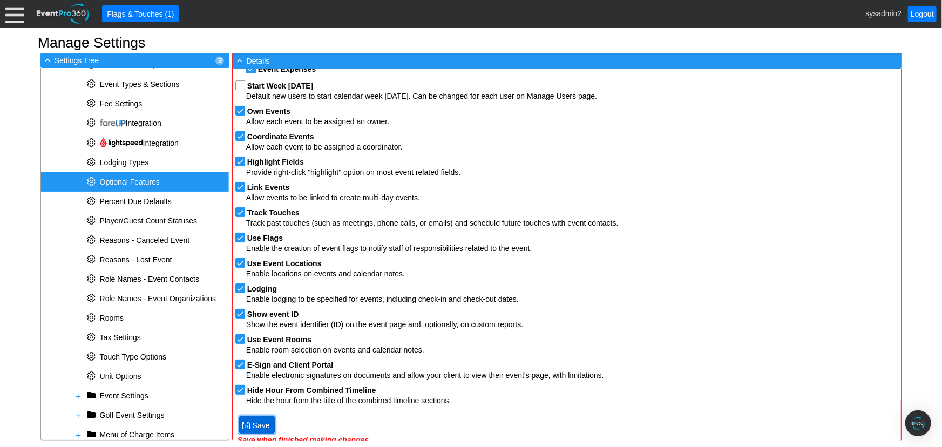
click at [249, 428] on span at bounding box center [246, 425] width 9 height 9
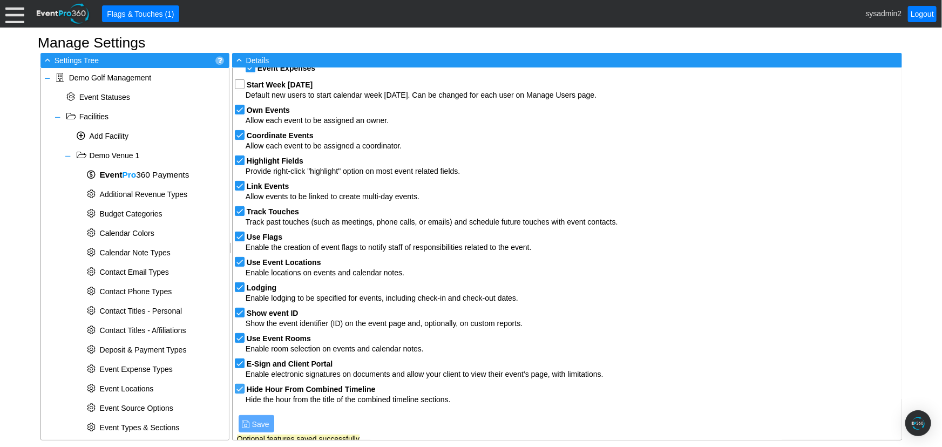
click at [240, 388] on input "checkbox" at bounding box center [240, 389] width 11 height 11
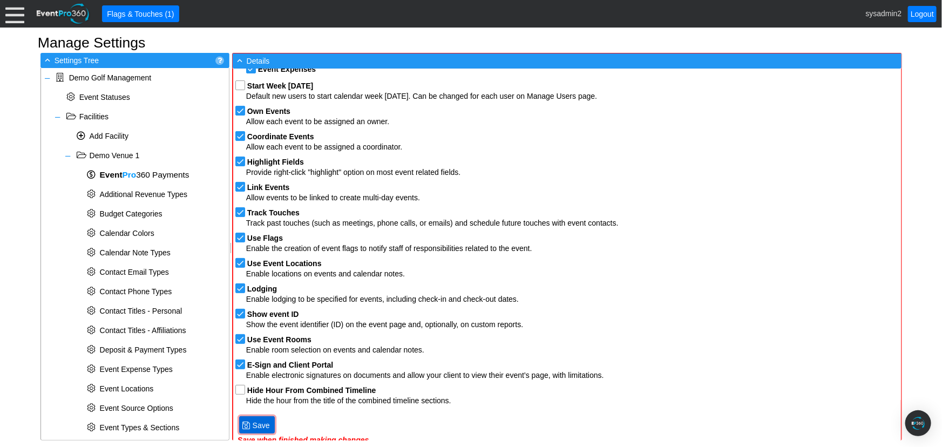
click at [261, 424] on span "Save" at bounding box center [261, 425] width 22 height 11
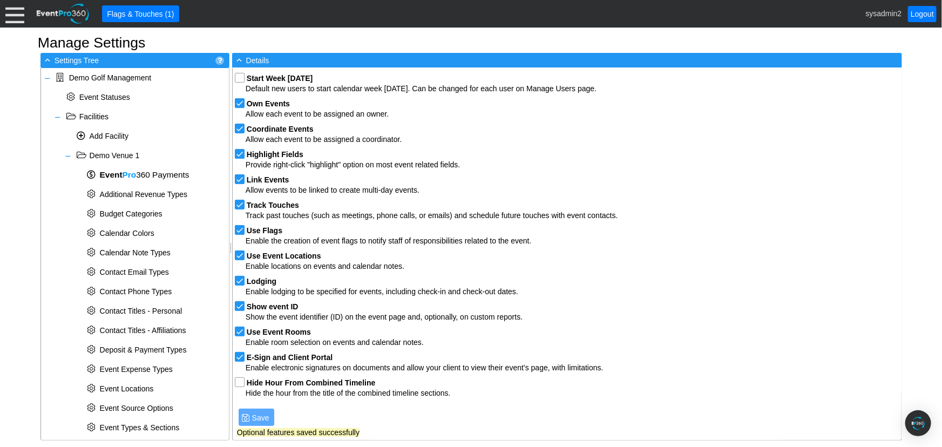
scroll to position [90, 0]
click at [240, 383] on input "checkbox" at bounding box center [240, 383] width 11 height 11
checkbox input "true"
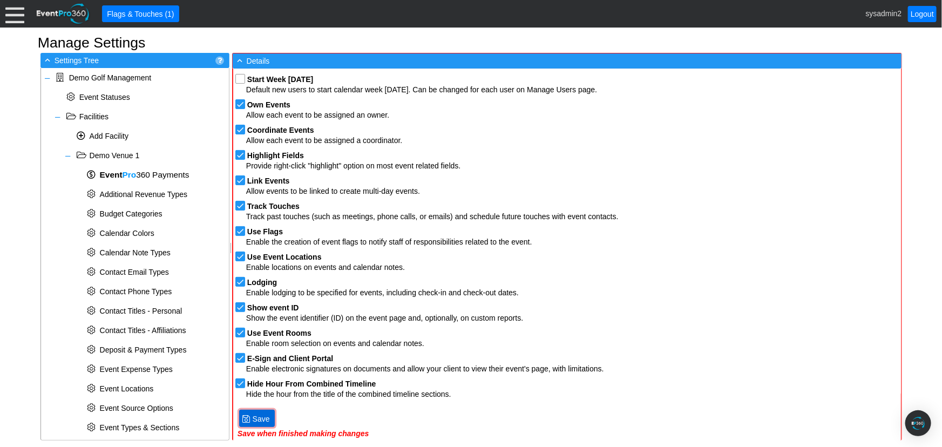
click at [250, 418] on span "Save" at bounding box center [261, 419] width 22 height 11
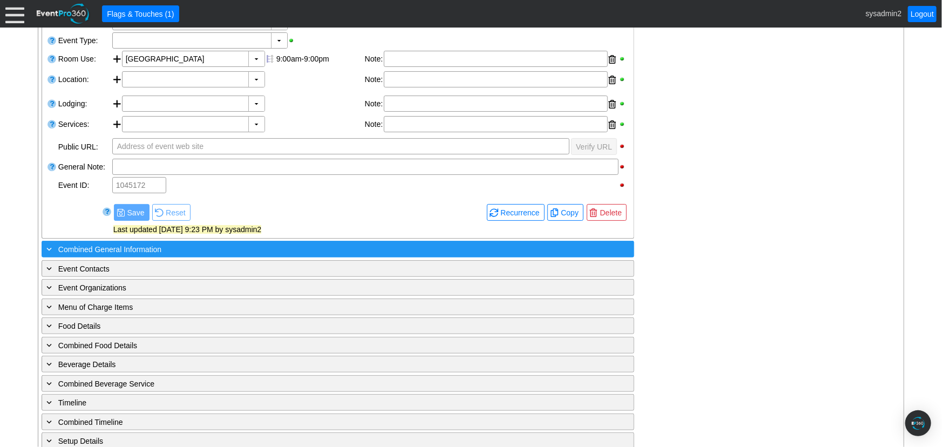
click at [113, 248] on span "Combined General Information" at bounding box center [109, 249] width 103 height 9
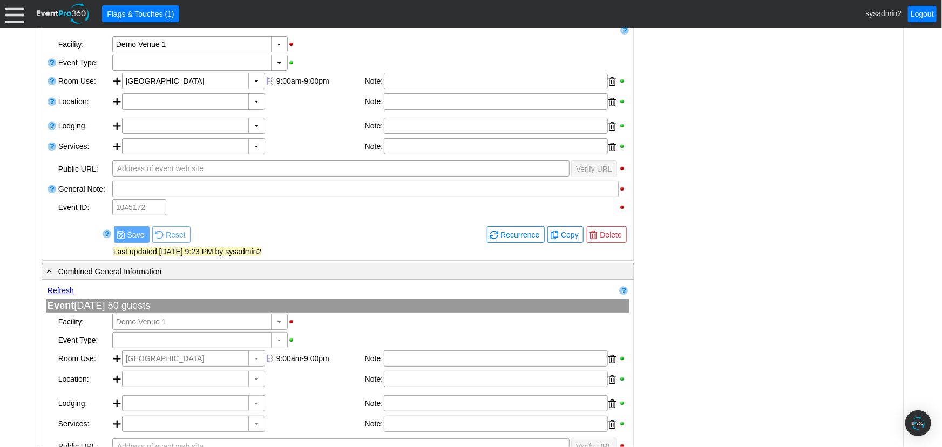
scroll to position [147, 0]
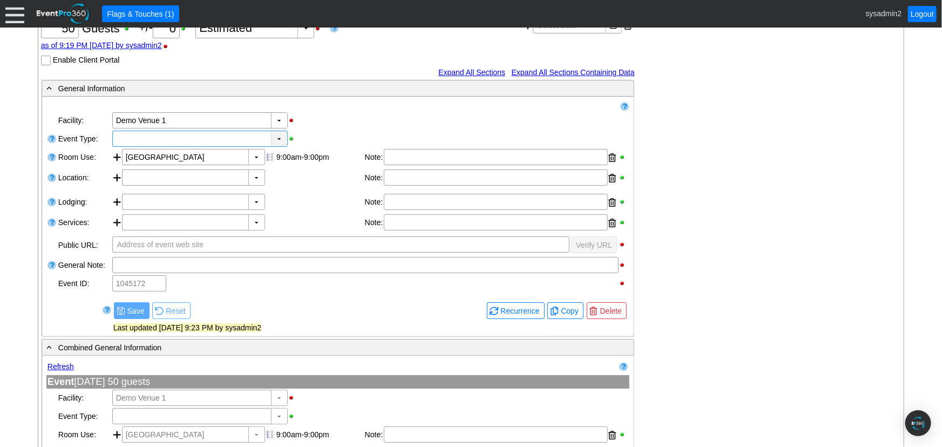
click at [277, 140] on div "▼" at bounding box center [279, 138] width 16 height 15
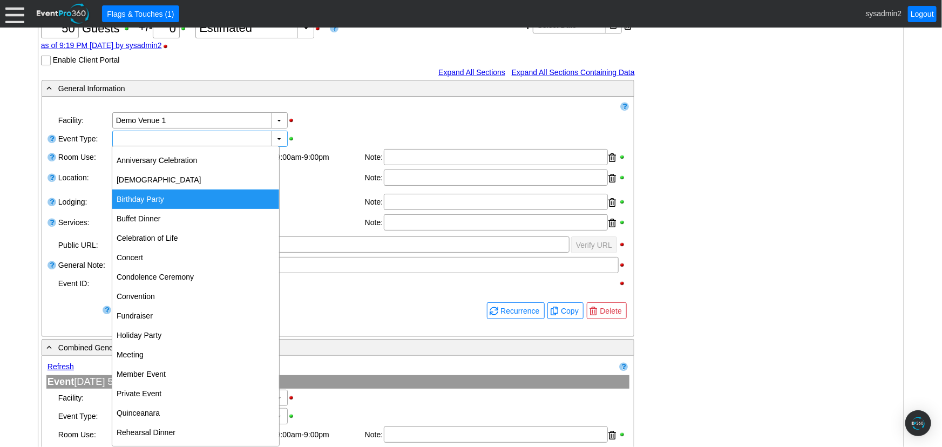
click at [147, 201] on div "Birthday Party" at bounding box center [195, 198] width 167 height 19
type input "Birthday Party"
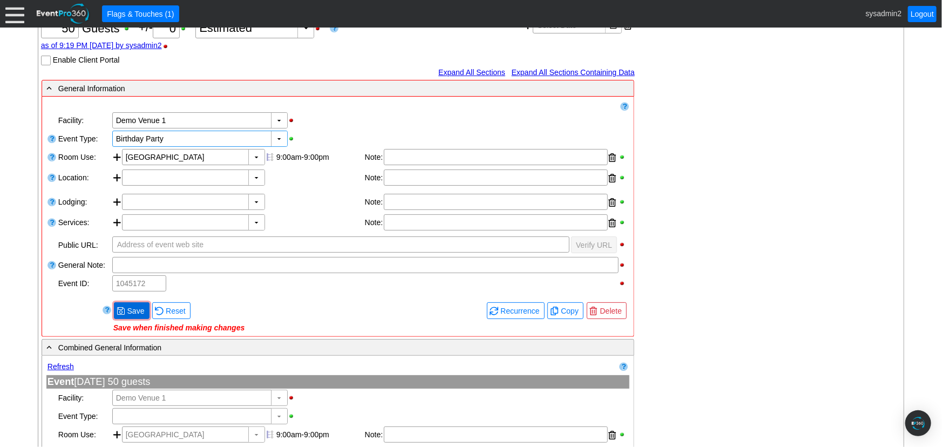
click at [134, 313] on span "Save" at bounding box center [136, 311] width 22 height 11
click at [258, 218] on div "▼" at bounding box center [256, 222] width 16 height 15
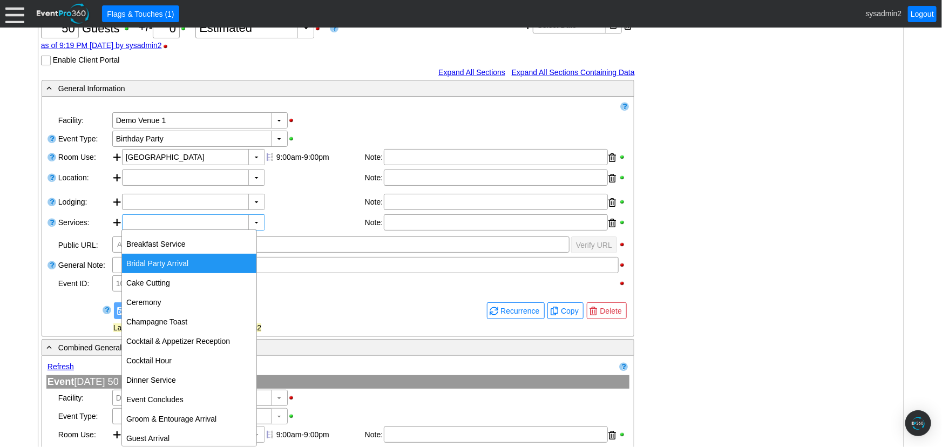
click at [182, 261] on div "Bridal Party Arrival" at bounding box center [189, 263] width 134 height 19
type input "Bridal Party Arrival"
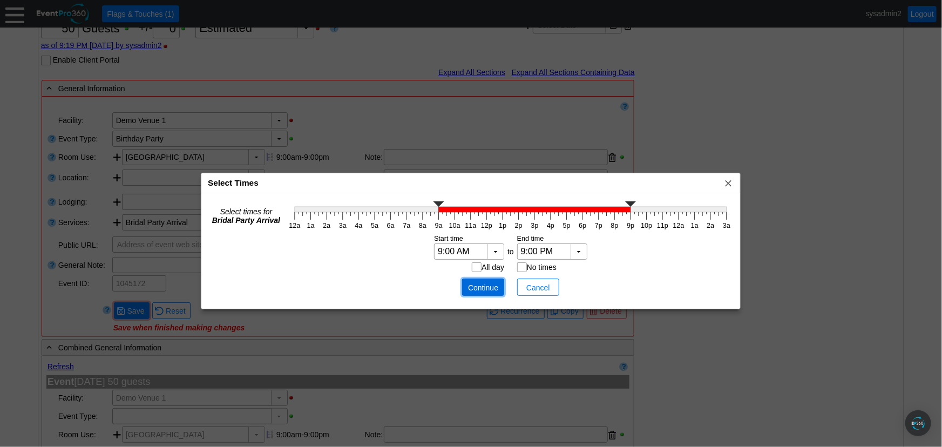
click at [484, 285] on span "Continue" at bounding box center [483, 287] width 32 height 11
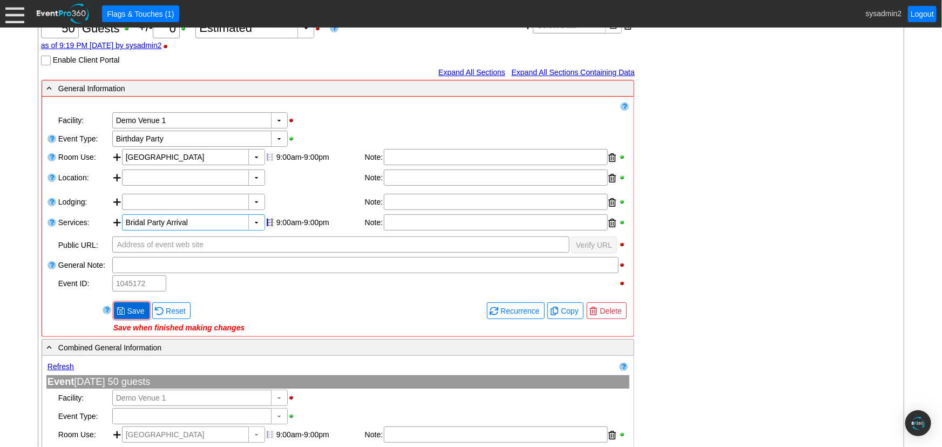
click at [122, 309] on span at bounding box center [121, 311] width 9 height 9
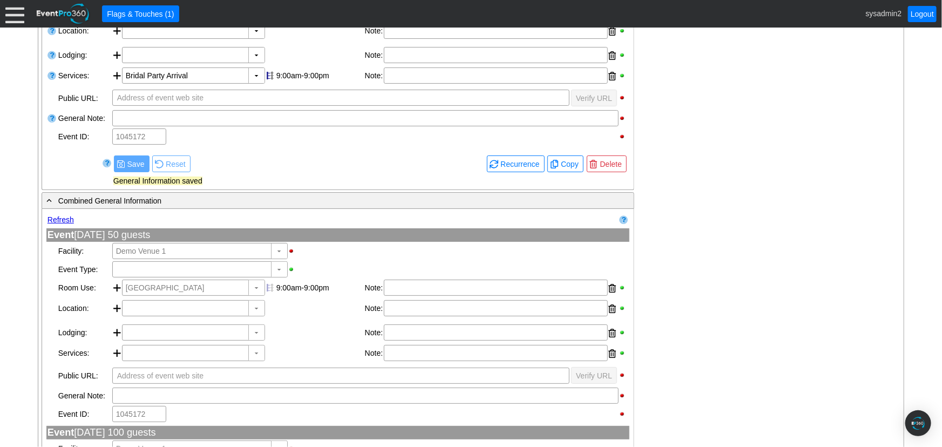
scroll to position [343, 0]
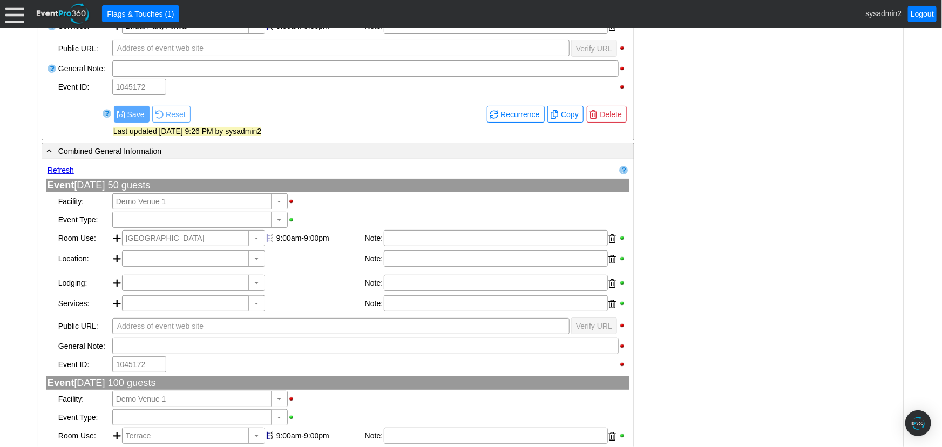
click at [66, 169] on link "Refresh" at bounding box center [61, 170] width 26 height 9
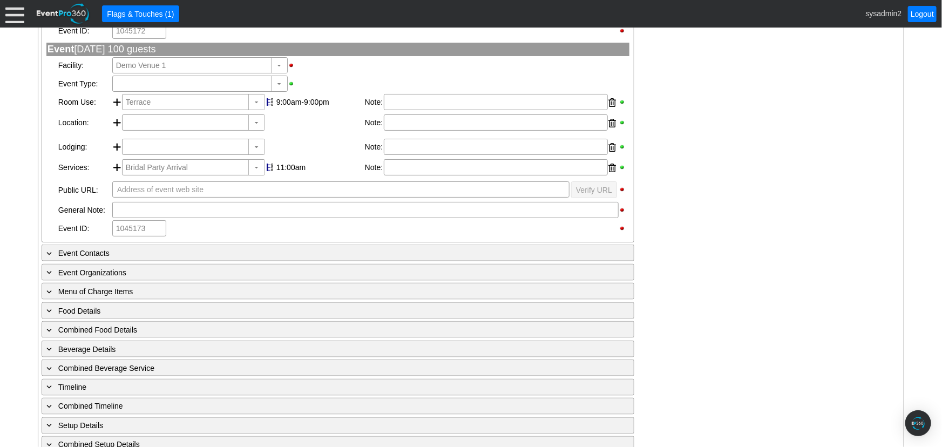
scroll to position [687, 0]
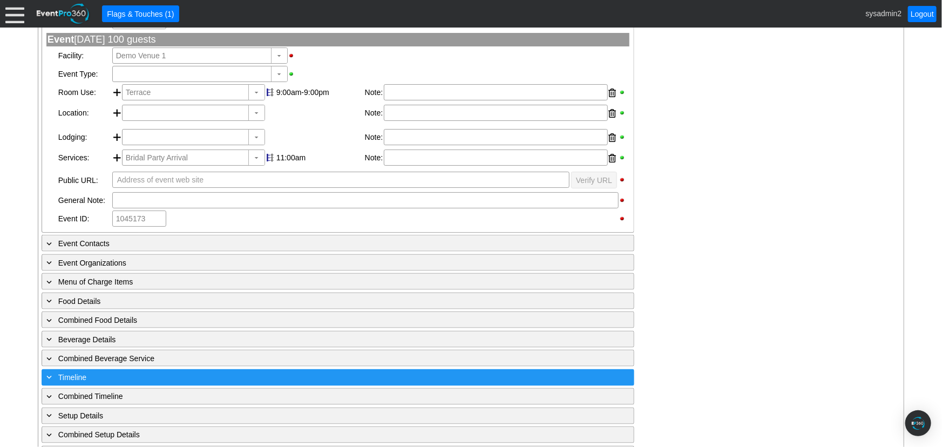
click at [106, 375] on div "+ Timeline" at bounding box center [315, 377] width 543 height 12
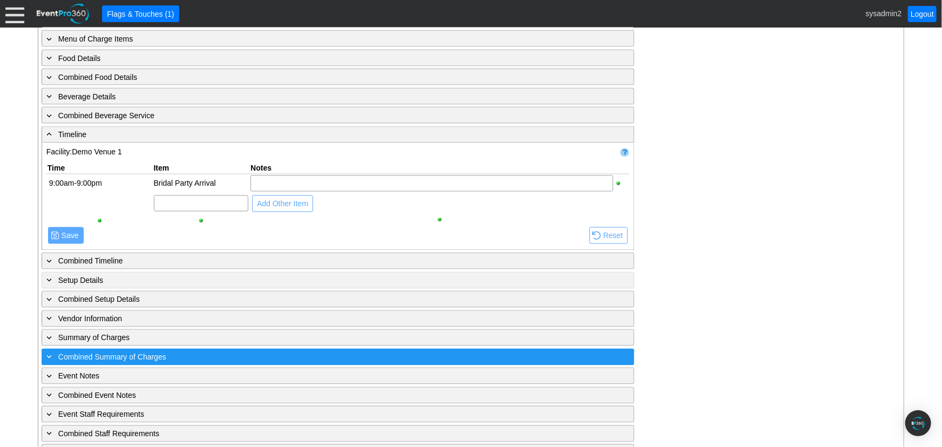
scroll to position [932, 0]
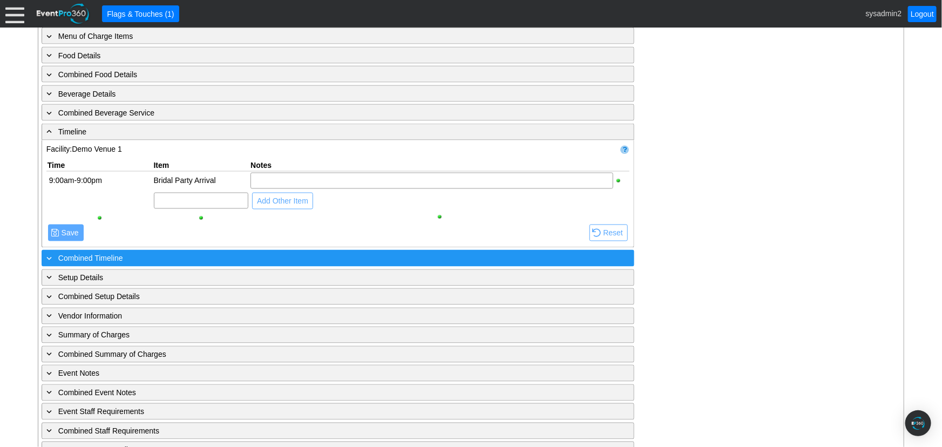
click at [106, 258] on div "+ Combined Timeline" at bounding box center [315, 258] width 543 height 12
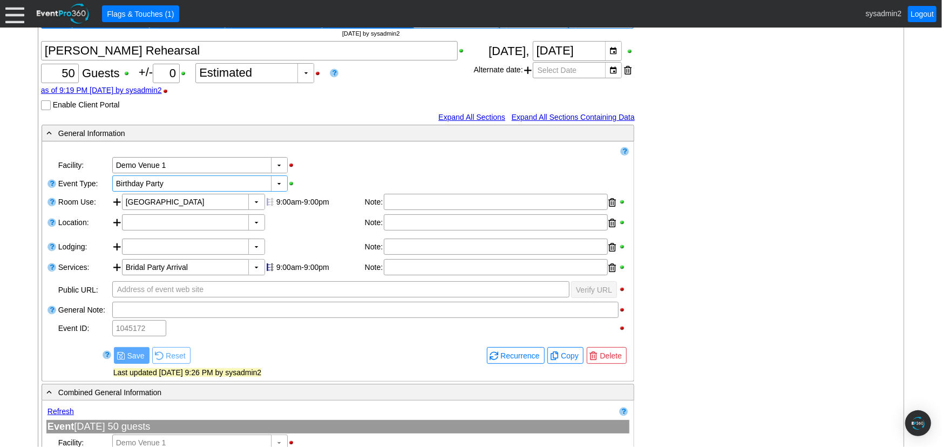
scroll to position [0, 0]
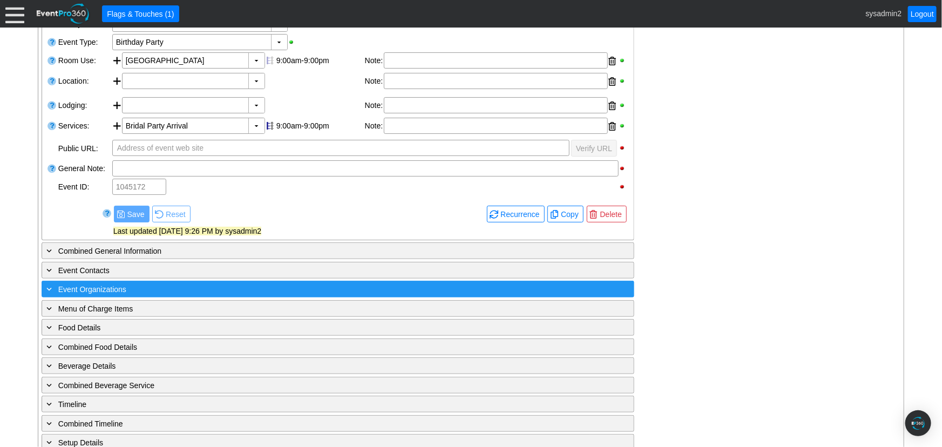
scroll to position [245, 0]
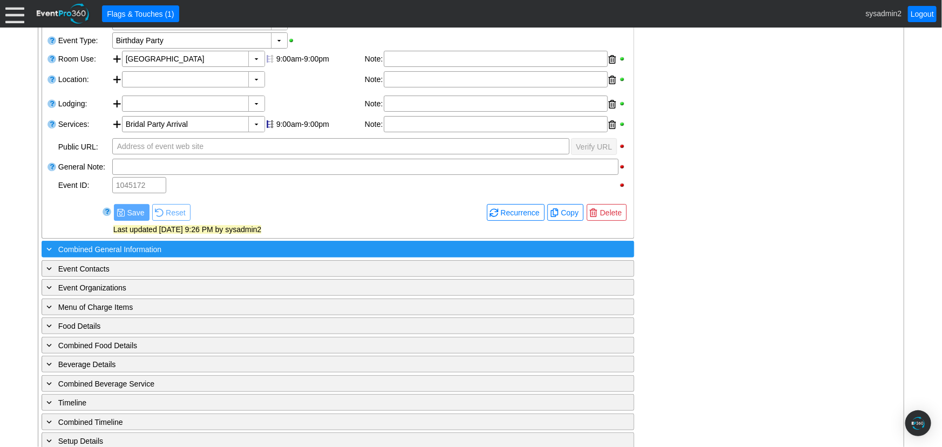
click at [111, 247] on span "Combined General Information" at bounding box center [109, 249] width 103 height 9
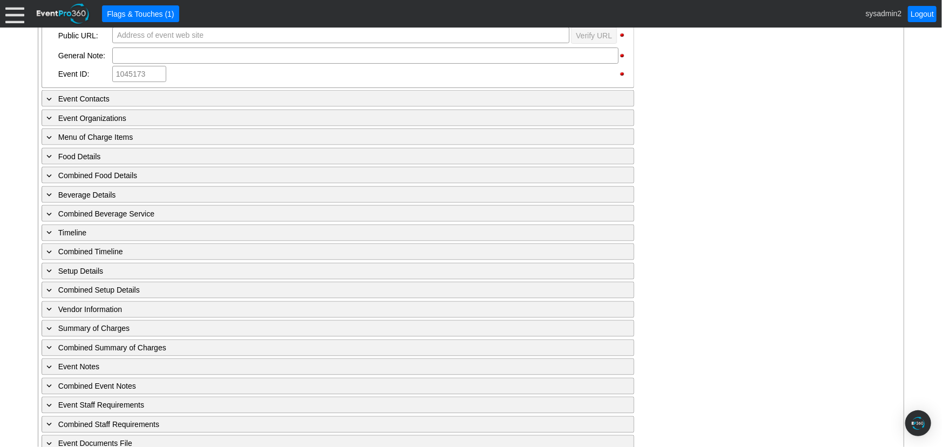
scroll to position [839, 0]
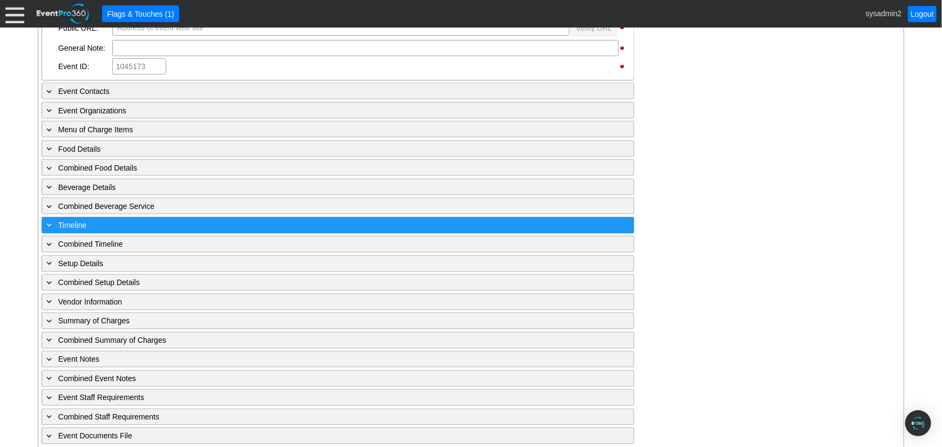
click at [89, 222] on div "+ Timeline" at bounding box center [315, 225] width 543 height 12
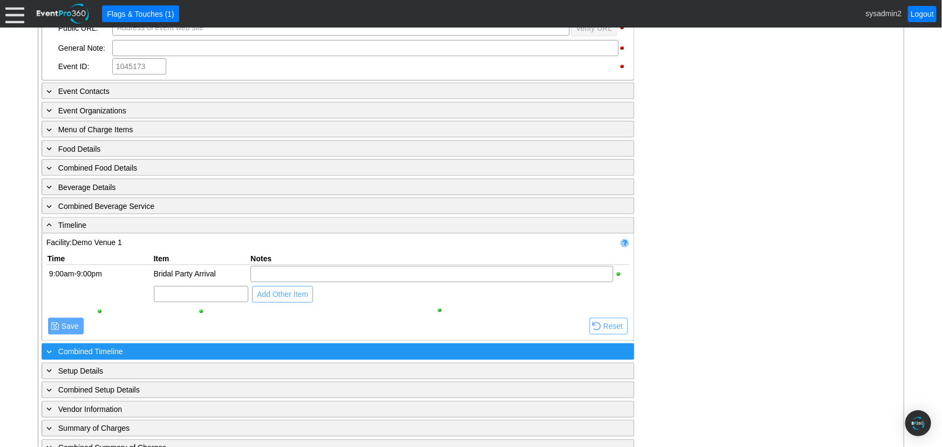
click at [85, 348] on span "Combined Timeline" at bounding box center [90, 352] width 65 height 9
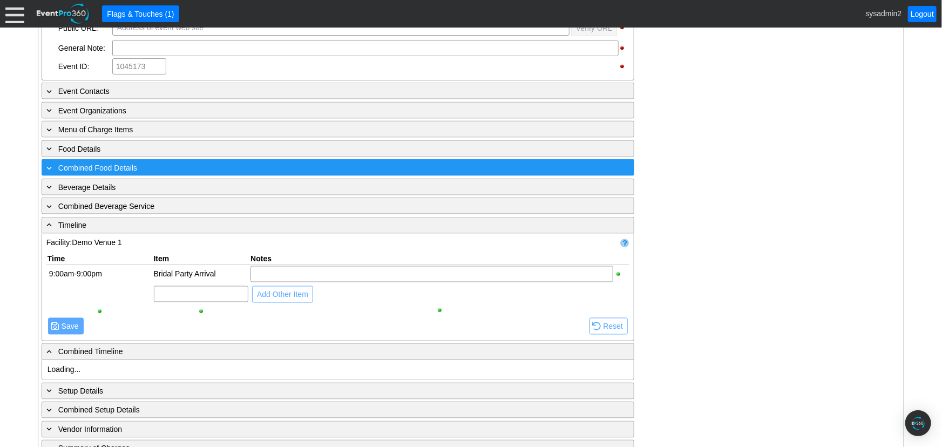
click at [81, 164] on span "Combined Food Details" at bounding box center [97, 168] width 79 height 9
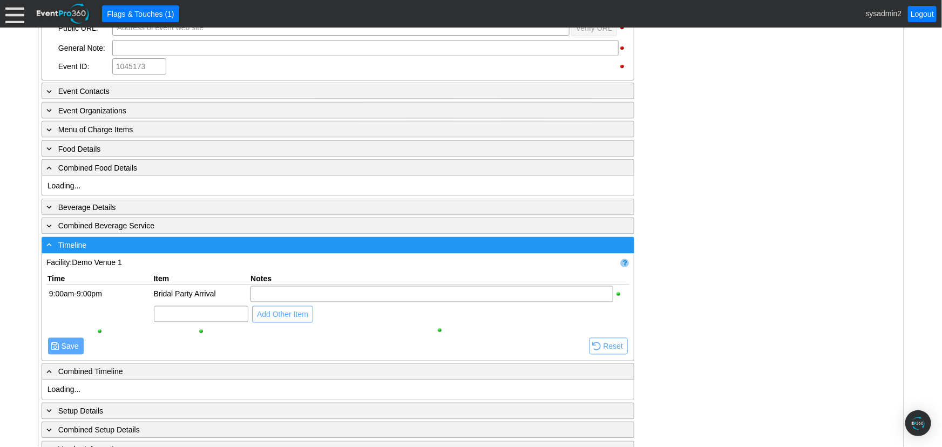
click at [99, 240] on div "- Timeline" at bounding box center [315, 245] width 543 height 12
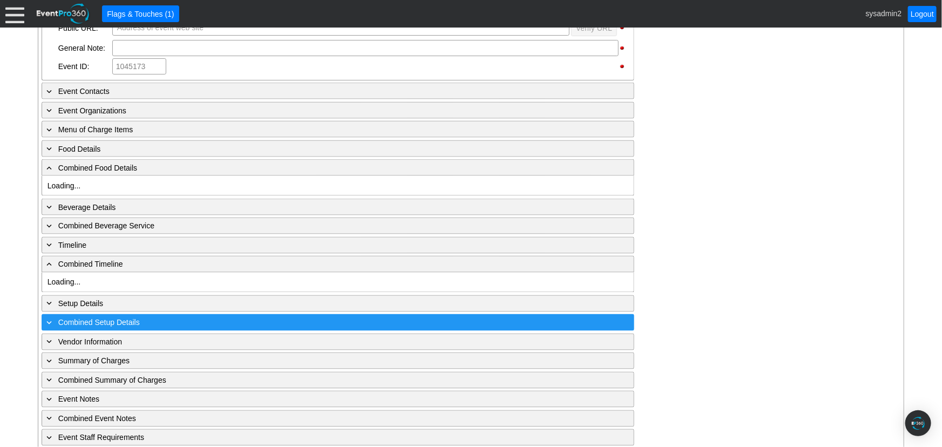
click at [120, 319] on span "Combined Setup Details" at bounding box center [99, 323] width 82 height 9
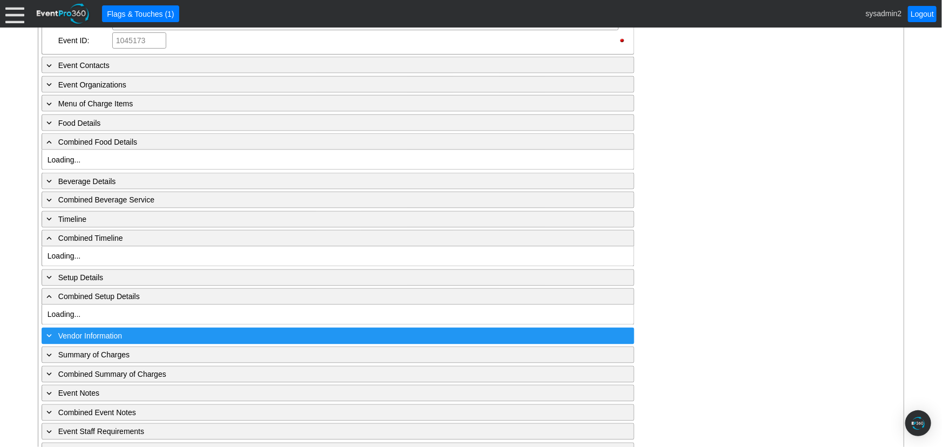
scroll to position [888, 0]
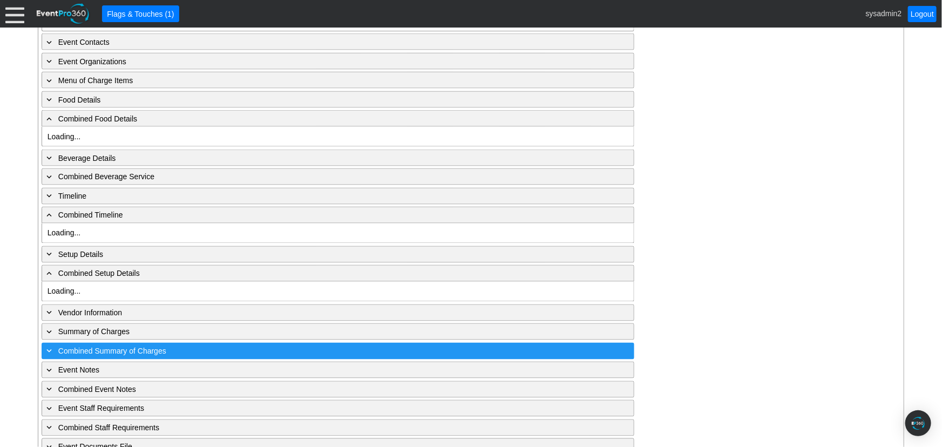
click at [117, 347] on span "Combined Summary of Charges" at bounding box center [112, 351] width 108 height 9
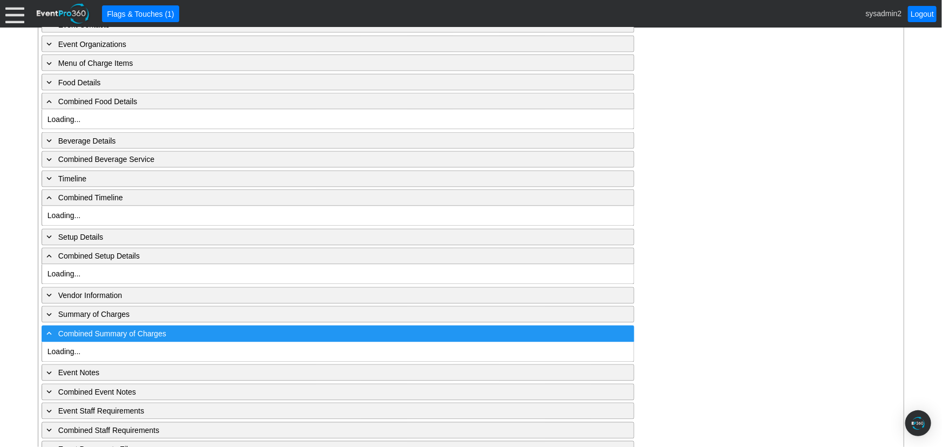
scroll to position [918, 0]
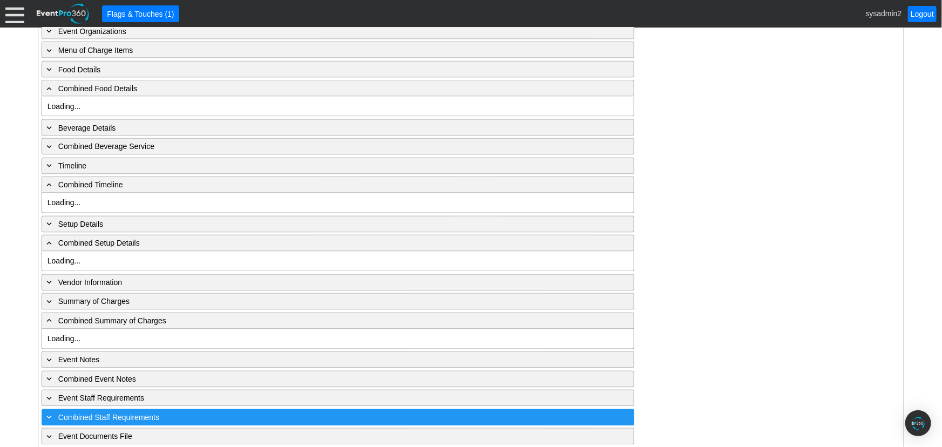
click at [108, 414] on span "Combined Staff Requirements" at bounding box center [108, 418] width 101 height 9
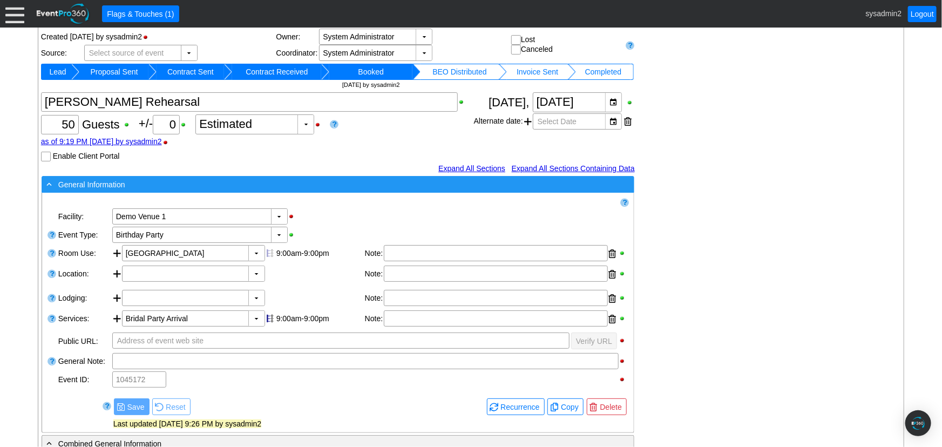
scroll to position [0, 0]
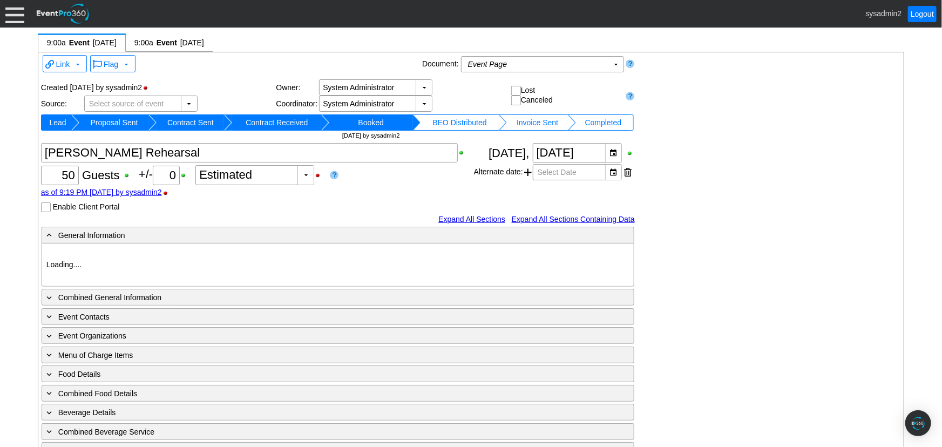
type input "Demo Venue 1"
type input "Birthday Party"
type input "1045172"
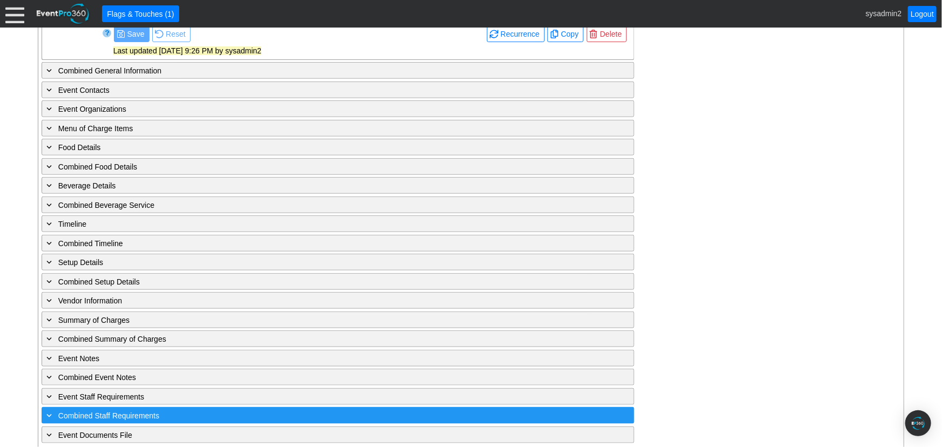
click at [92, 411] on span "Combined Staff Requirements" at bounding box center [108, 415] width 101 height 9
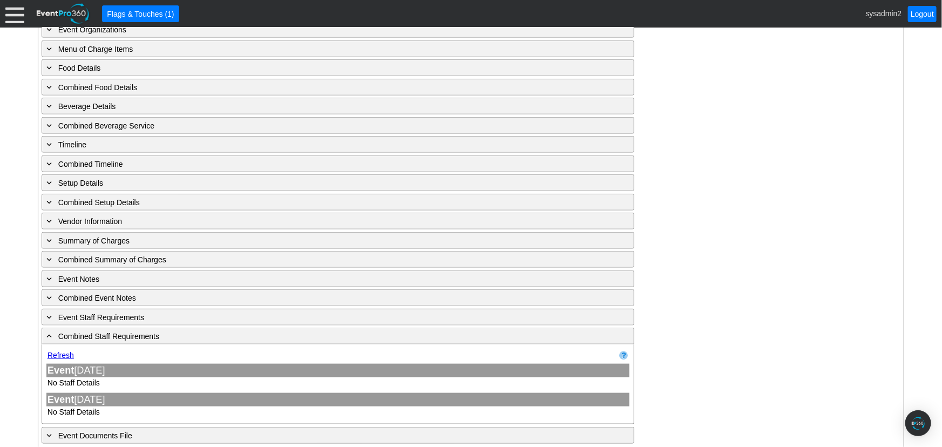
scroll to position [504, 0]
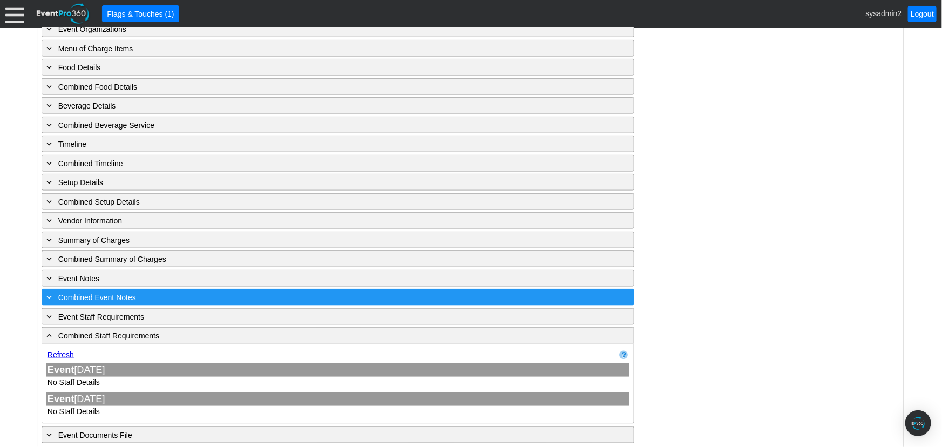
click at [91, 293] on span "Combined Event Notes" at bounding box center [97, 297] width 78 height 9
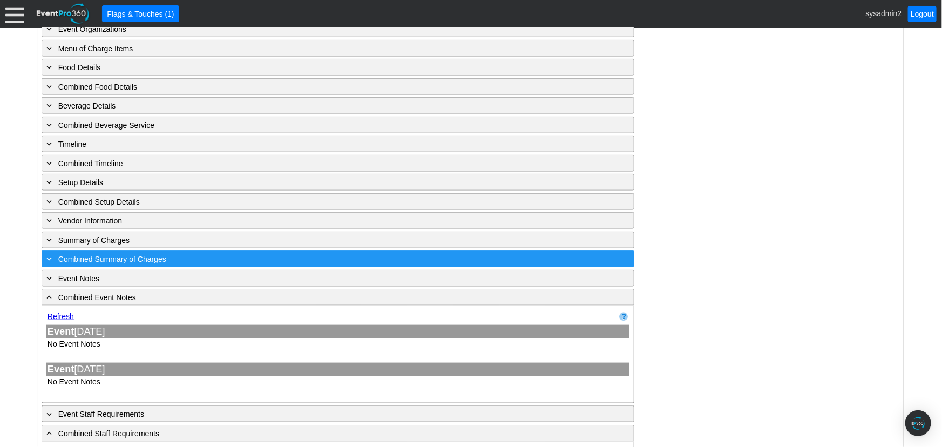
click at [90, 255] on span "Combined Summary of Charges" at bounding box center [112, 259] width 108 height 9
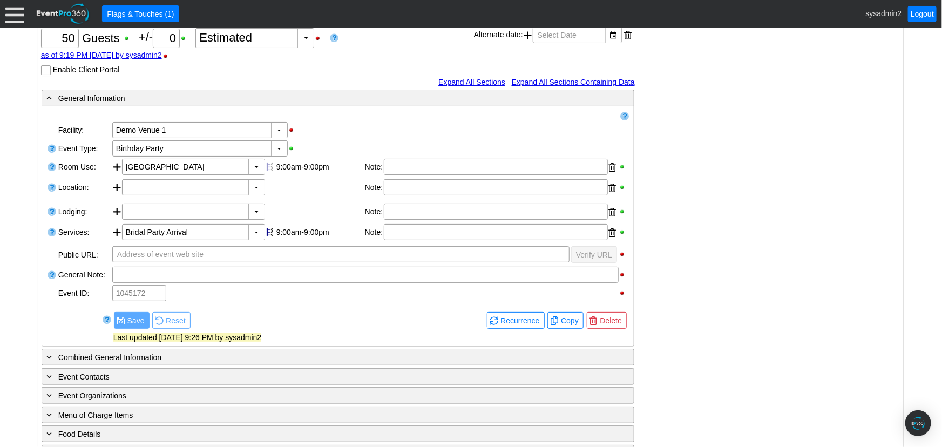
scroll to position [0, 0]
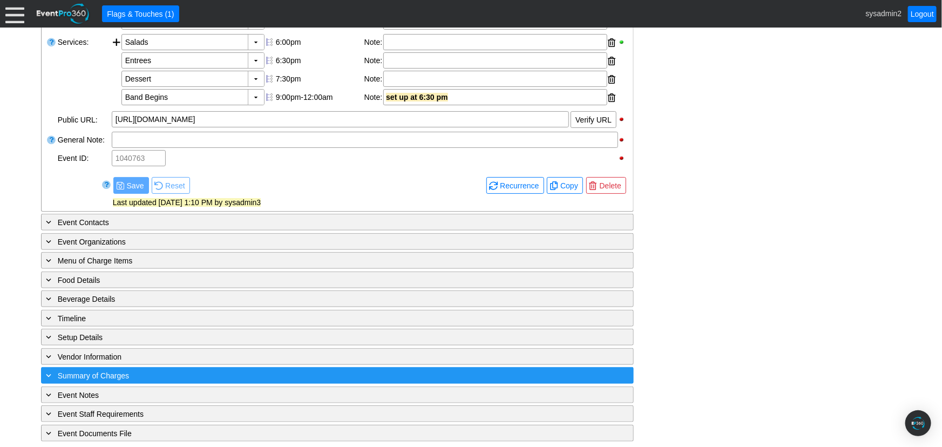
click at [109, 373] on span "Summary of Charges" at bounding box center [93, 375] width 71 height 9
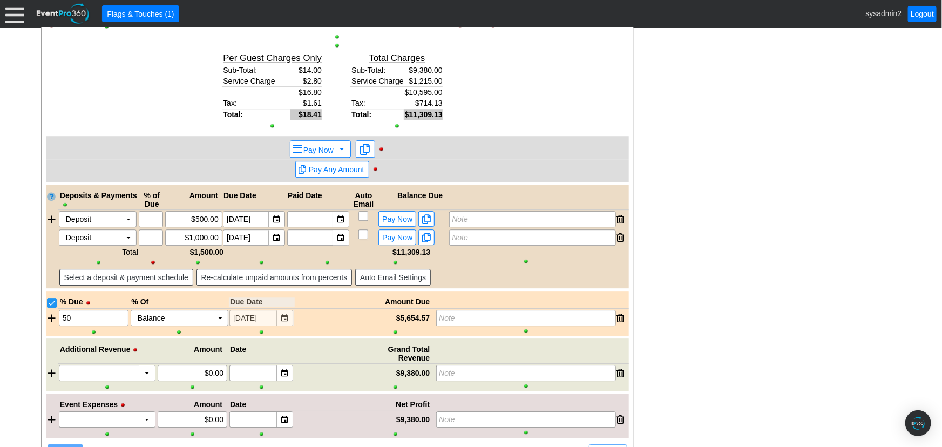
scroll to position [1508, 0]
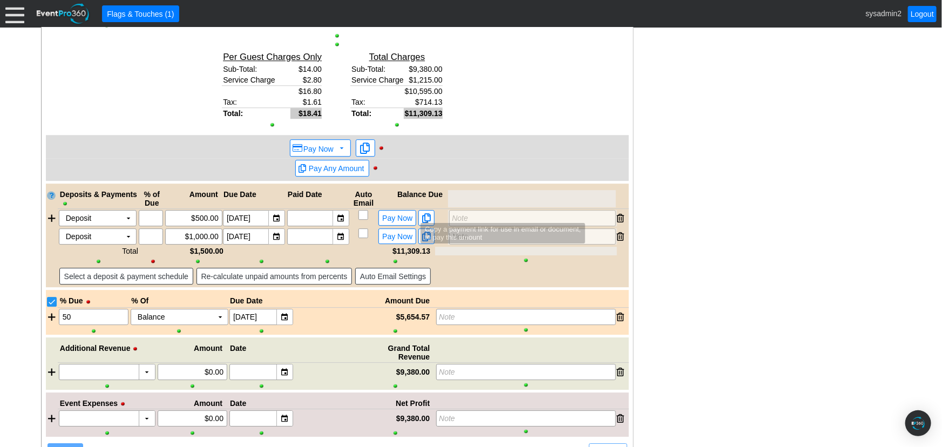
click at [453, 259] on div at bounding box center [526, 260] width 180 height 8
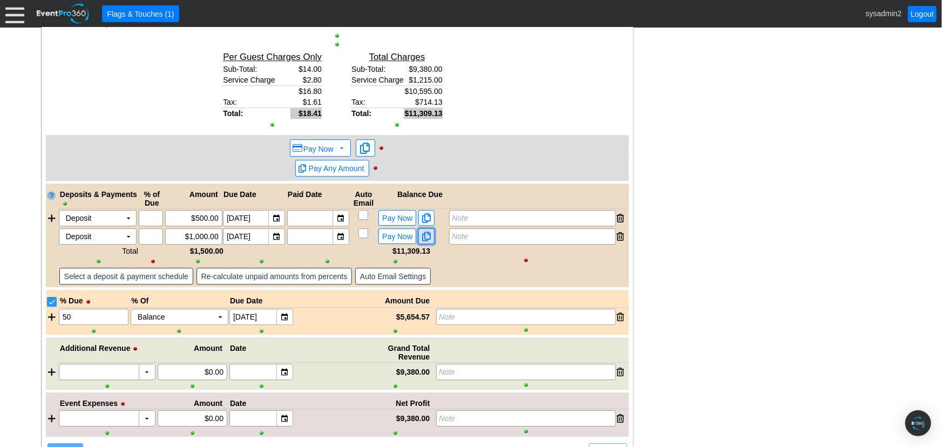
click at [426, 235] on span at bounding box center [426, 237] width 13 height 10
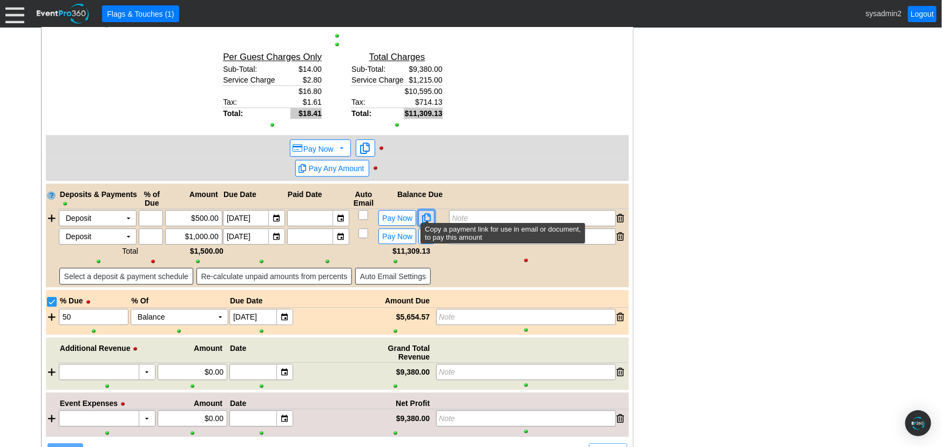
click at [428, 215] on span at bounding box center [426, 218] width 13 height 10
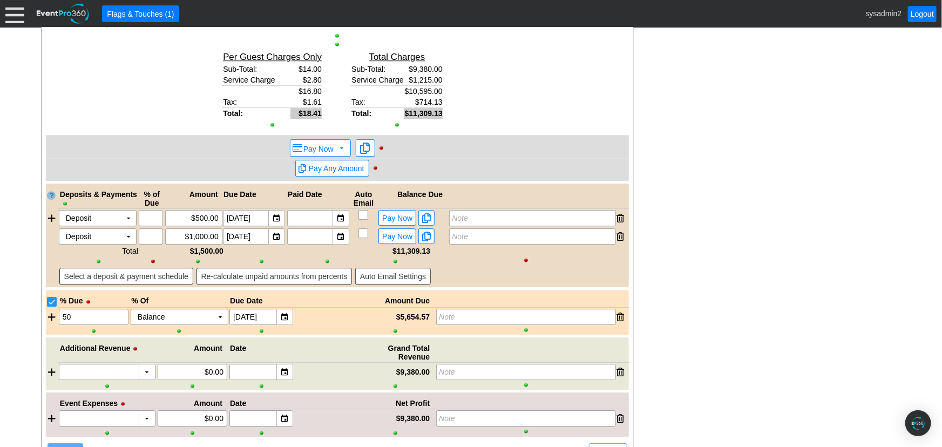
click at [12, 10] on div at bounding box center [14, 13] width 19 height 19
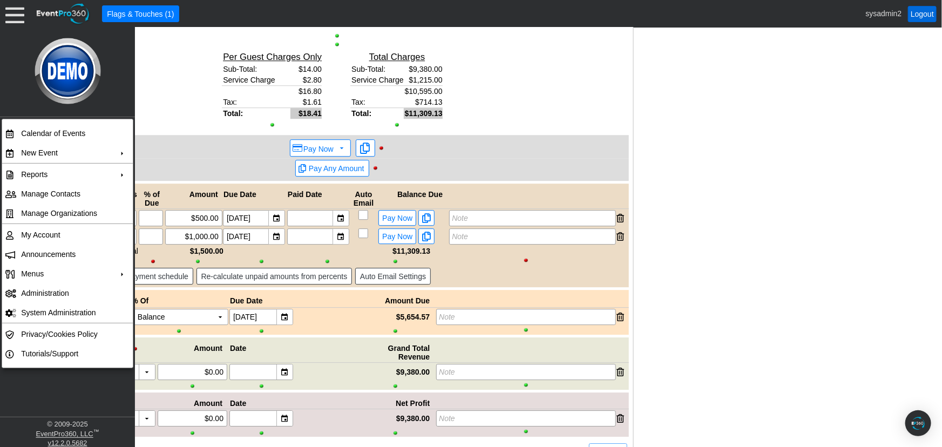
click at [923, 15] on link "Logout" at bounding box center [922, 14] width 29 height 16
